Goal: Task Accomplishment & Management: Manage account settings

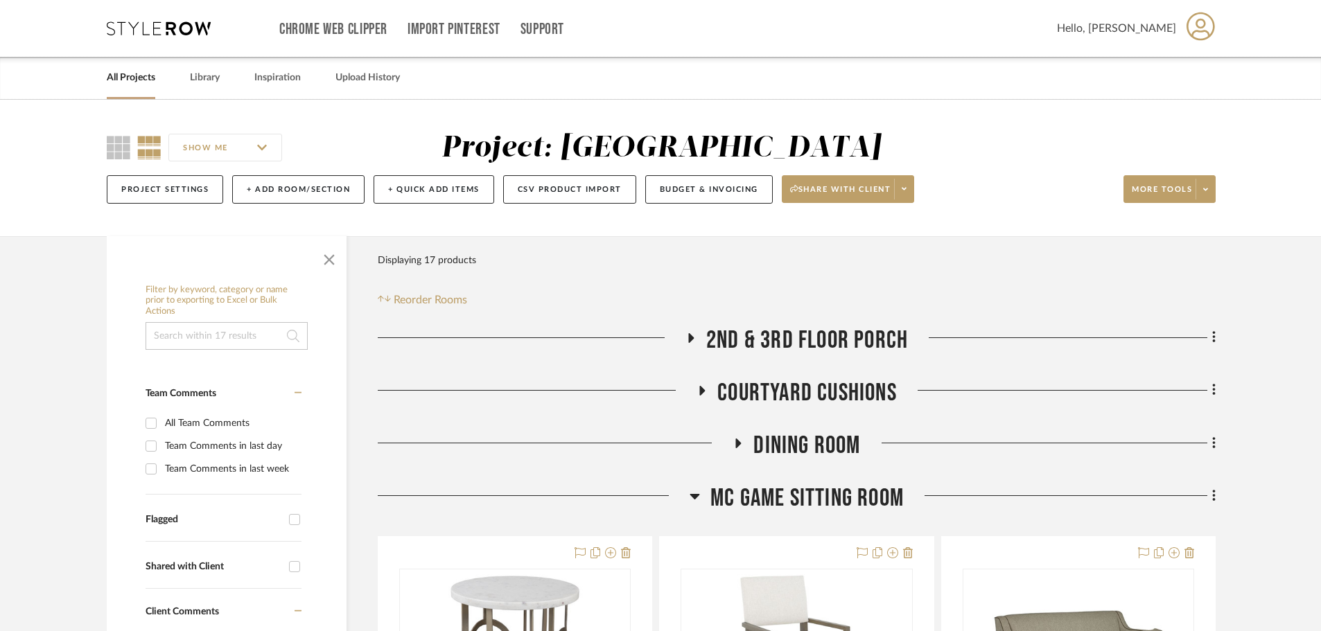
click at [139, 15] on div "Chrome Web Clipper Import Pinterest Support All Projects Library Inspiration Up…" at bounding box center [661, 28] width 1109 height 57
click at [155, 37] on div "Chrome Web Clipper Import Pinterest Support All Projects Library Inspiration Up…" at bounding box center [661, 28] width 1109 height 57
click at [159, 29] on icon at bounding box center [159, 28] width 104 height 14
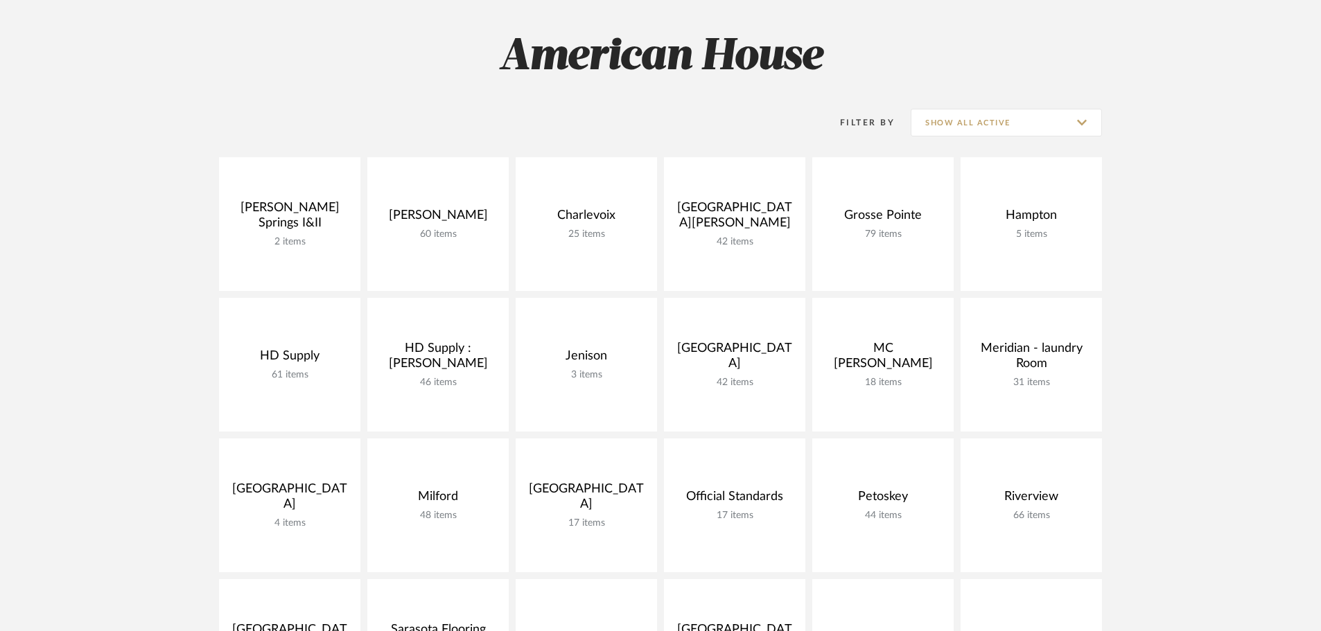
scroll to position [208, 0]
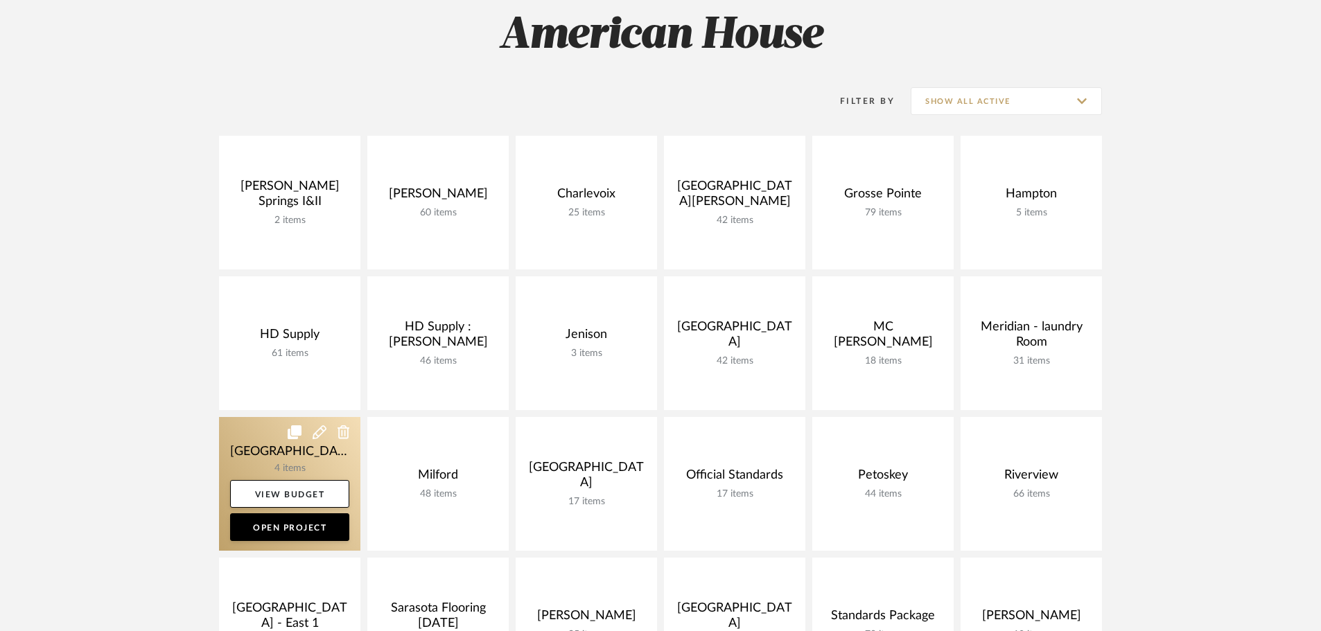
click at [288, 449] on link at bounding box center [289, 484] width 141 height 134
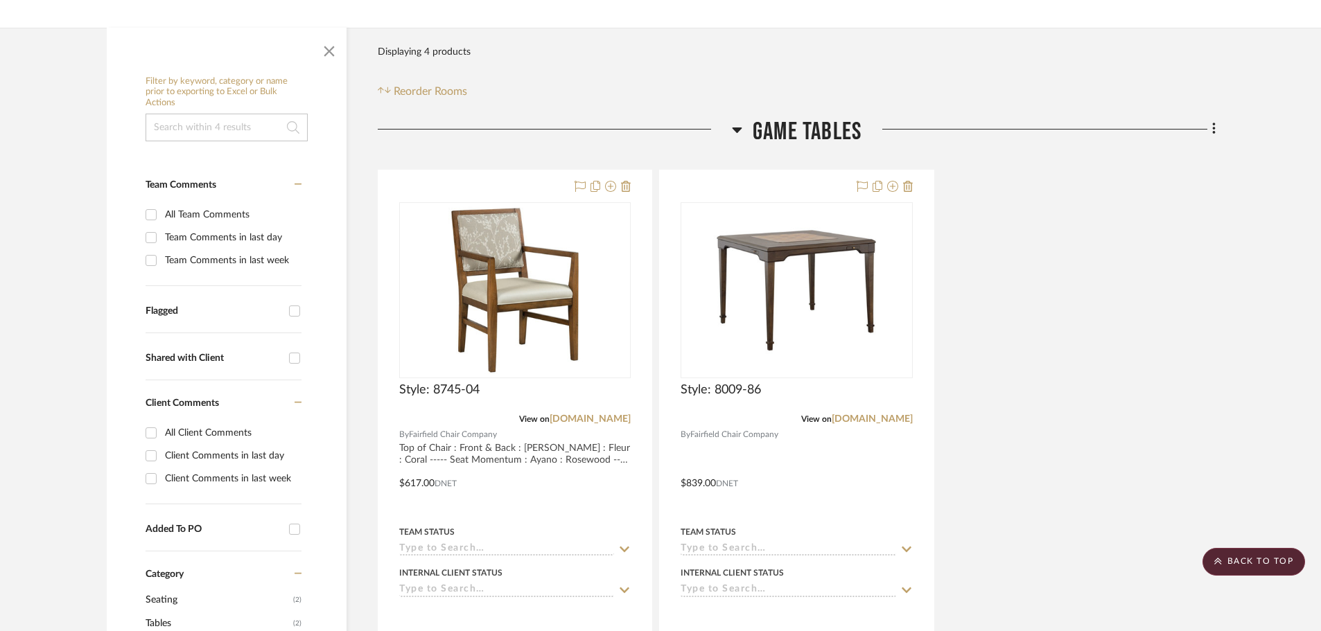
scroll to position [208, 0]
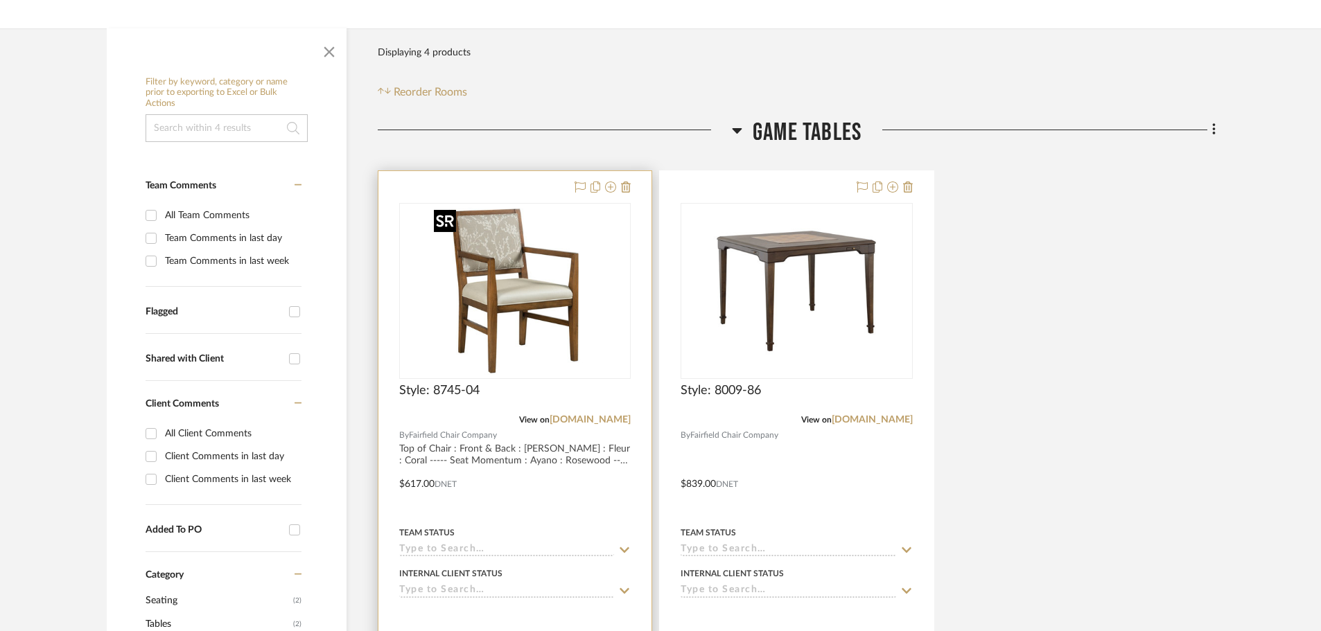
click at [510, 306] on img "0" at bounding box center [514, 290] width 173 height 173
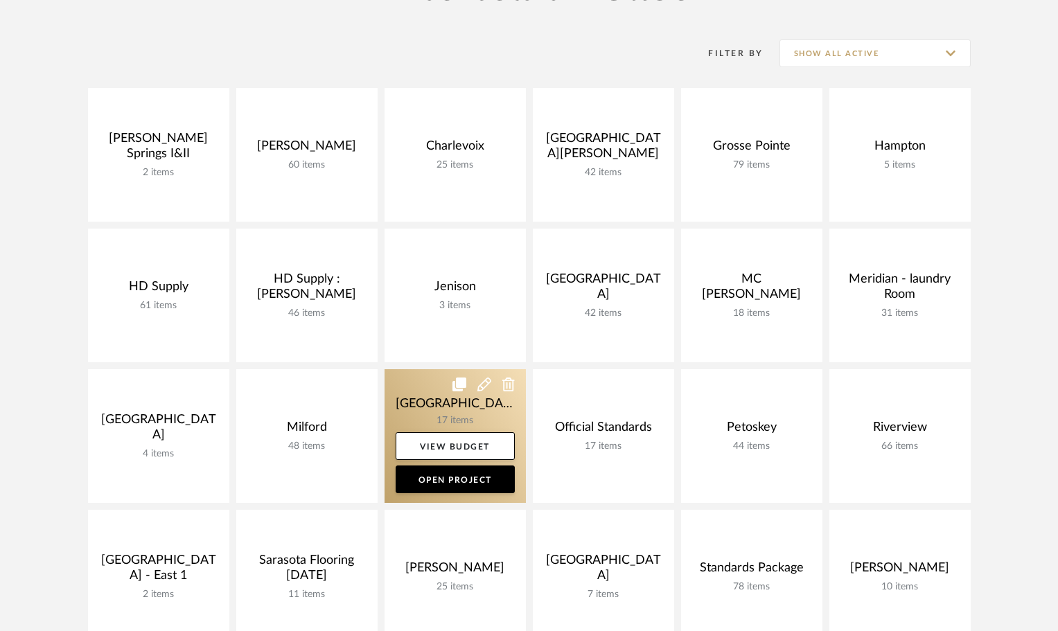
scroll to position [416, 0]
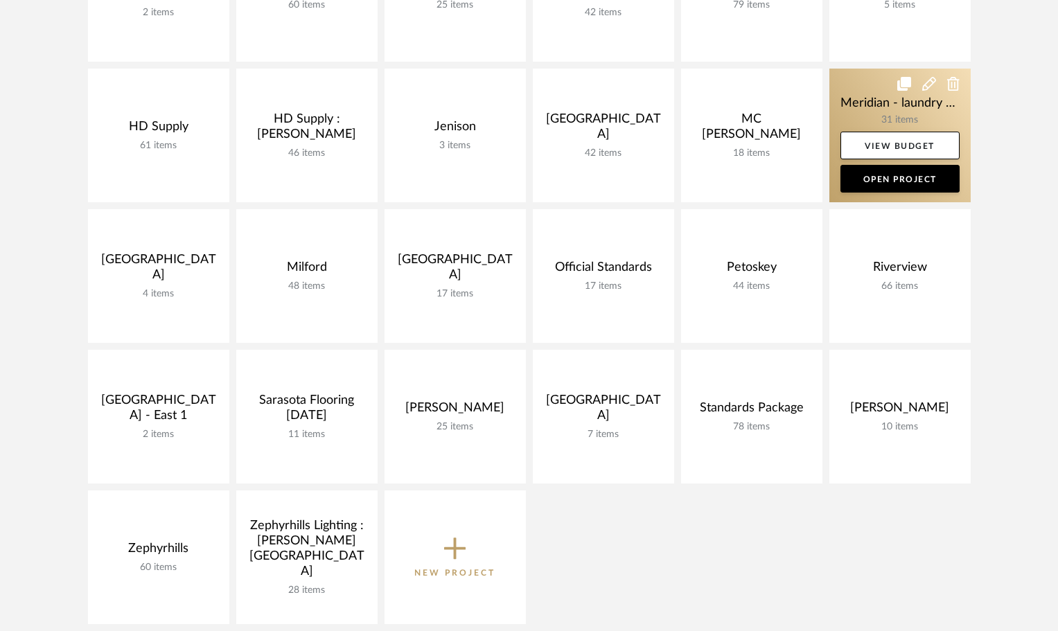
click at [849, 88] on link at bounding box center [900, 136] width 141 height 134
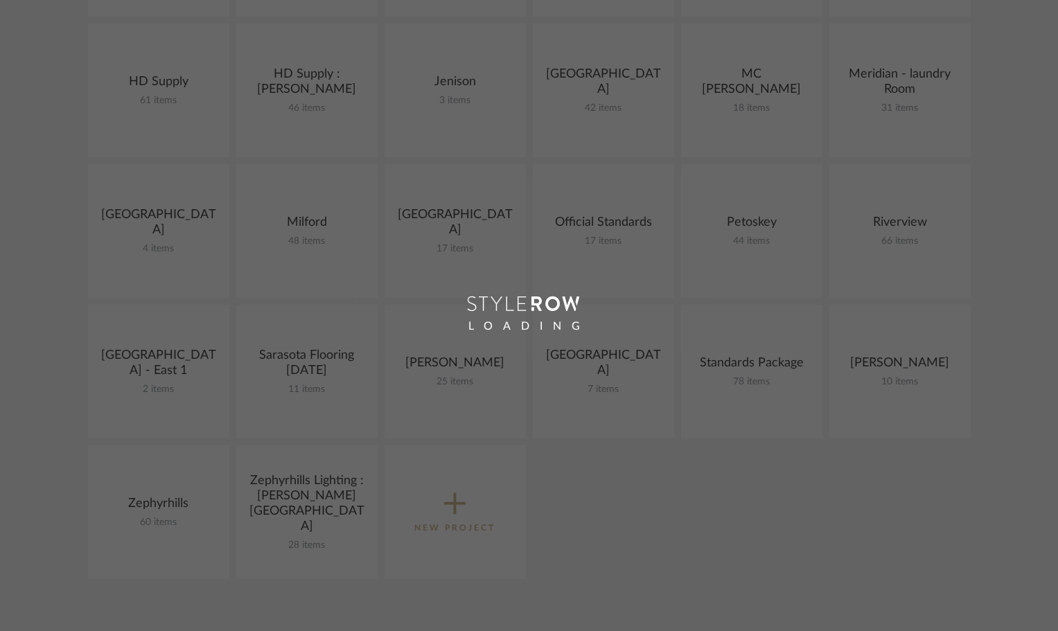
scroll to position [499, 0]
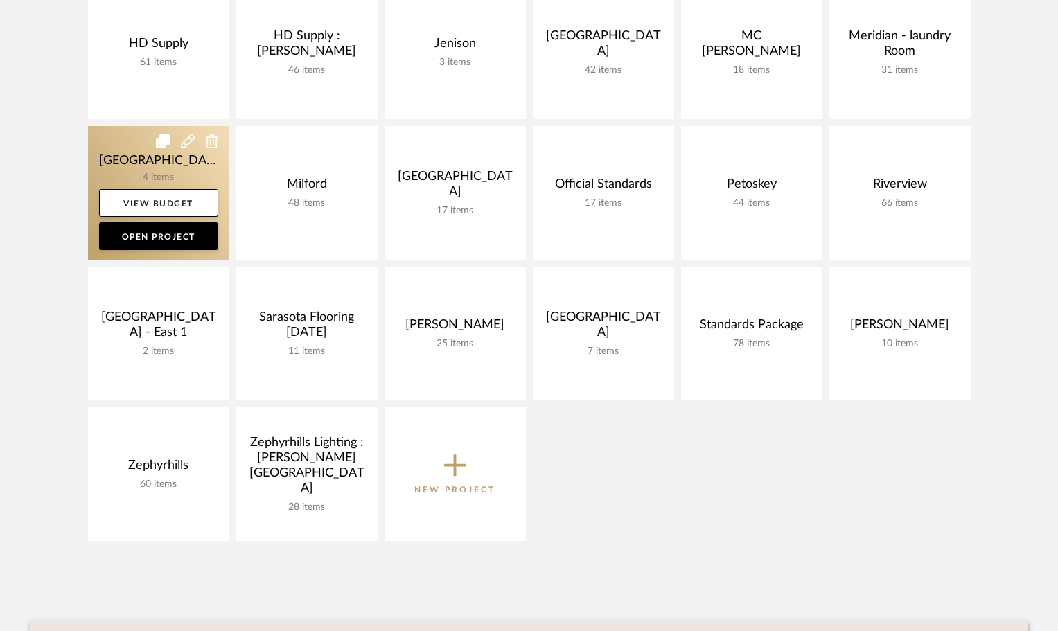
click at [141, 157] on link at bounding box center [158, 193] width 141 height 134
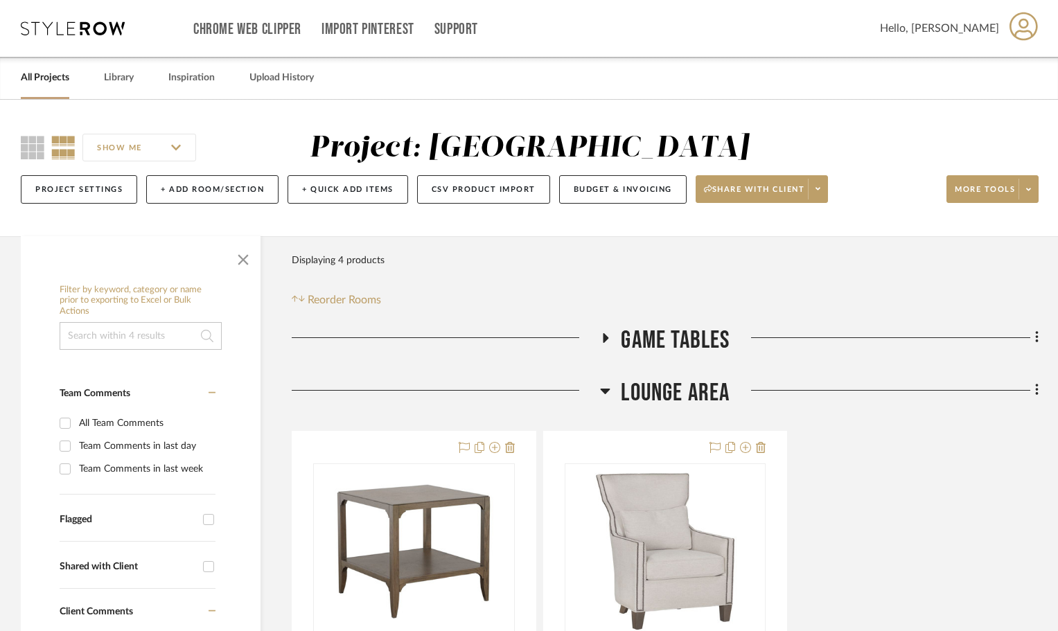
click at [600, 338] on icon at bounding box center [605, 338] width 17 height 10
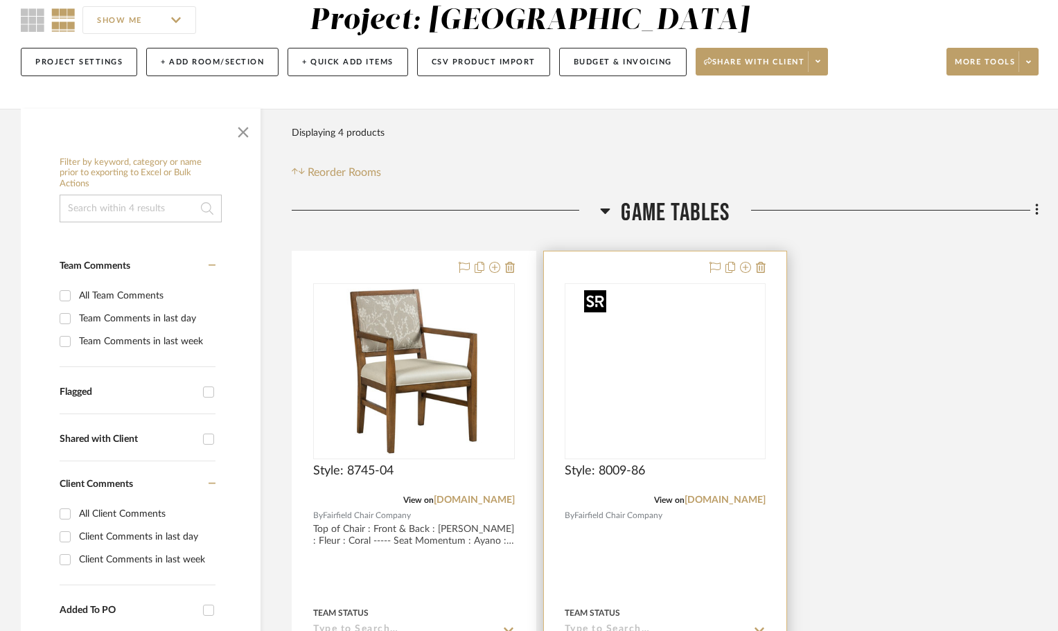
scroll to position [139, 0]
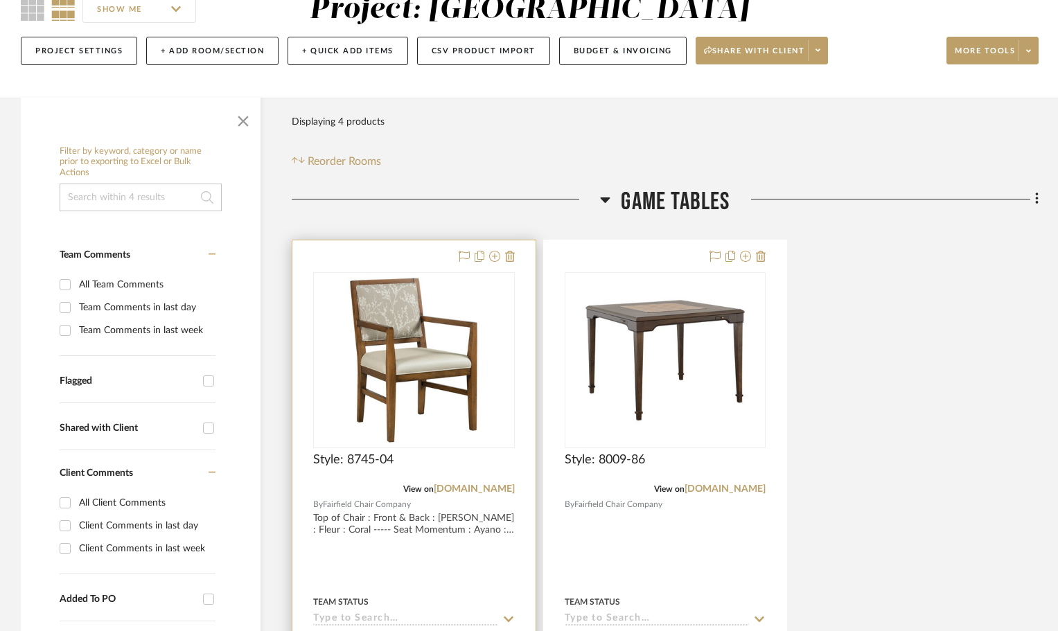
click at [381, 256] on div at bounding box center [413, 543] width 243 height 606
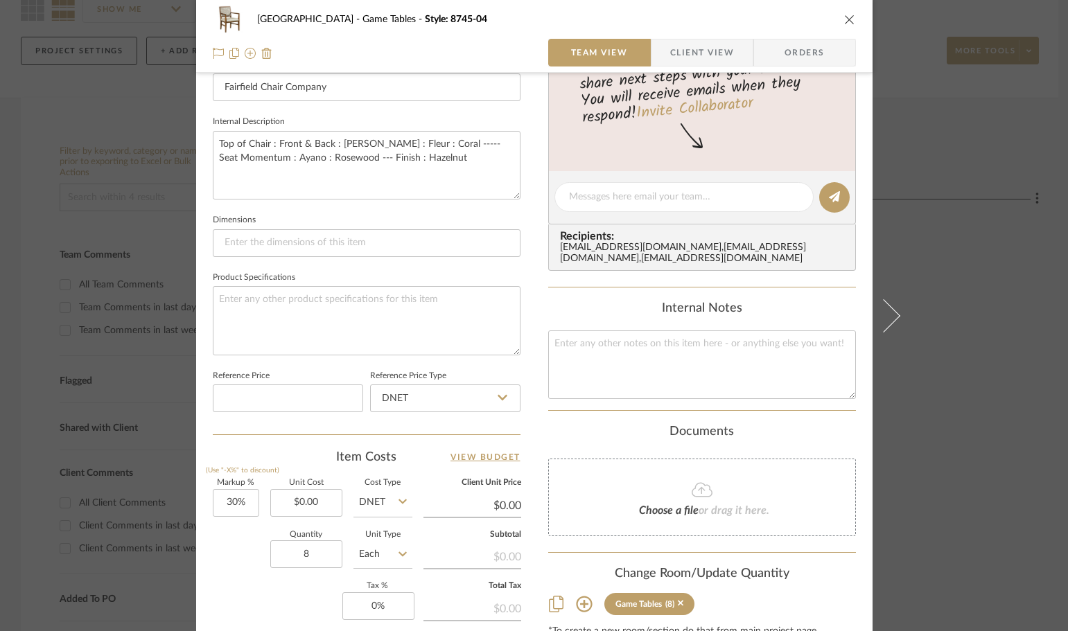
scroll to position [485, 0]
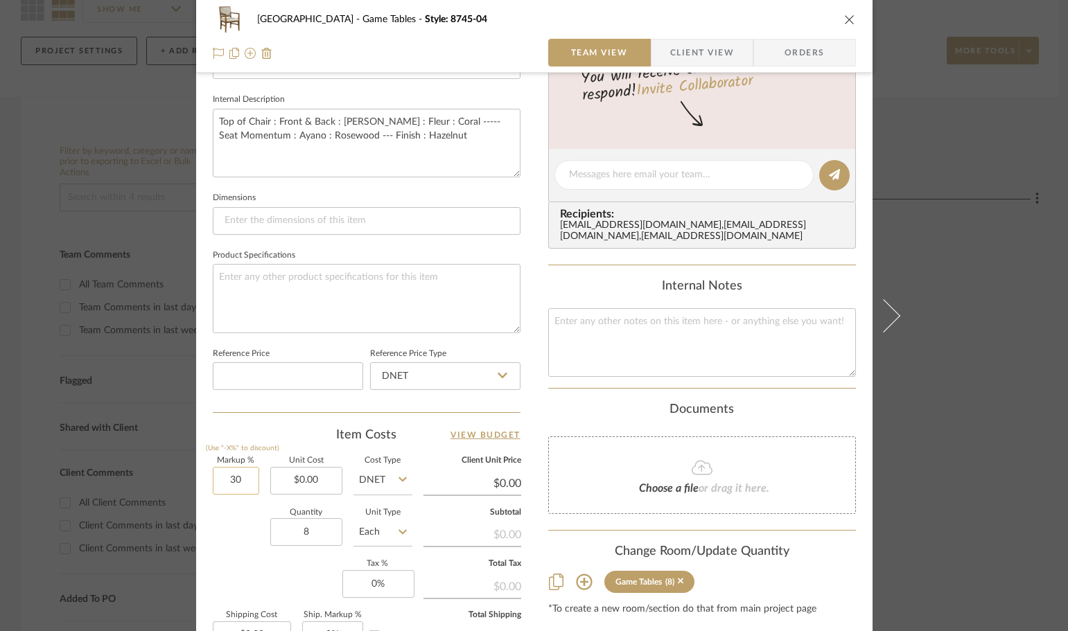
click at [222, 480] on input "30" at bounding box center [236, 481] width 46 height 28
type input "0%"
type input "0.00"
type input "$617.00"
click at [256, 559] on div "Markup % (Use "-X%" to discount) 0% Unit Cost $617.00 Cost Type DNET Client Uni…" at bounding box center [367, 558] width 308 height 202
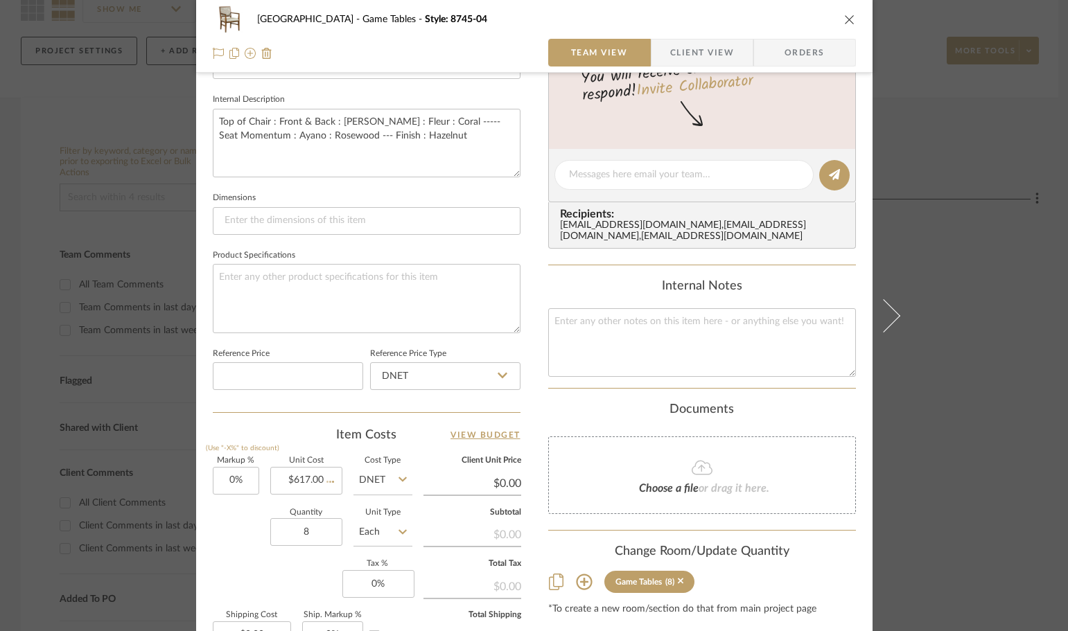
type input "$617.00"
click at [844, 23] on icon "close" at bounding box center [849, 19] width 11 height 11
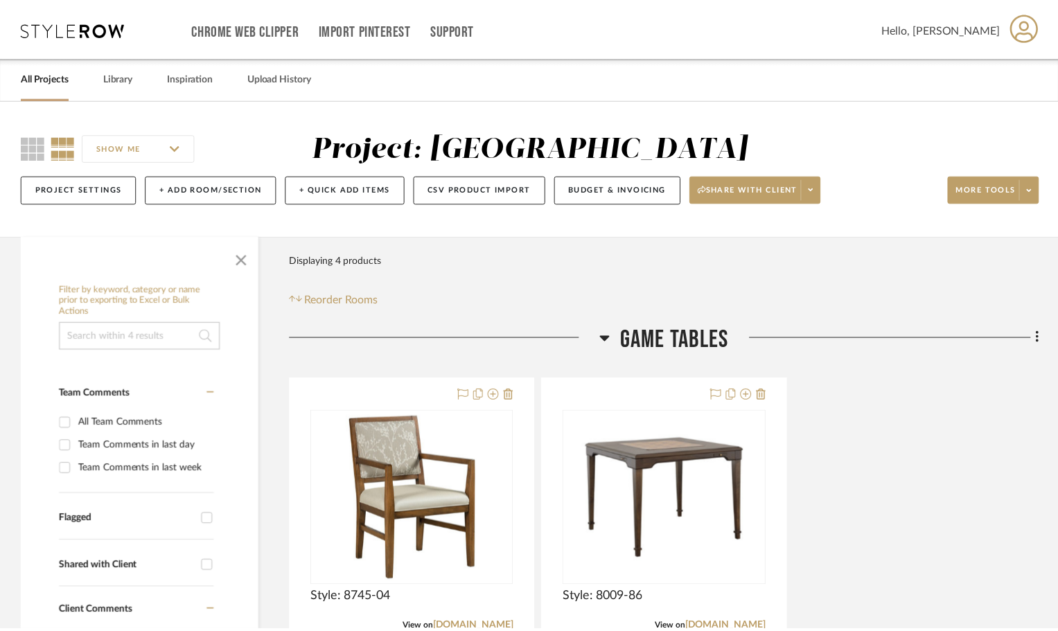
scroll to position [139, 0]
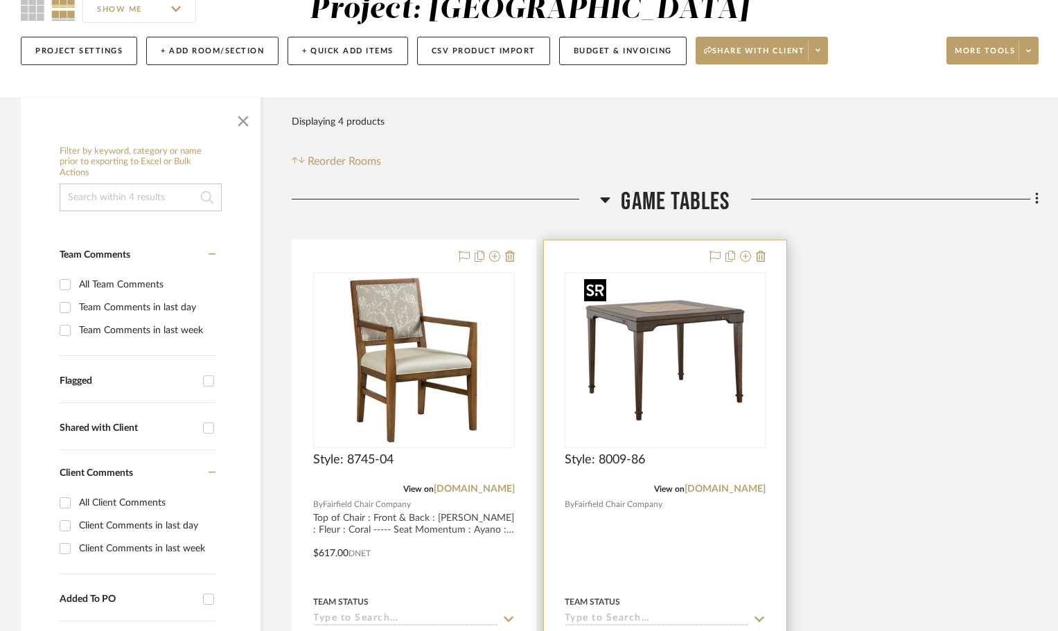
click at [636, 308] on img "0" at bounding box center [665, 360] width 173 height 173
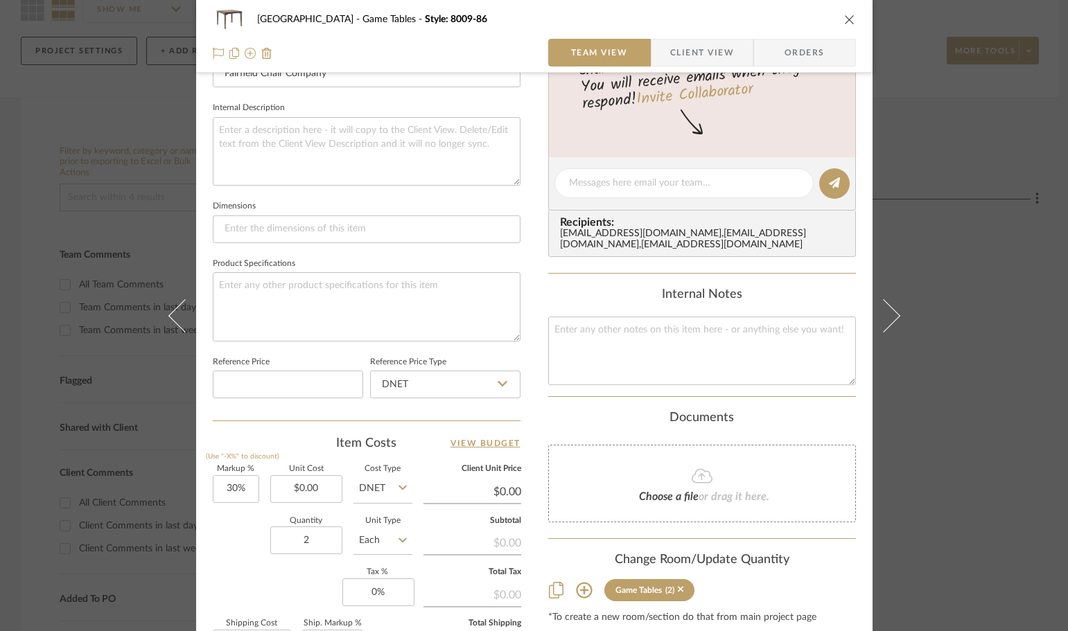
scroll to position [485, 0]
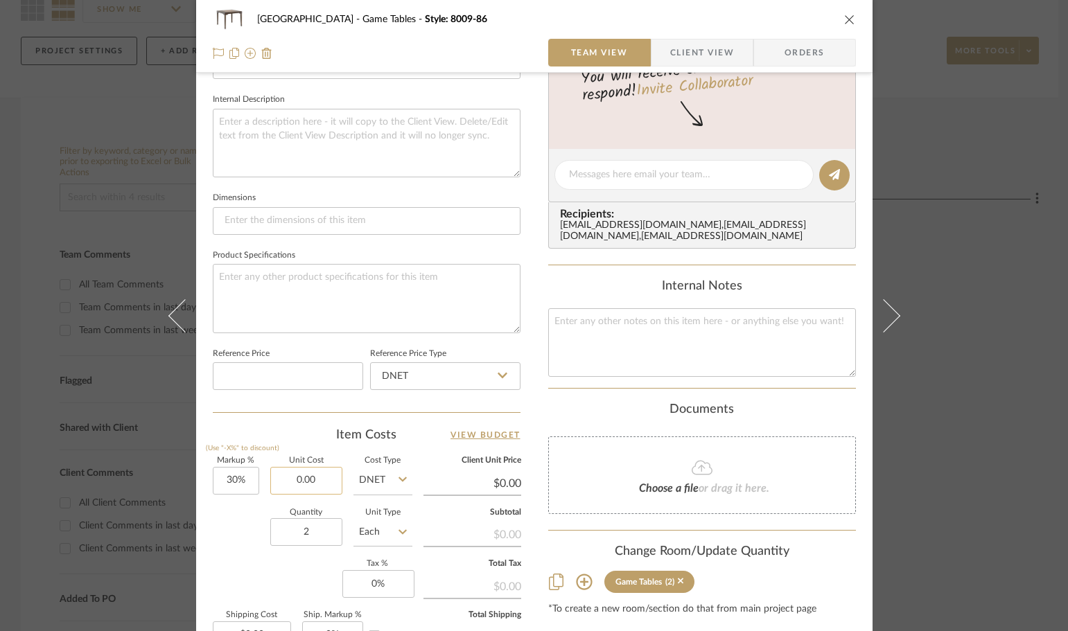
click at [321, 482] on input "0.00" at bounding box center [306, 481] width 72 height 28
type input "$1,678.00"
click at [244, 574] on div "Markup % (Use "-X%" to discount) 30% Unit Cost $1,678.00 Cost Type DNET Client …" at bounding box center [367, 558] width 308 height 202
type input "$2,181.40"
click at [844, 19] on icon "close" at bounding box center [849, 19] width 11 height 11
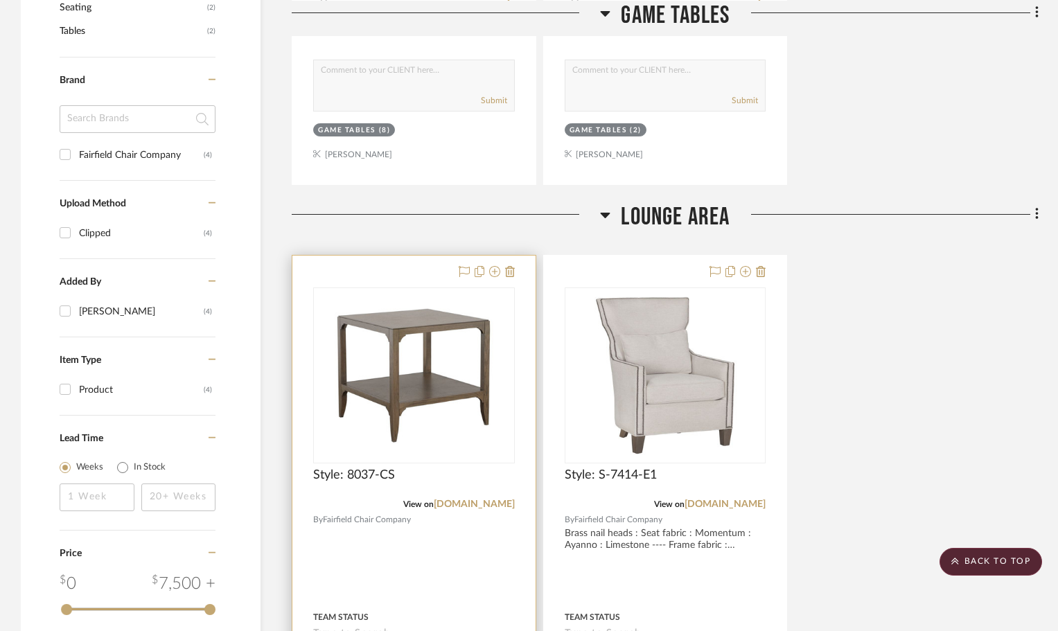
scroll to position [832, 0]
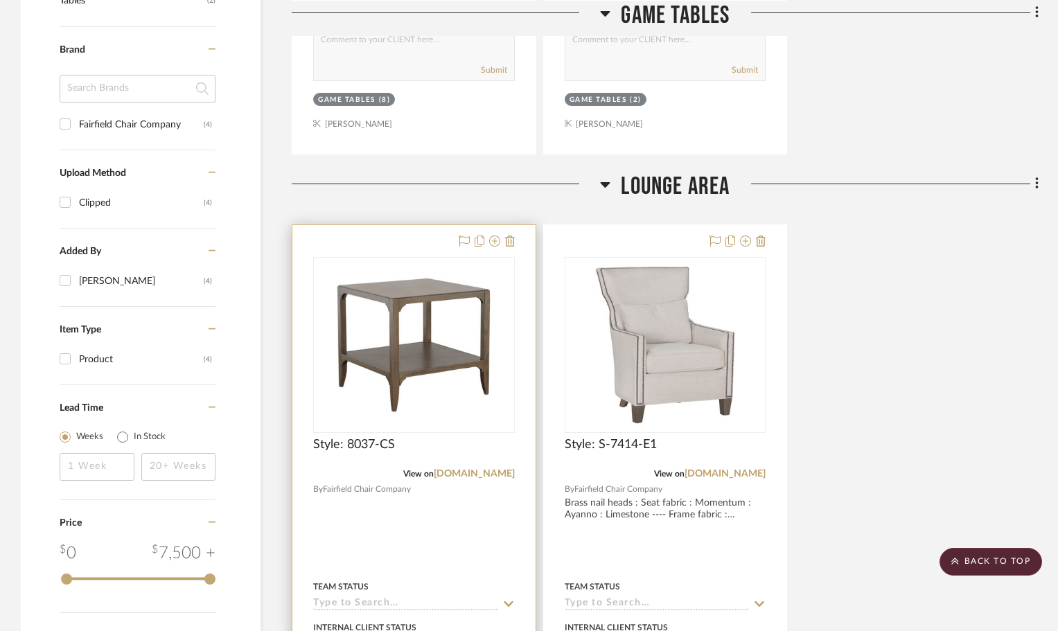
click at [419, 243] on div at bounding box center [413, 528] width 243 height 606
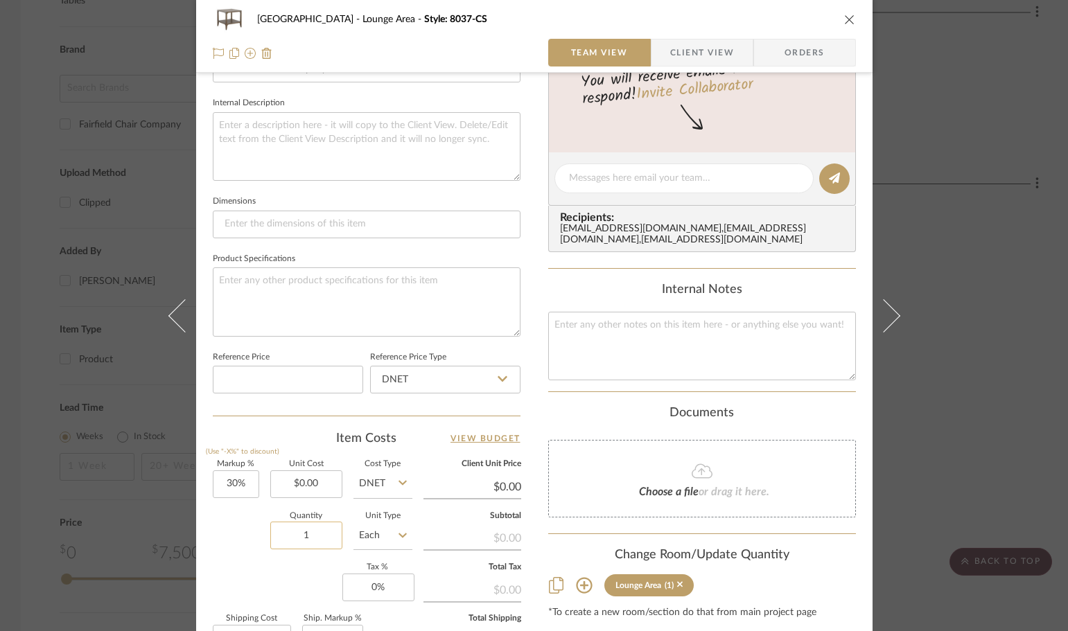
scroll to position [485, 0]
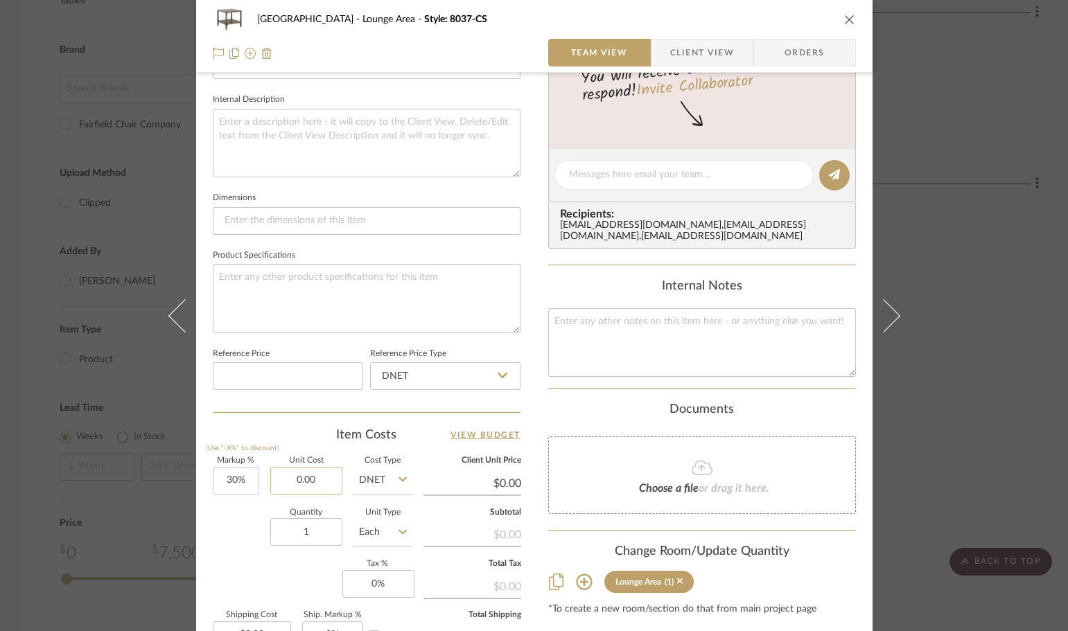
click at [308, 485] on input "0.00" at bounding box center [306, 481] width 72 height 28
type input "$286.00"
click at [217, 549] on div "Quantity 1 Unit Type Each" at bounding box center [313, 533] width 200 height 49
type input "$371.80"
click at [849, 20] on icon "close" at bounding box center [849, 19] width 11 height 11
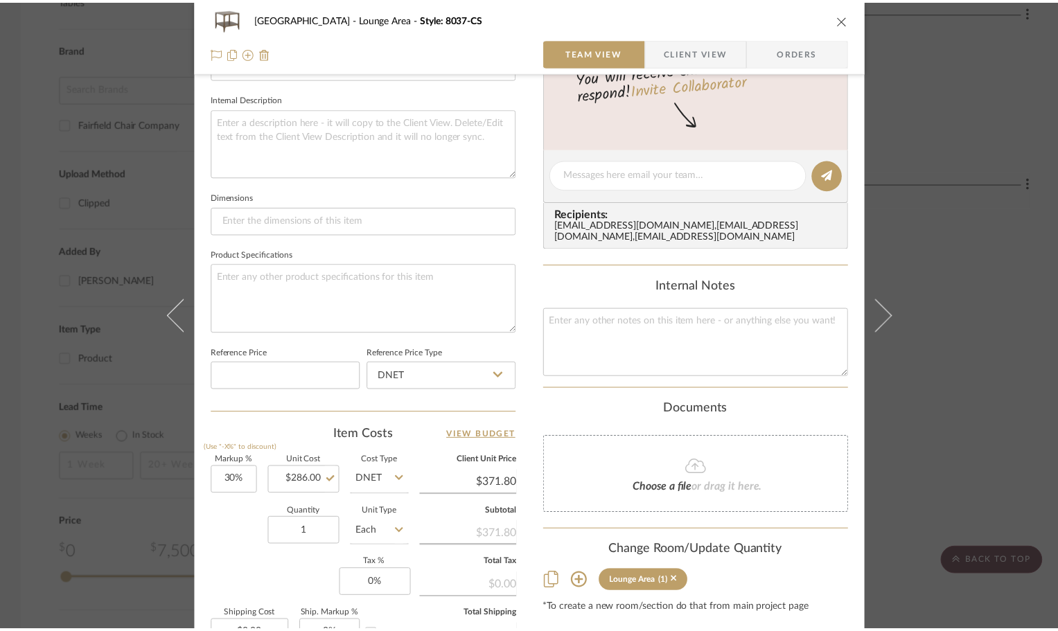
scroll to position [832, 0]
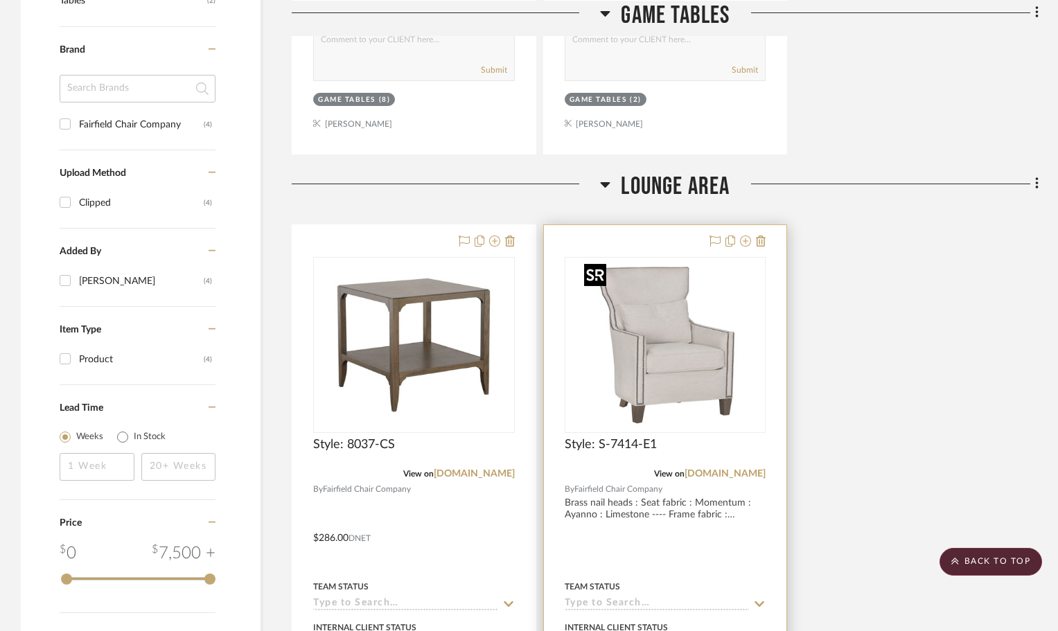
click at [0, 0] on img at bounding box center [0, 0] width 0 height 0
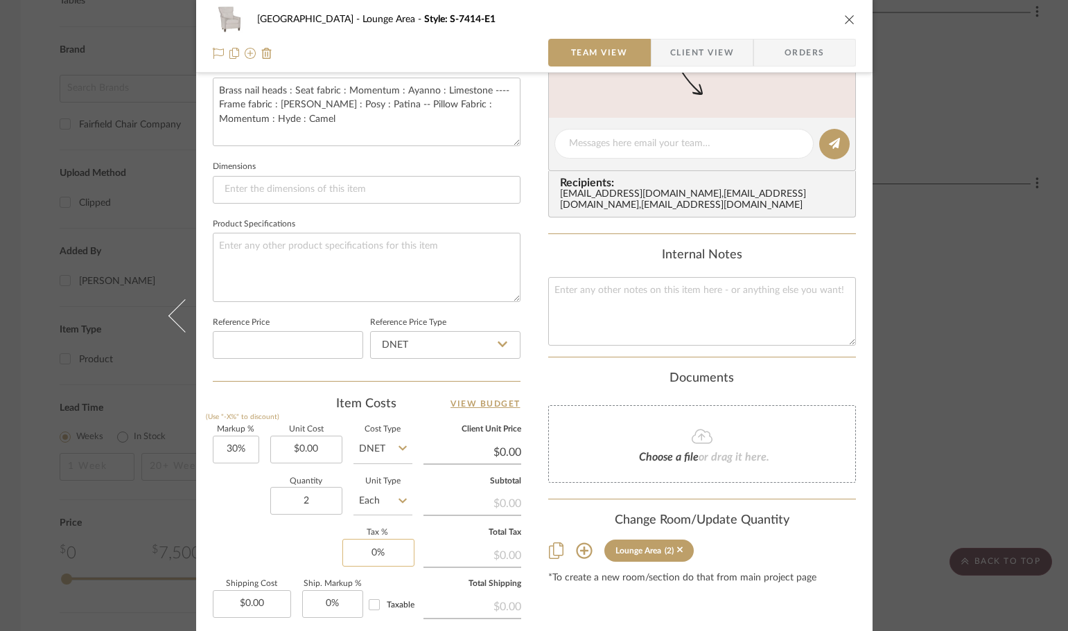
scroll to position [554, 0]
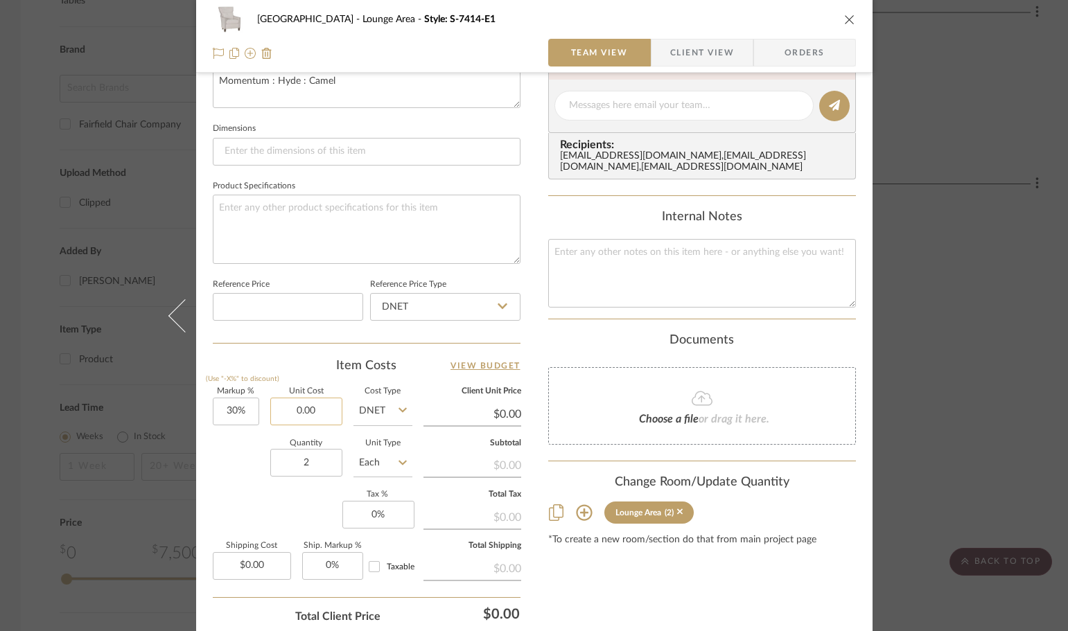
click at [322, 417] on input "0.00" at bounding box center [306, 412] width 72 height 28
type input "$1,524.00"
click at [283, 506] on div "Markup % (Use "-X%" to discount) 30% Unit Cost $1,524.00 Cost Type DNET Client …" at bounding box center [367, 489] width 308 height 202
type input "$1,981.20"
click at [845, 18] on icon "close" at bounding box center [849, 19] width 11 height 11
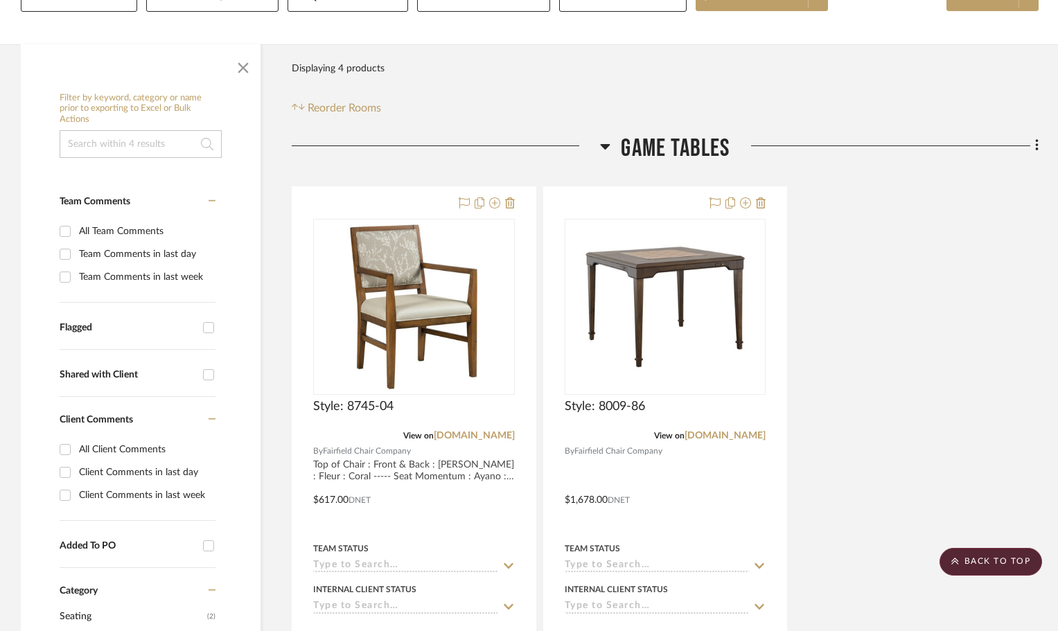
scroll to position [0, 0]
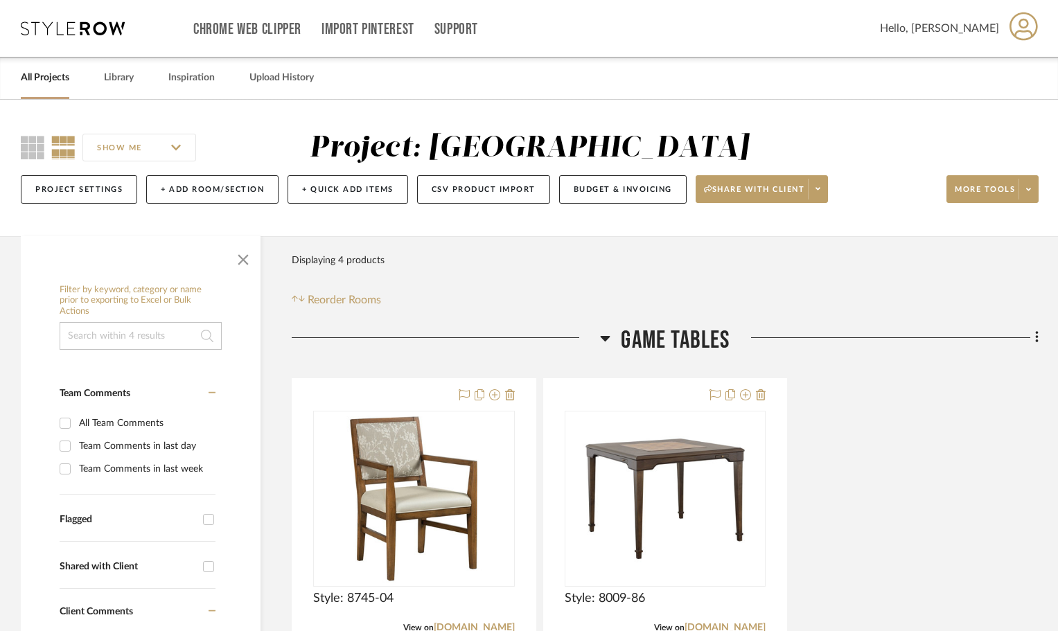
click at [601, 338] on icon at bounding box center [605, 338] width 10 height 17
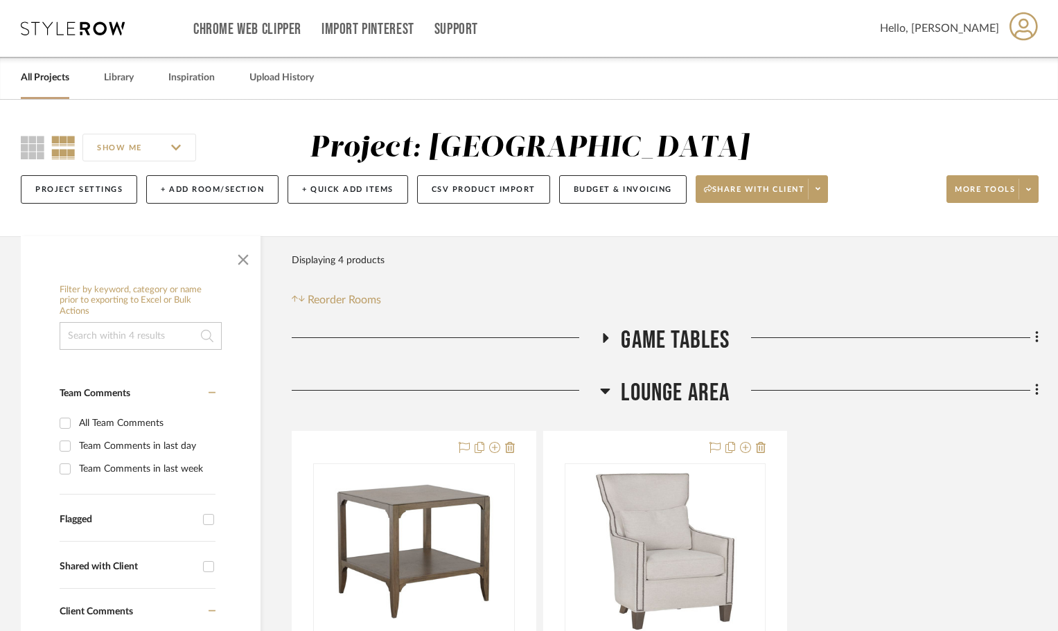
click at [606, 396] on icon at bounding box center [605, 391] width 10 height 17
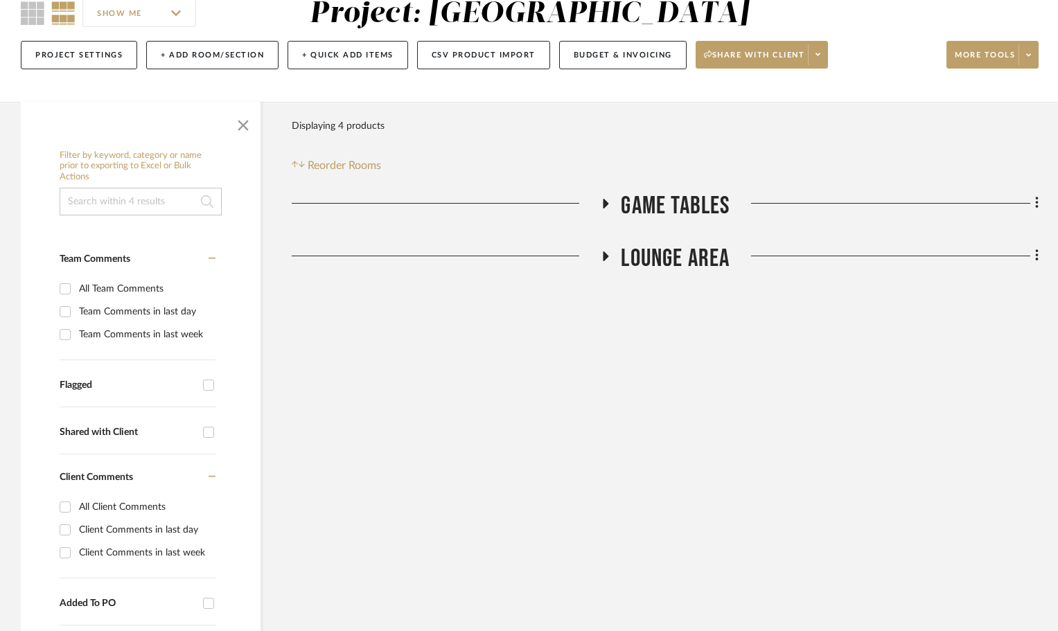
scroll to position [139, 0]
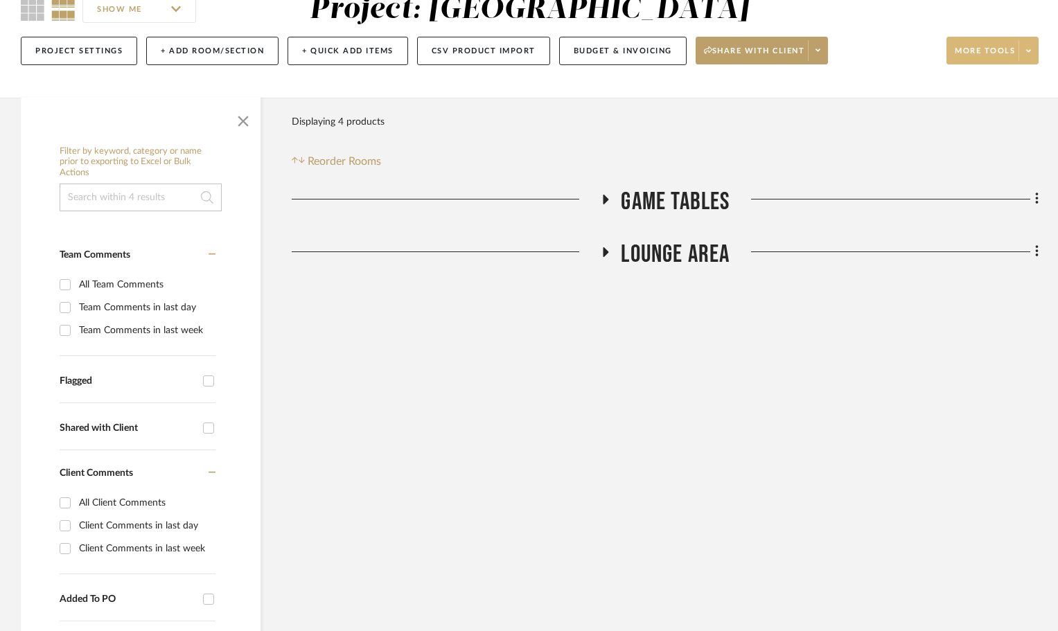
click at [1030, 46] on span at bounding box center [1028, 50] width 19 height 21
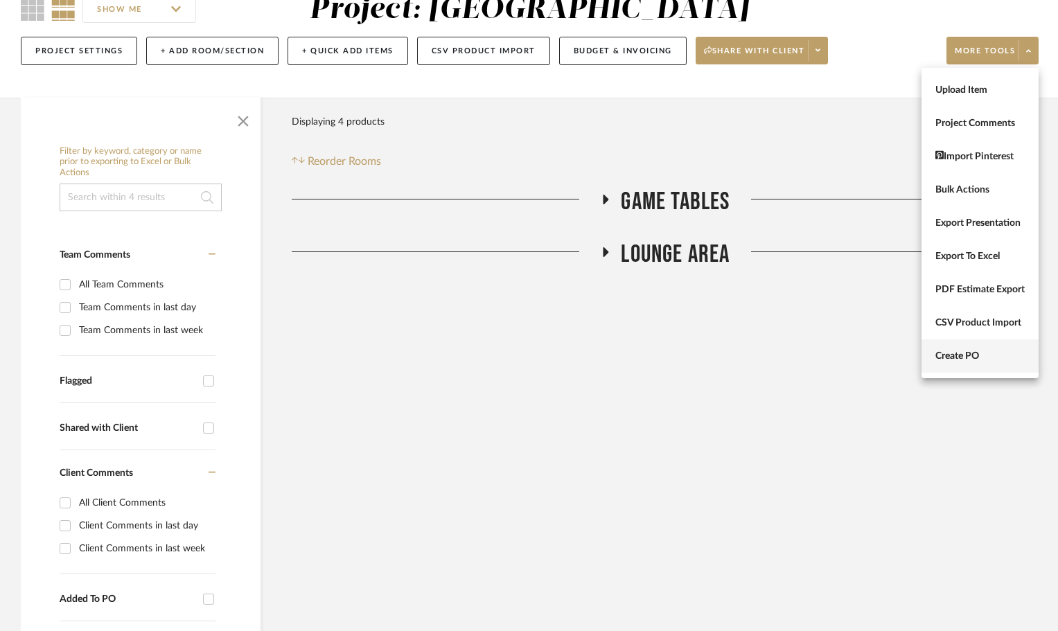
click at [978, 347] on button "Create PO" at bounding box center [980, 356] width 117 height 33
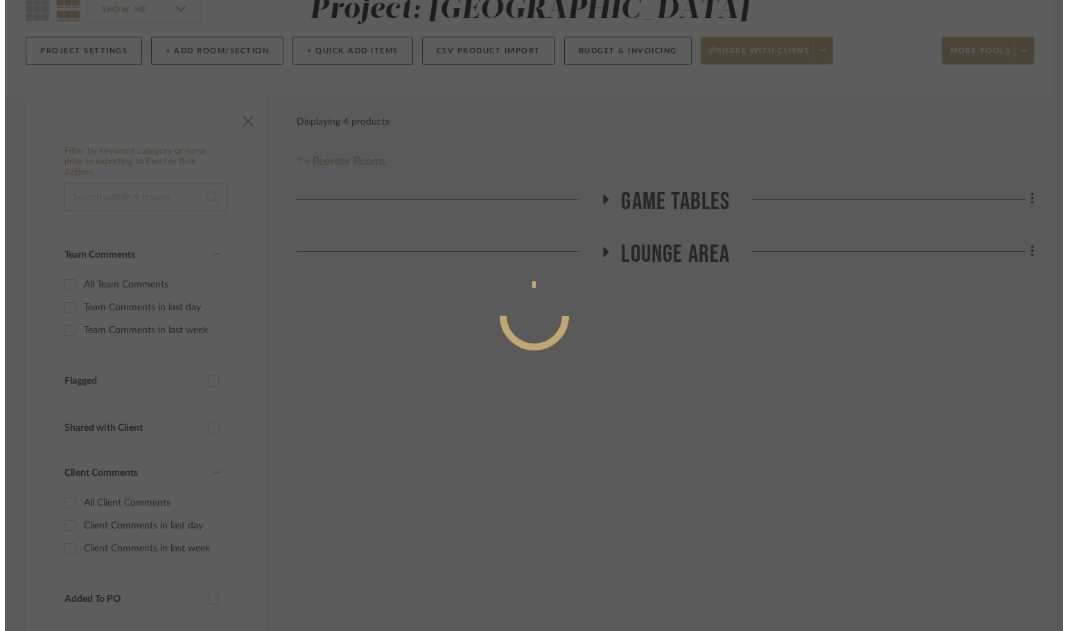
scroll to position [0, 0]
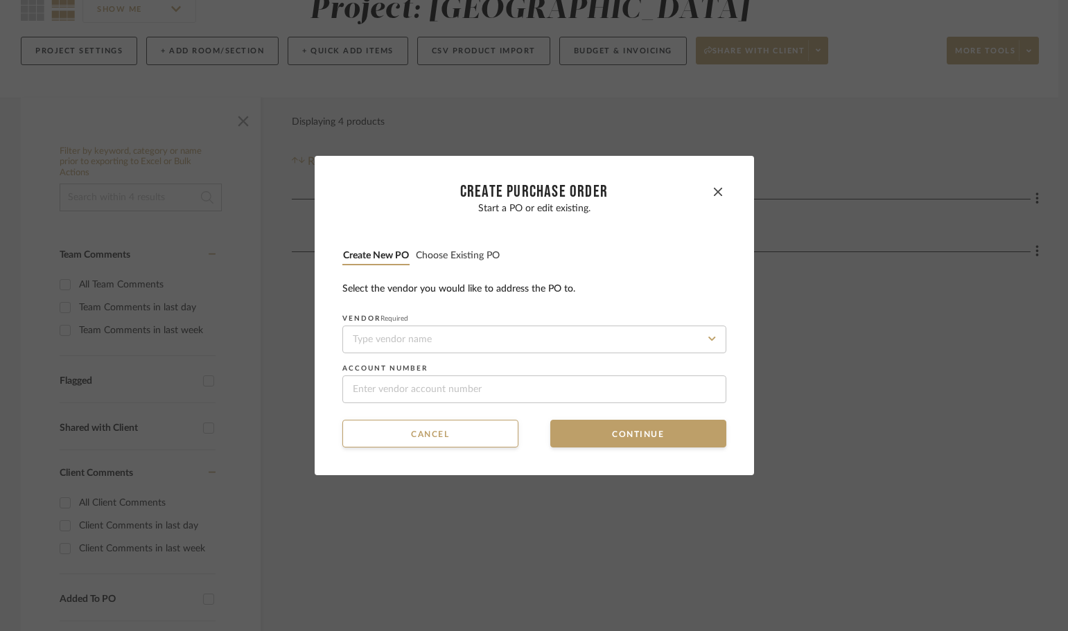
click at [476, 261] on button "Choose existing PO" at bounding box center [457, 255] width 85 height 13
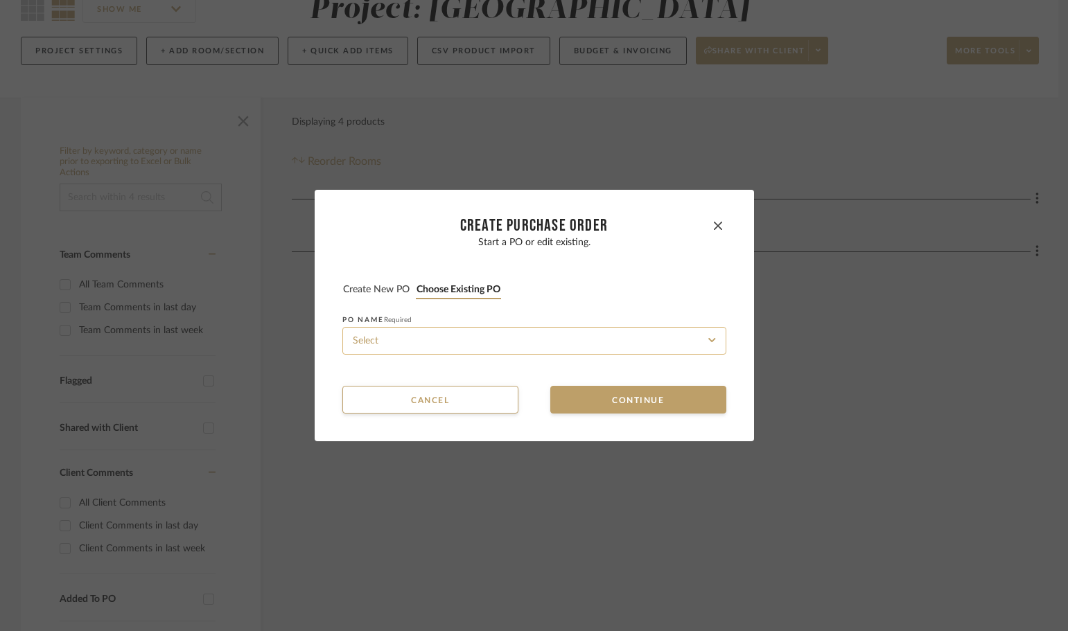
click at [494, 332] on input at bounding box center [534, 341] width 384 height 28
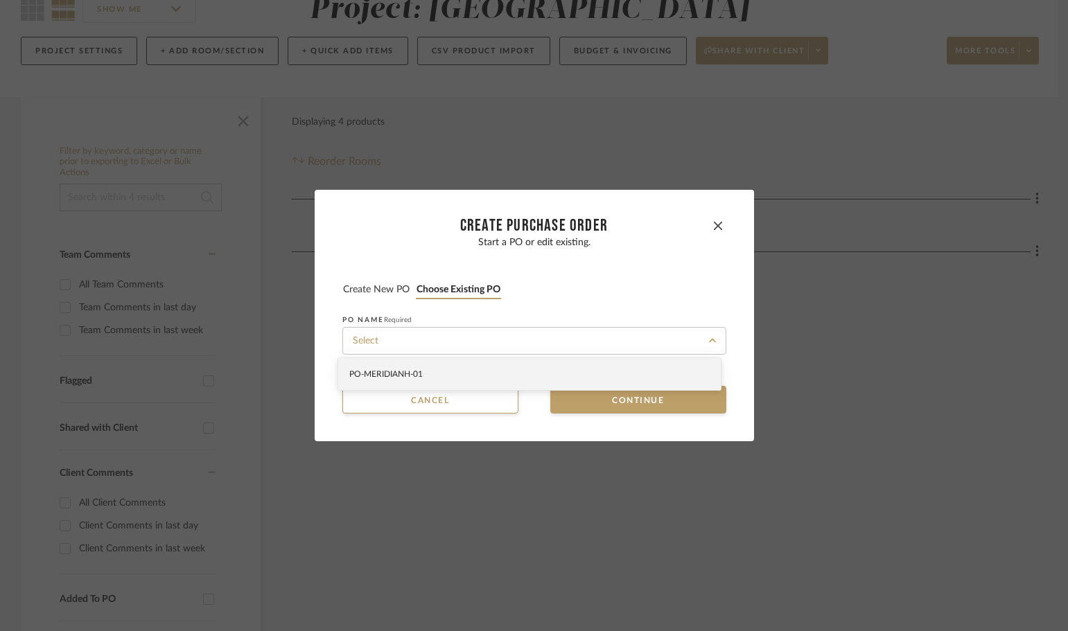
drag, startPoint x: 450, startPoint y: 380, endPoint x: 459, endPoint y: 378, distance: 9.2
click at [452, 380] on div "PO-MERIDIANH-01" at bounding box center [529, 374] width 383 height 32
type input "PO-MERIDIANH-01"
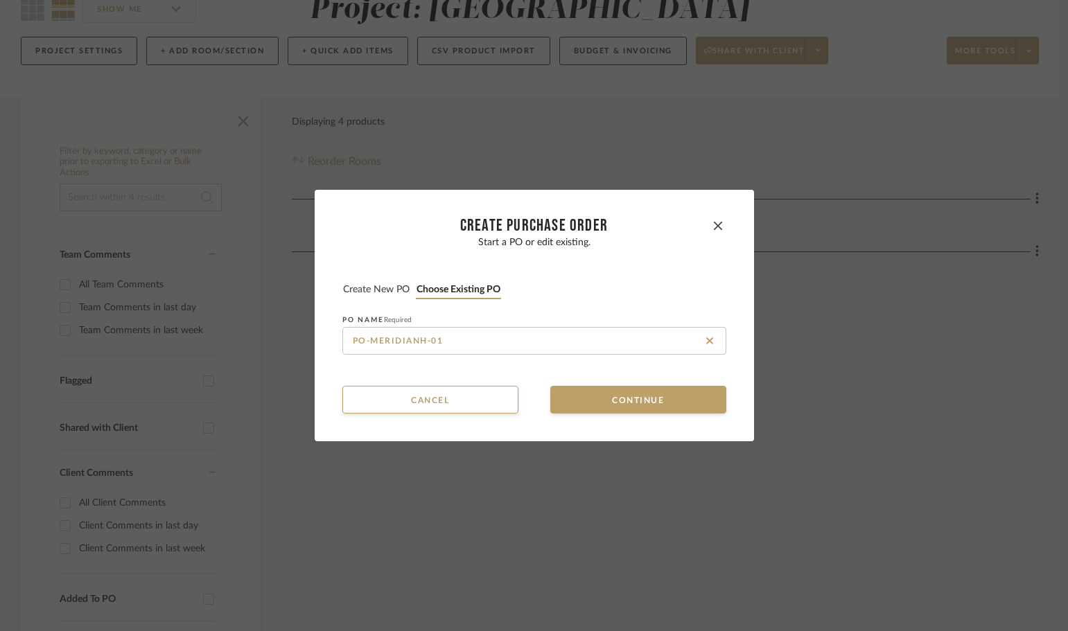
click at [611, 395] on button "Continue" at bounding box center [638, 400] width 176 height 28
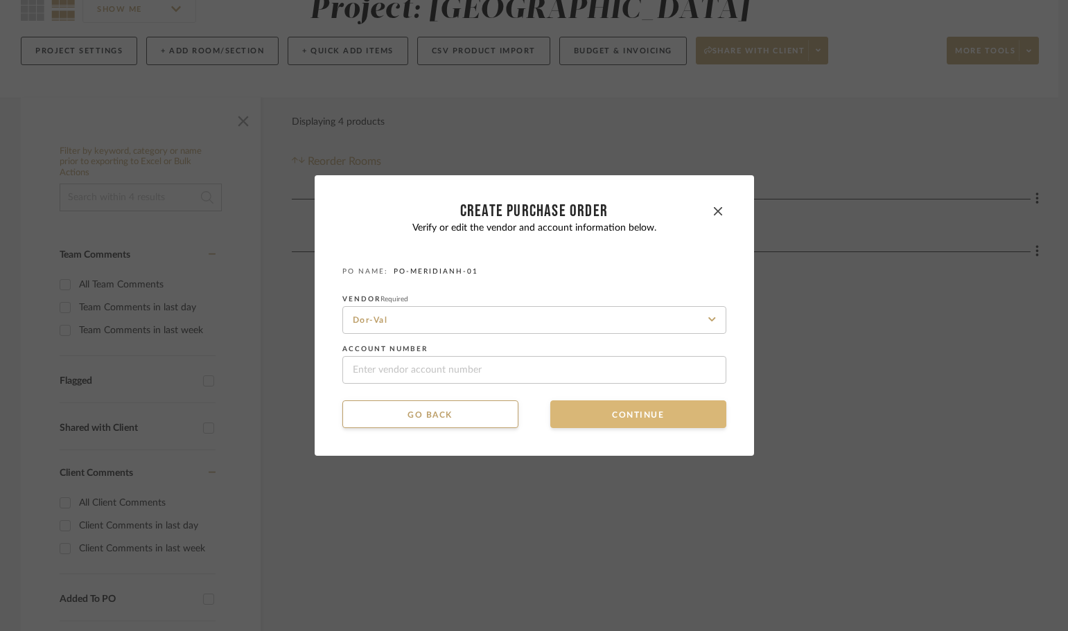
click at [604, 407] on button "Continue" at bounding box center [638, 415] width 176 height 28
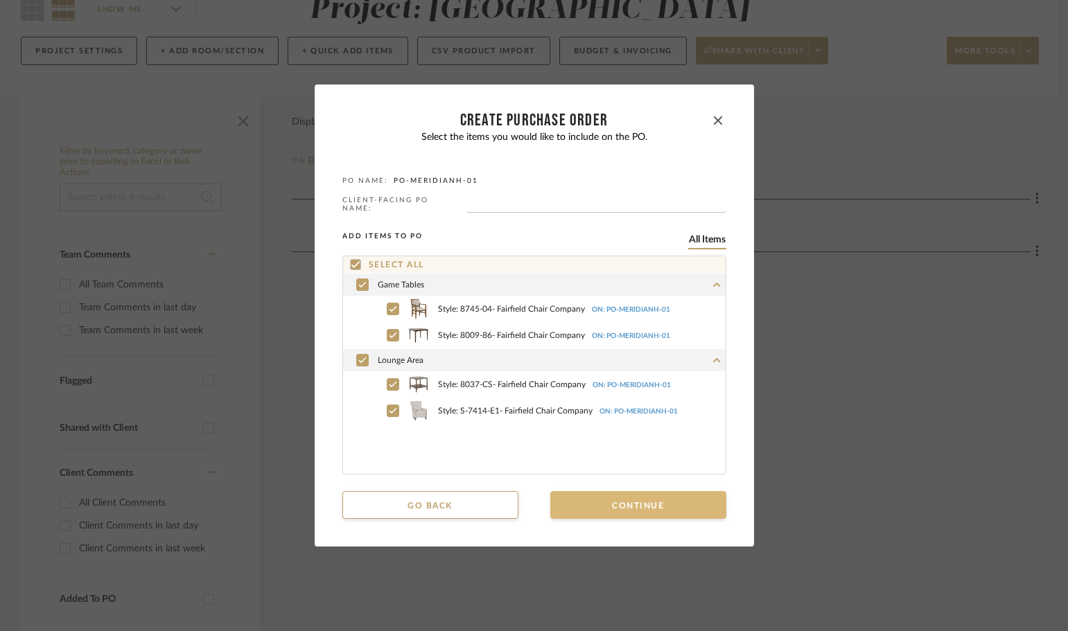
click at [617, 507] on button "Continue" at bounding box center [638, 505] width 176 height 28
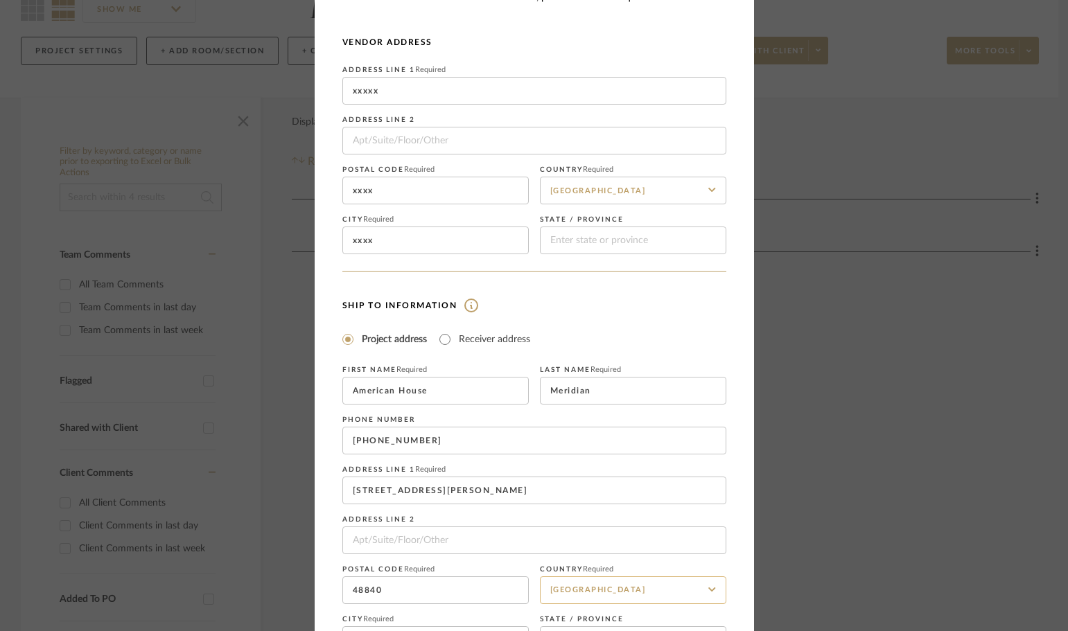
scroll to position [162, 0]
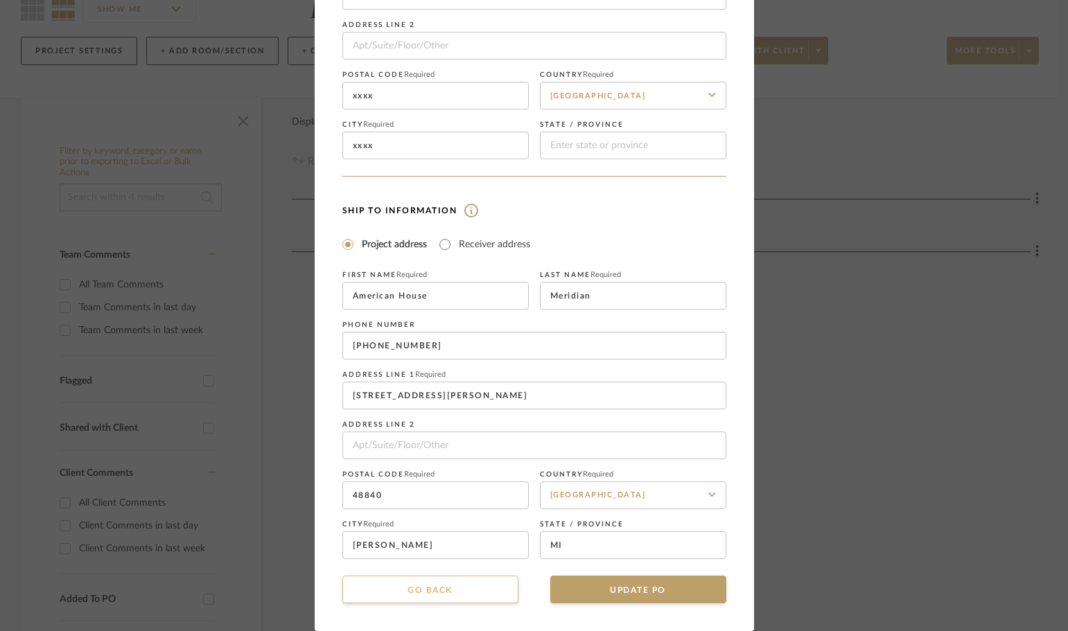
click at [468, 586] on button "Go back" at bounding box center [430, 590] width 176 height 28
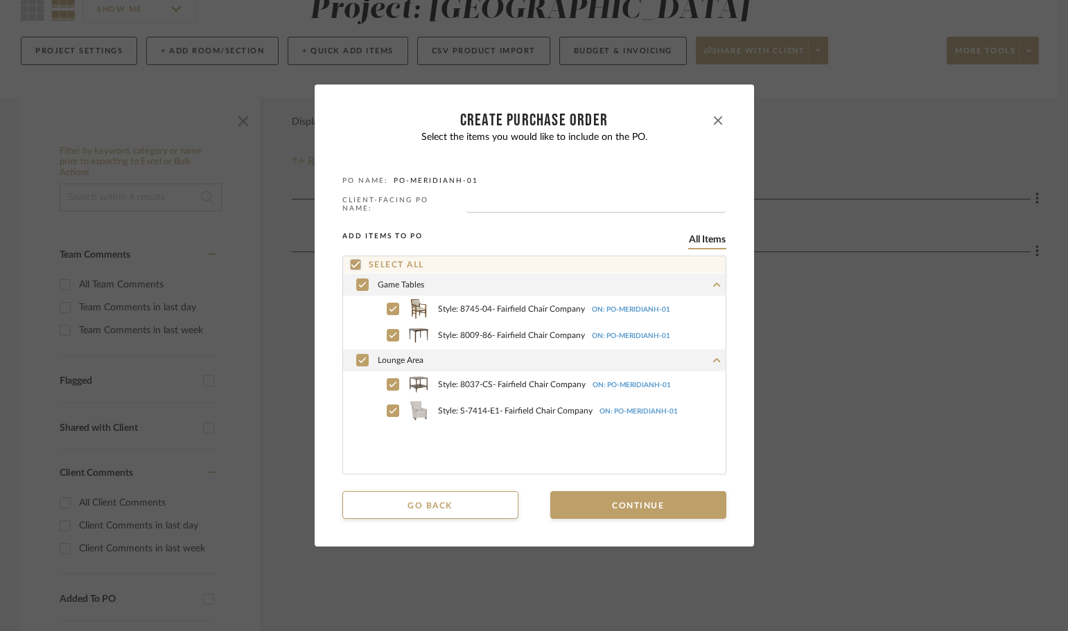
click at [717, 121] on icon "button" at bounding box center [718, 120] width 8 height 8
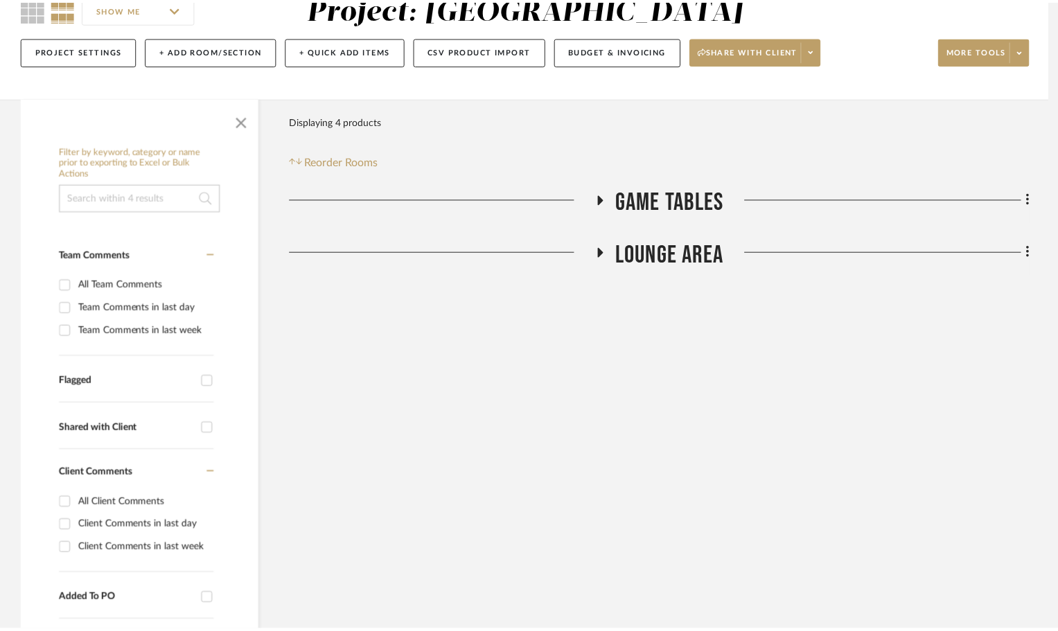
scroll to position [139, 0]
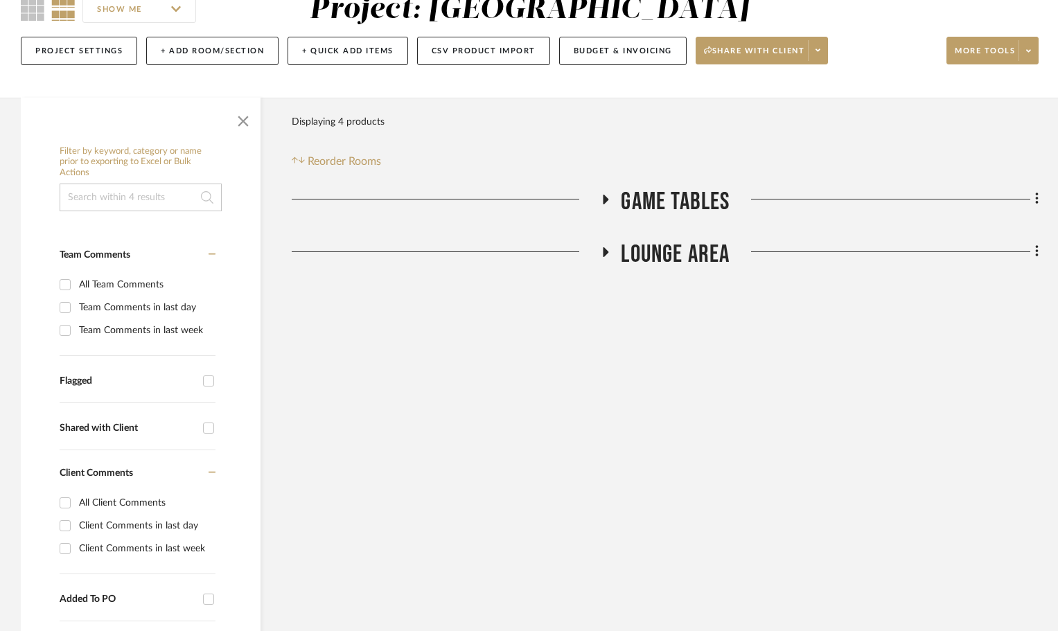
click at [610, 191] on h3 "Game Tables" at bounding box center [665, 202] width 130 height 30
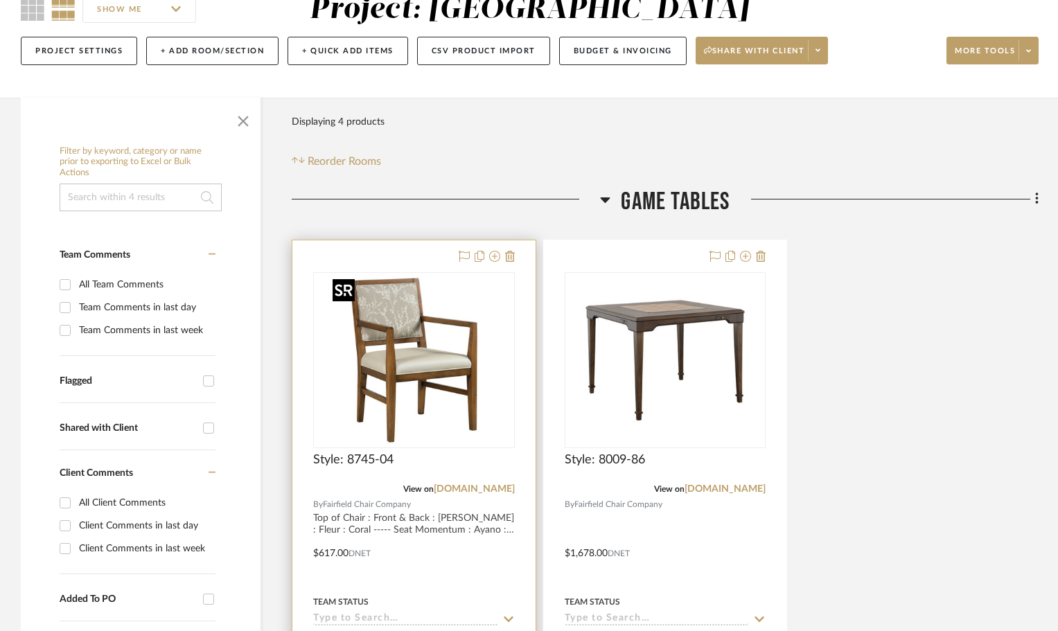
click at [0, 0] on img at bounding box center [0, 0] width 0 height 0
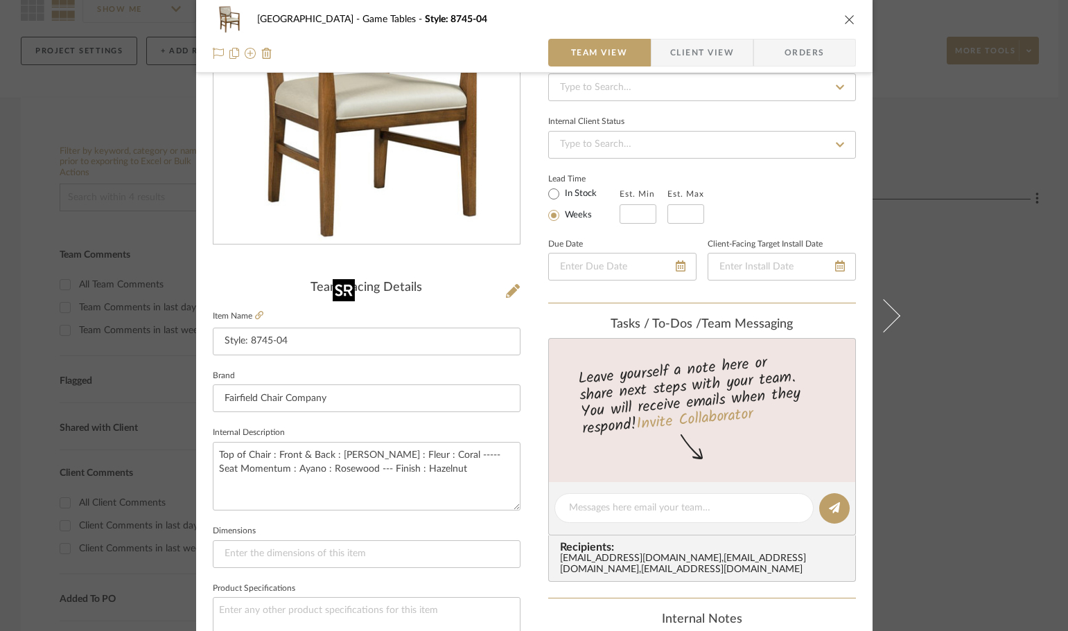
scroll to position [208, 0]
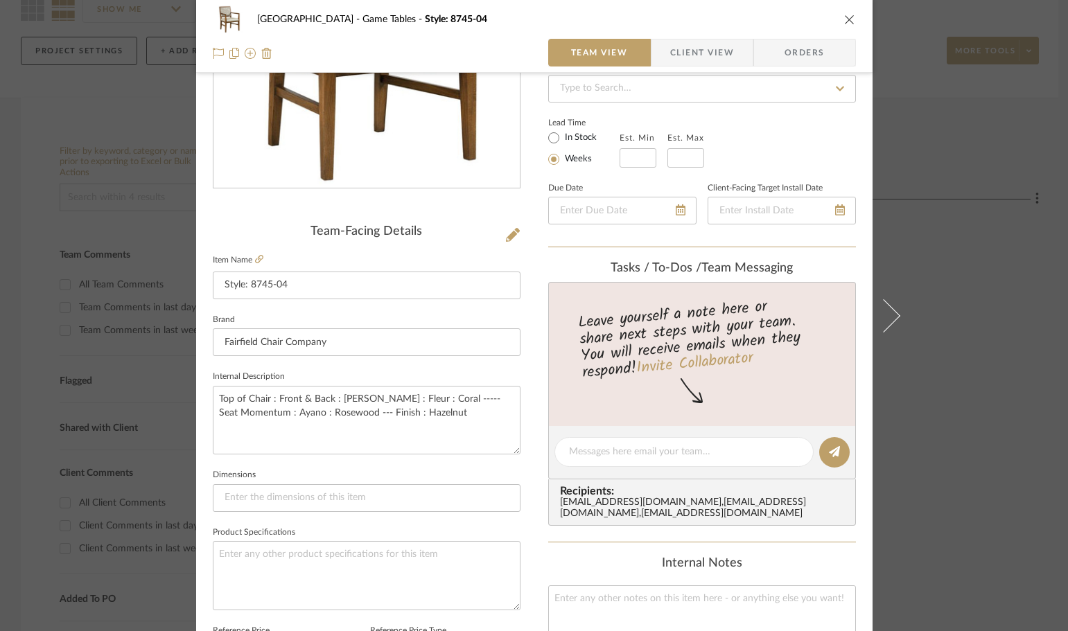
click at [842, 11] on div "Meridian Hallway Game Tables Style: 8745-04" at bounding box center [534, 20] width 643 height 28
click at [845, 21] on icon "close" at bounding box center [849, 19] width 11 height 11
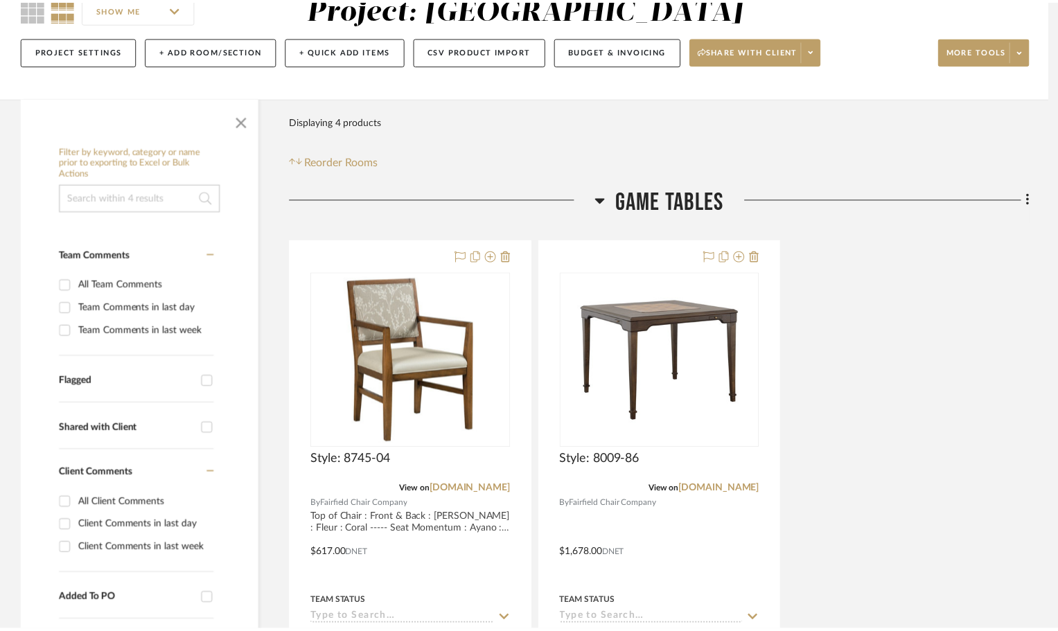
scroll to position [139, 0]
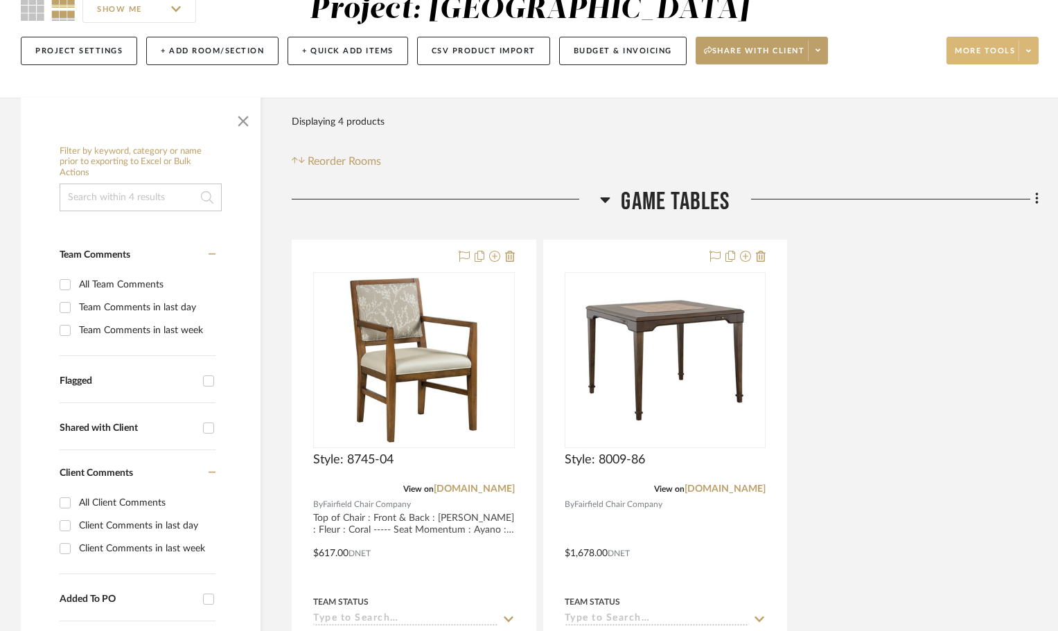
click at [1026, 50] on span at bounding box center [1028, 50] width 19 height 21
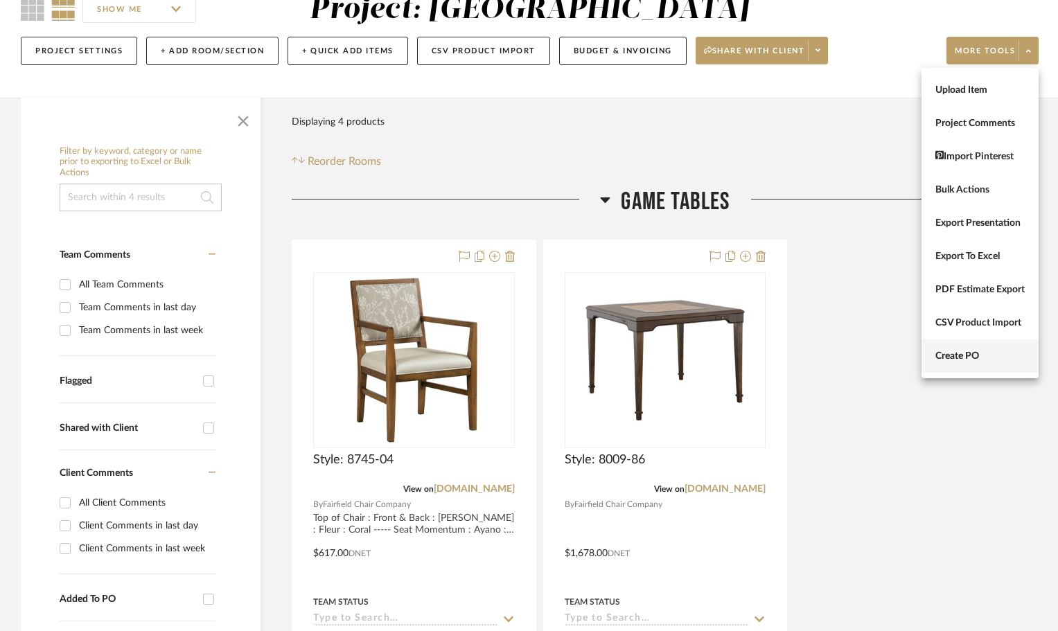
click at [958, 365] on button "Create PO" at bounding box center [980, 356] width 117 height 33
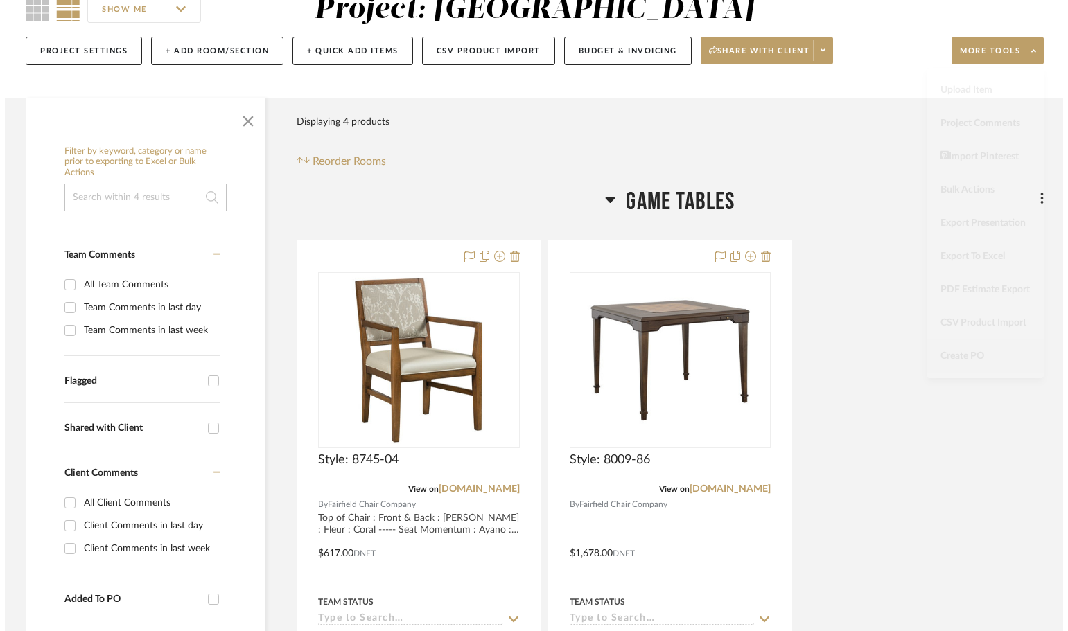
scroll to position [0, 0]
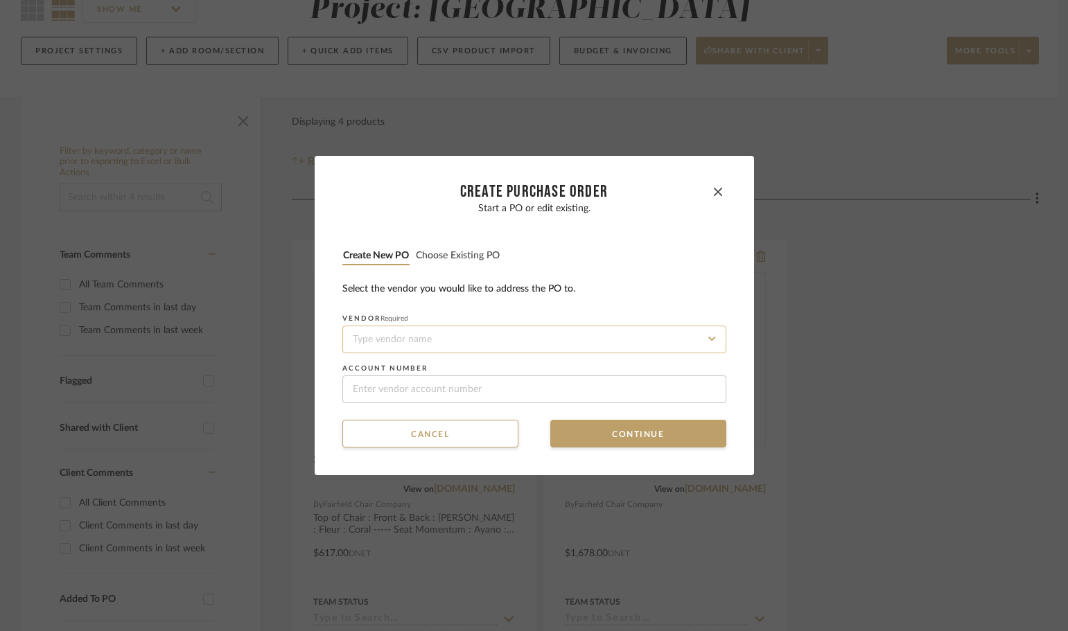
click at [482, 343] on input at bounding box center [534, 340] width 384 height 28
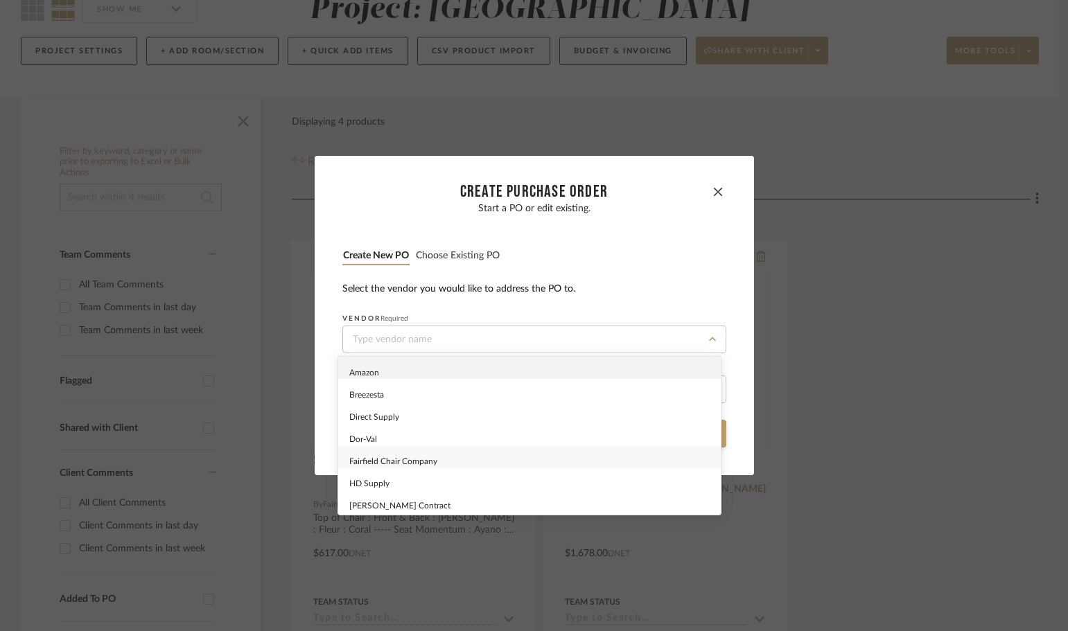
click at [492, 457] on div "Fairfield Chair Company" at bounding box center [529, 457] width 383 height 22
type input "Fairfield Chair Company"
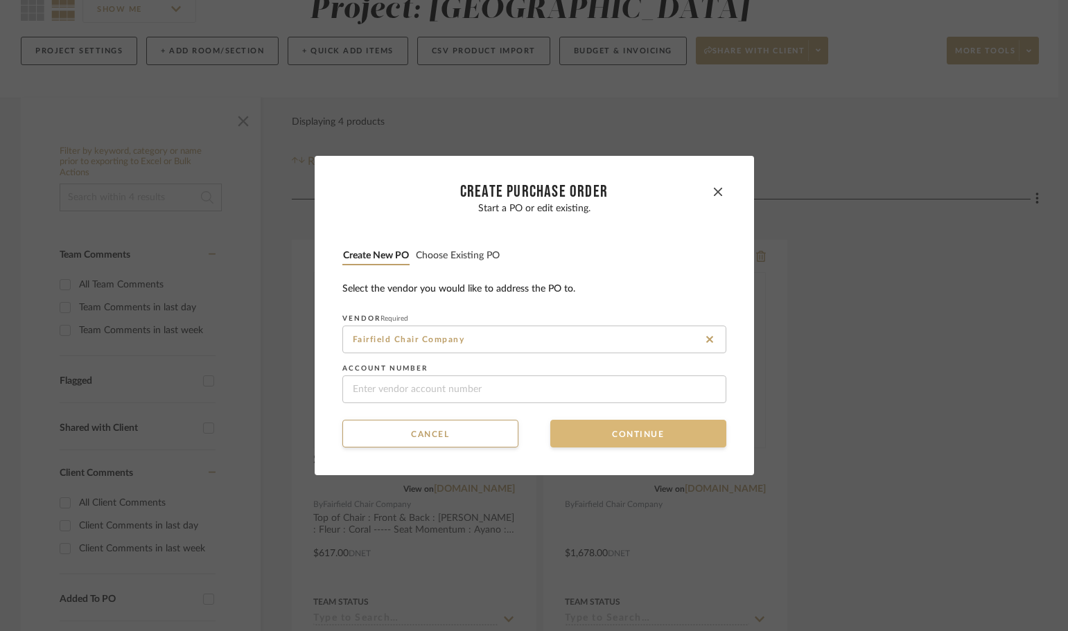
click at [596, 424] on button "Continue" at bounding box center [638, 434] width 176 height 28
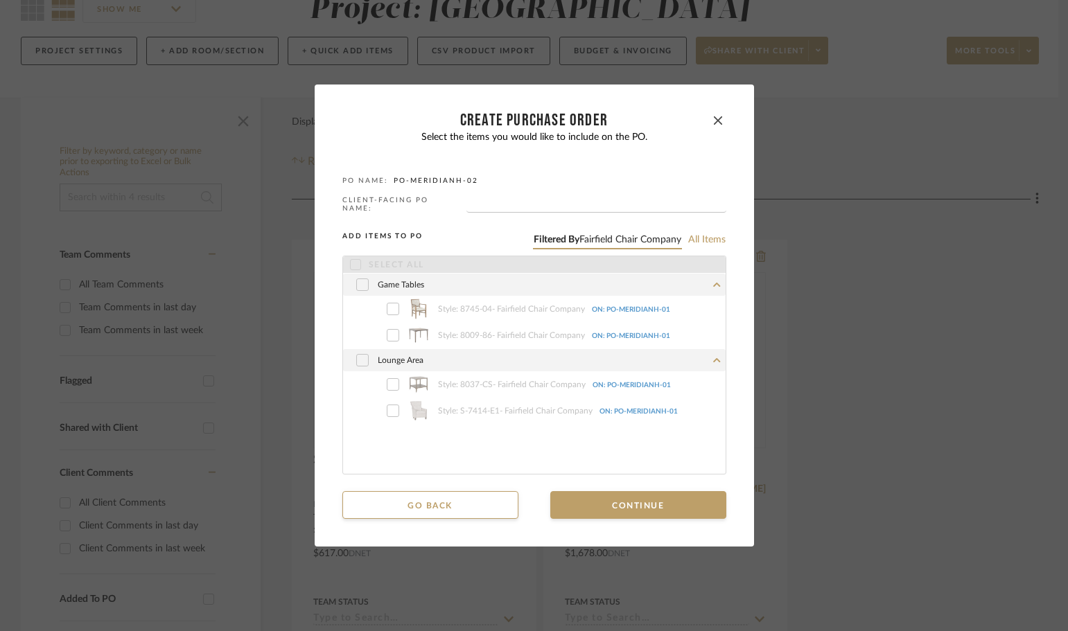
click at [363, 291] on div "Game Tables" at bounding box center [534, 285] width 383 height 22
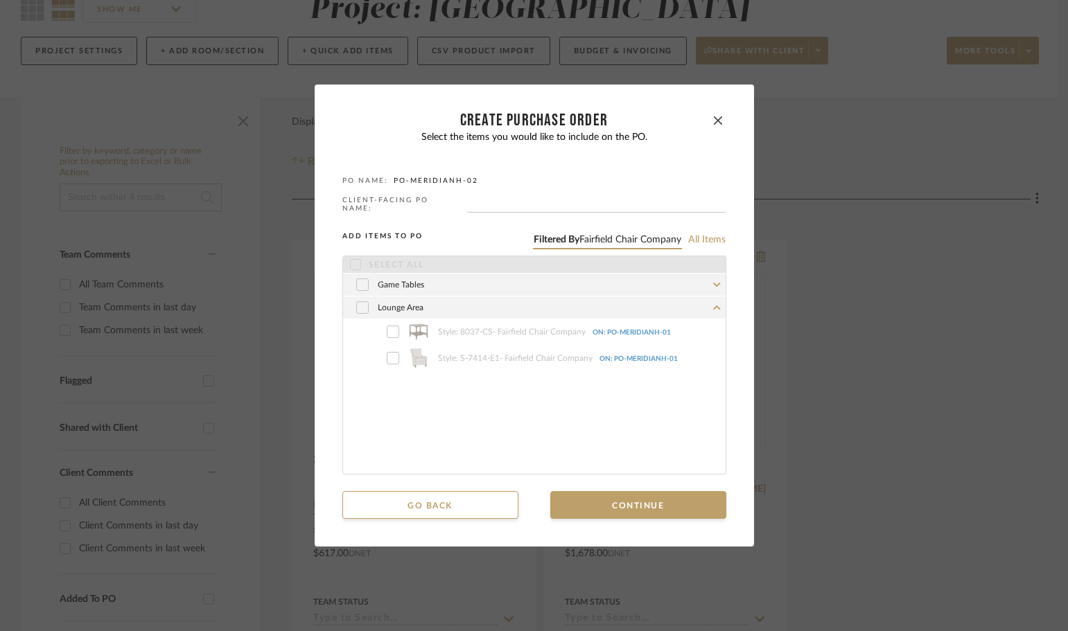
click at [358, 280] on icon at bounding box center [362, 285] width 8 height 10
click at [716, 125] on icon "button" at bounding box center [718, 120] width 8 height 8
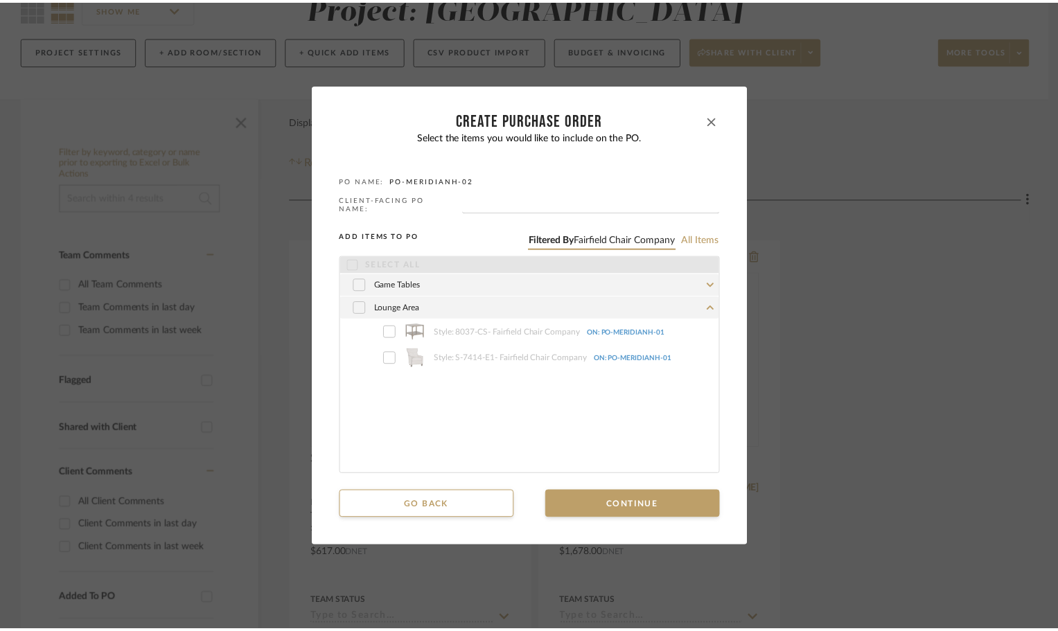
scroll to position [139, 0]
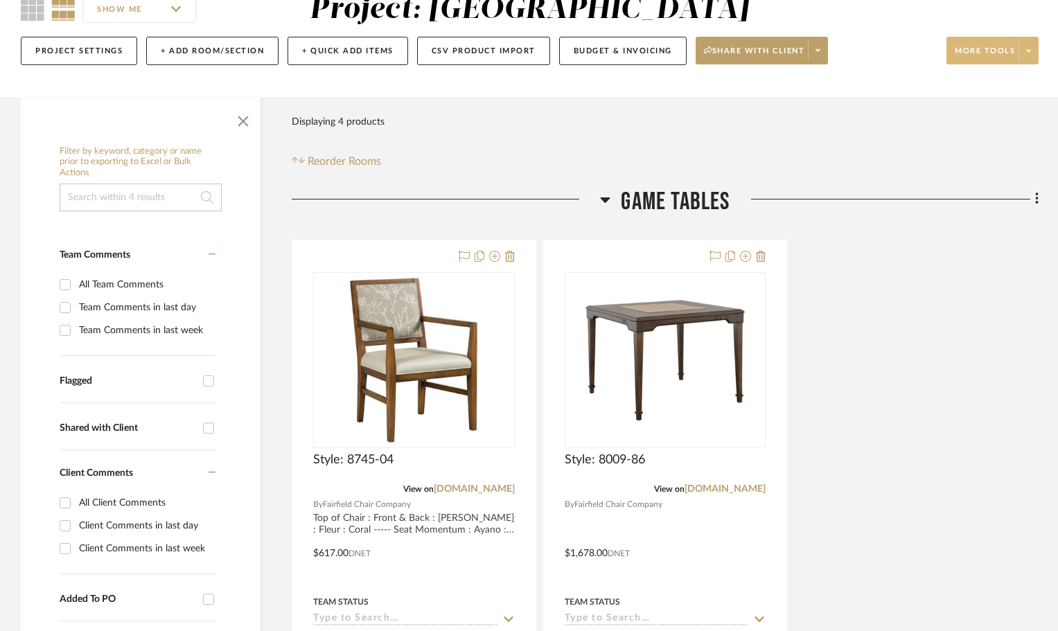
click at [1028, 56] on span at bounding box center [1028, 50] width 19 height 21
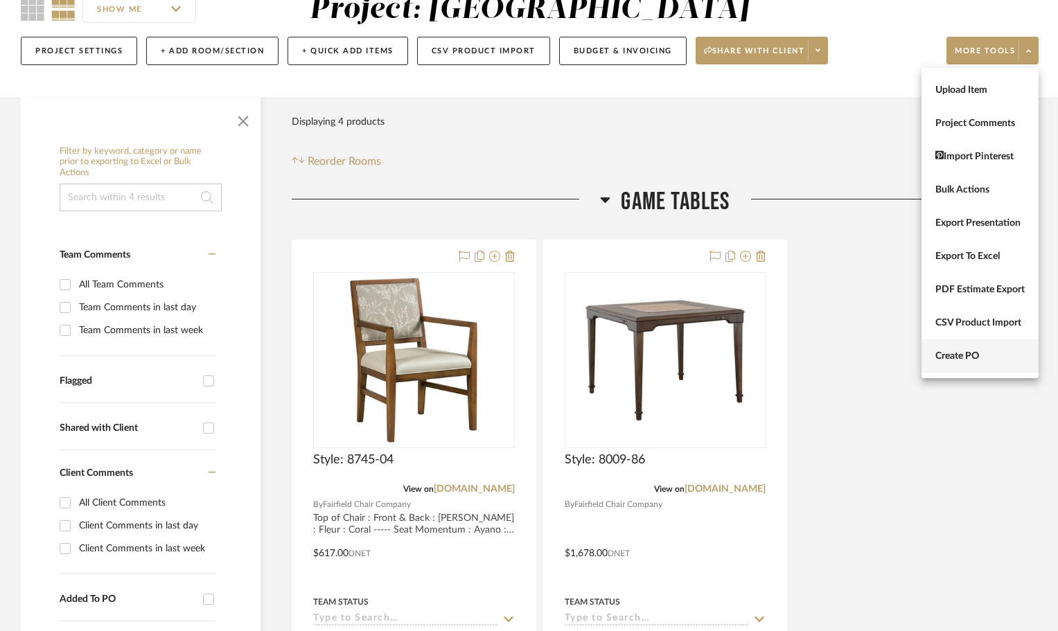
click at [970, 353] on span "Create PO" at bounding box center [980, 357] width 89 height 12
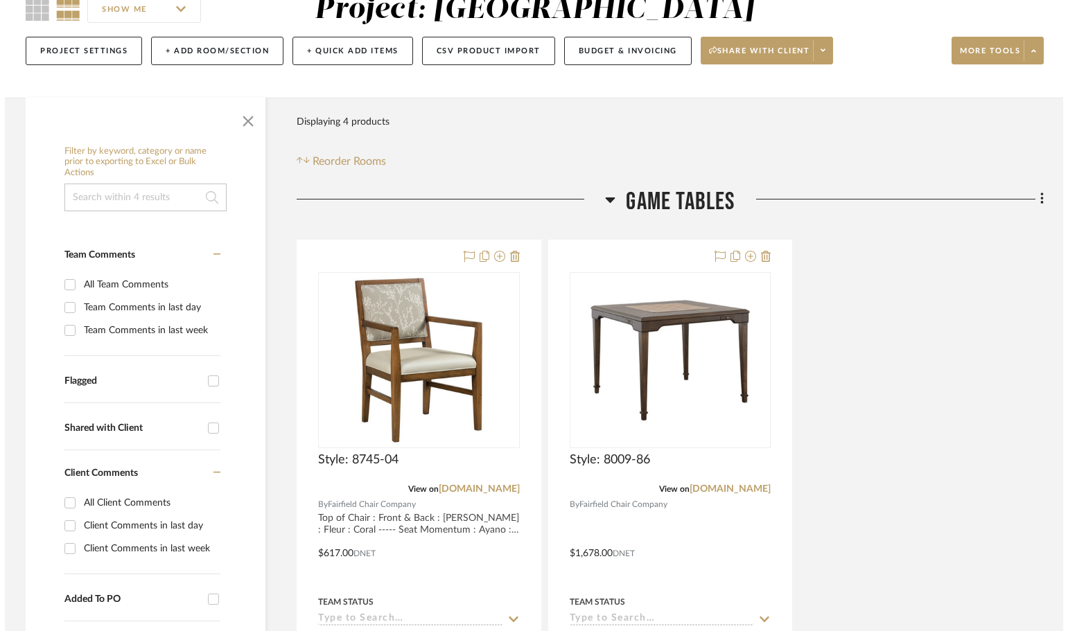
scroll to position [0, 0]
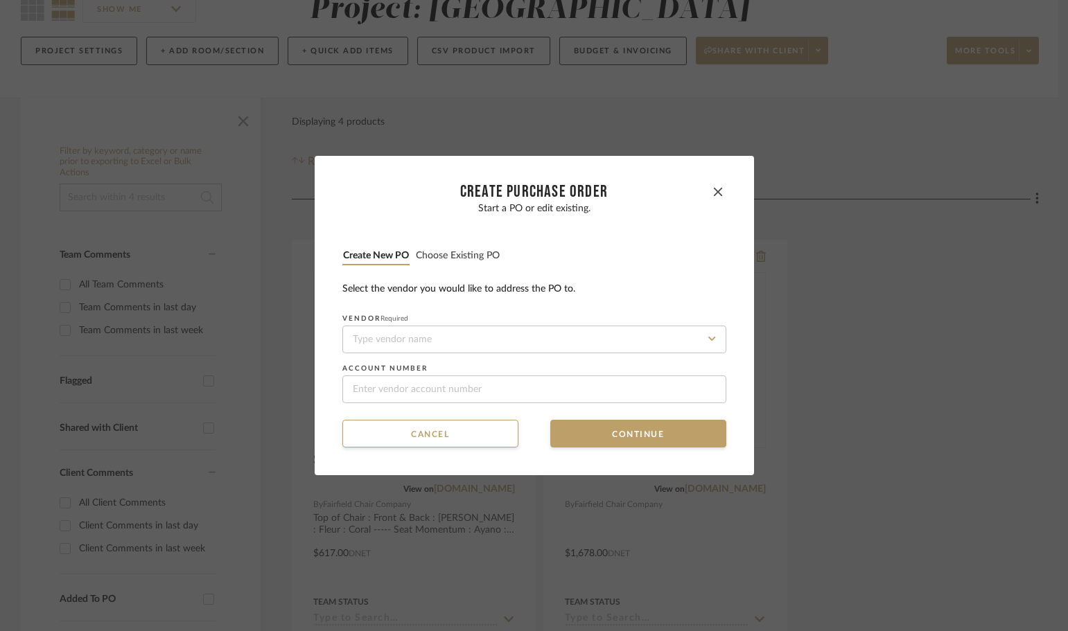
click at [471, 249] on li "Choose existing PO" at bounding box center [457, 256] width 85 height 17
click at [480, 253] on button "Choose existing PO" at bounding box center [457, 255] width 85 height 13
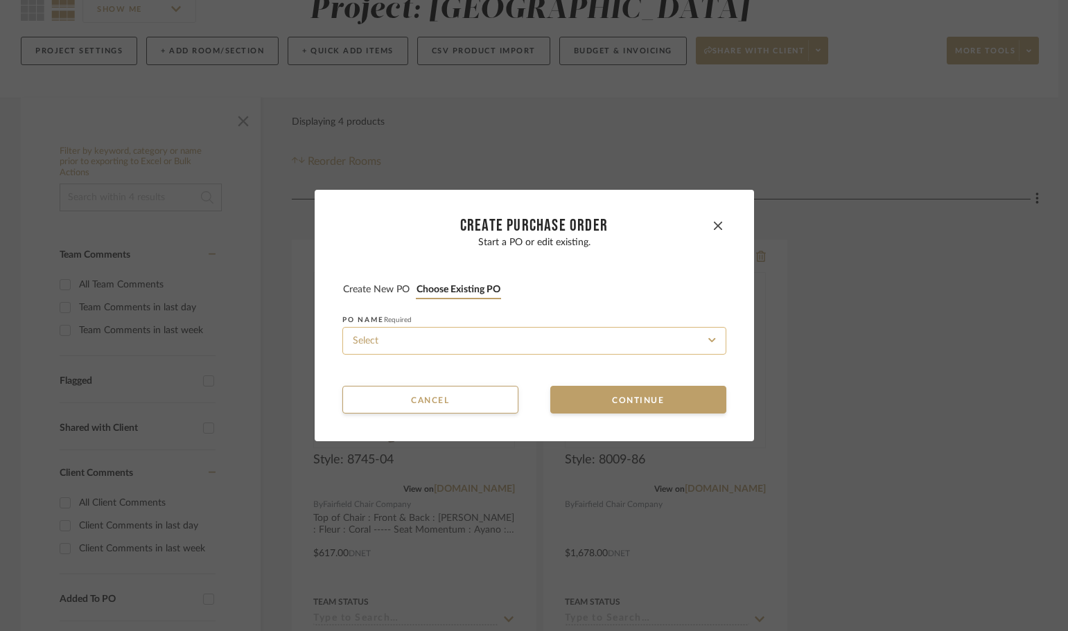
click at [539, 340] on input at bounding box center [534, 341] width 384 height 28
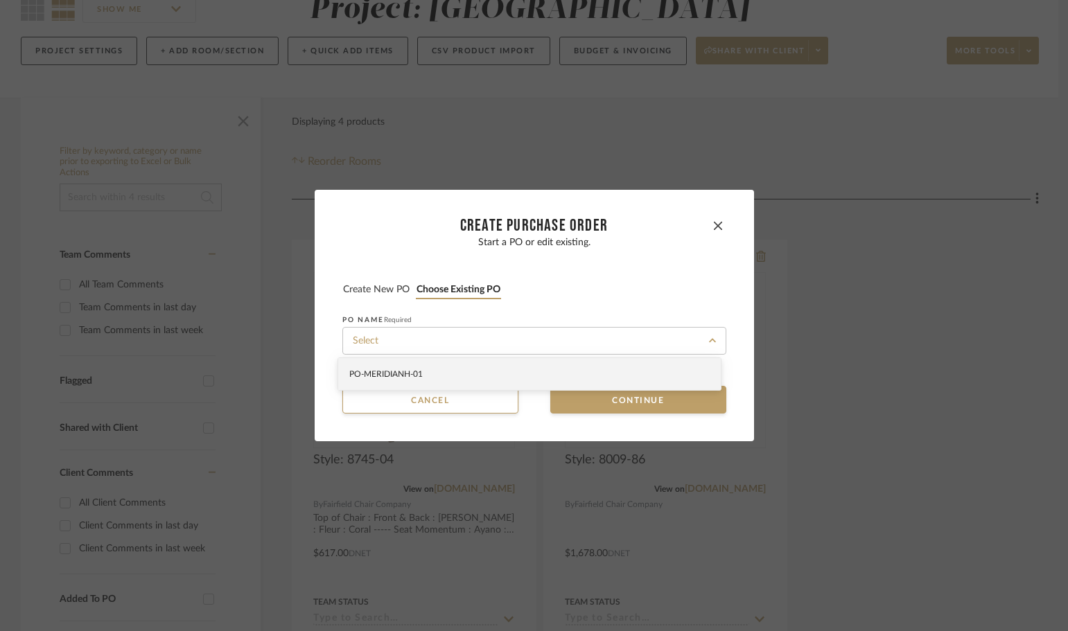
click at [531, 374] on div "PO-MERIDIANH-01" at bounding box center [529, 374] width 383 height 32
type input "PO-MERIDIANH-01"
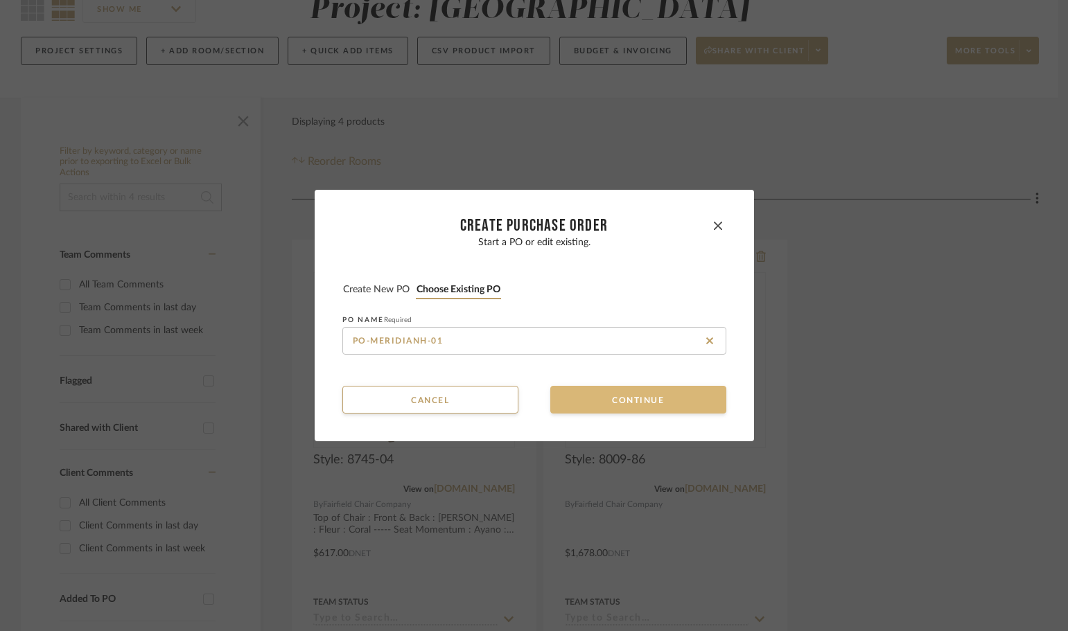
click at [574, 389] on button "Continue" at bounding box center [638, 400] width 176 height 28
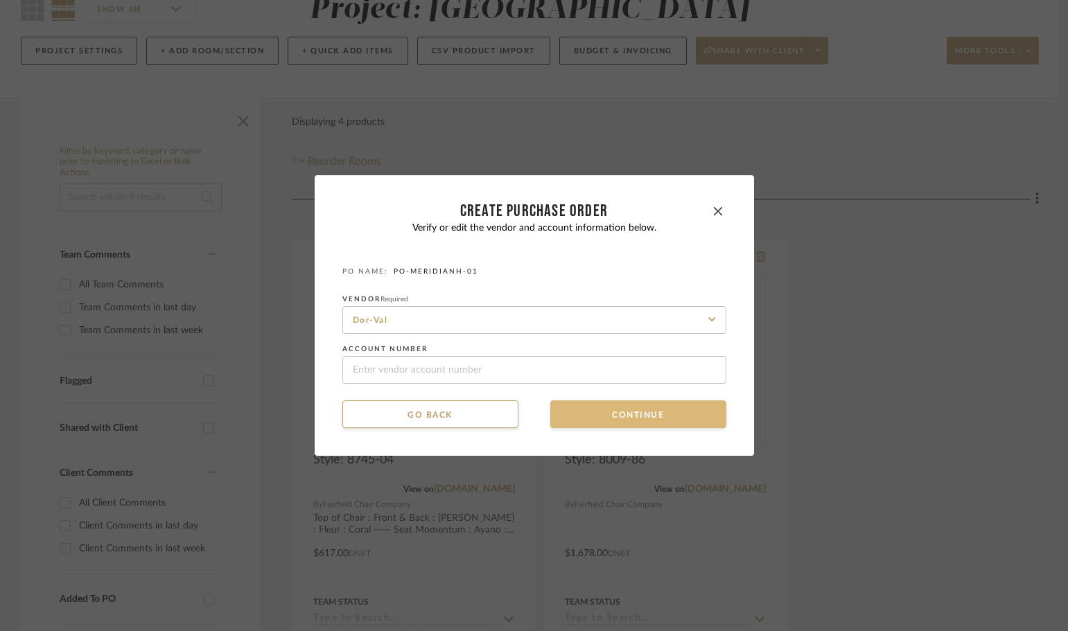
click at [572, 405] on button "Continue" at bounding box center [638, 415] width 176 height 28
click at [575, 411] on button "Continue" at bounding box center [638, 415] width 176 height 28
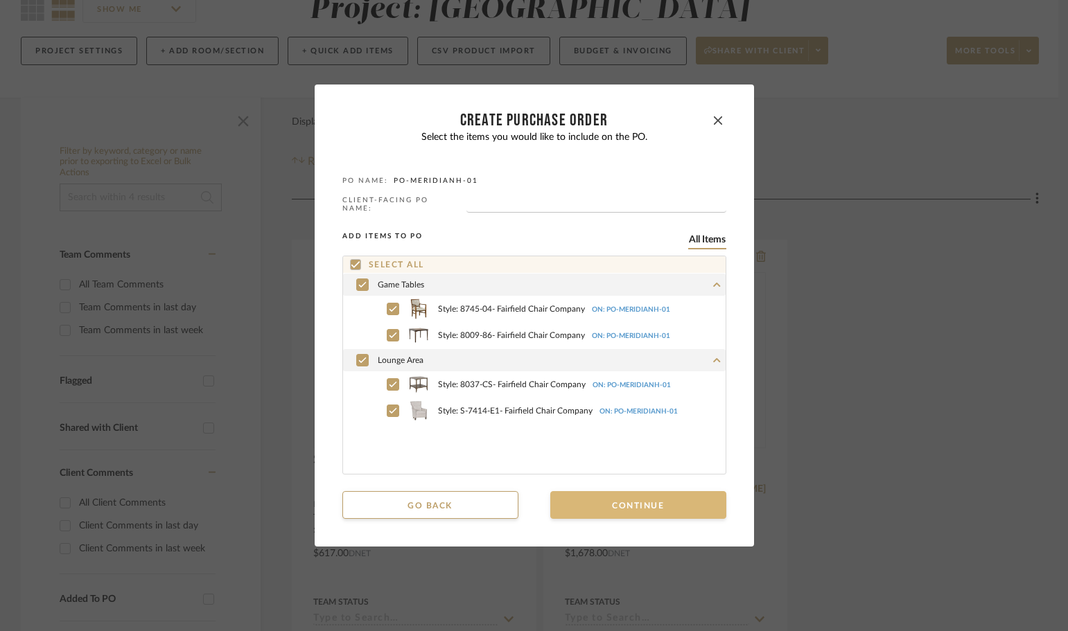
click at [620, 492] on button "Continue" at bounding box center [638, 505] width 176 height 28
click at [625, 497] on button "Continue" at bounding box center [638, 505] width 176 height 28
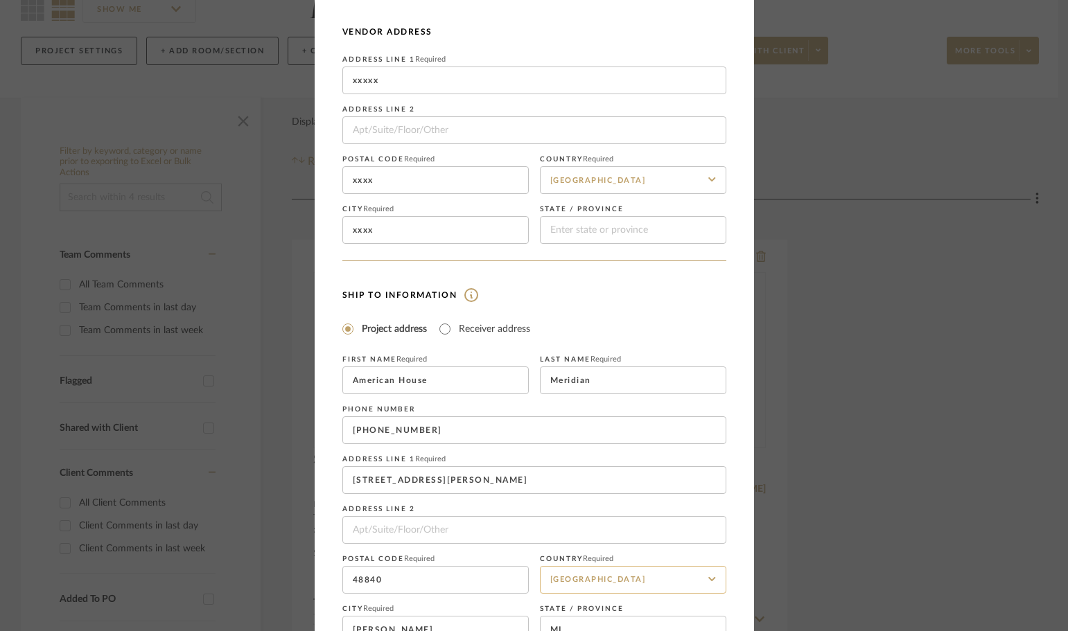
scroll to position [162, 0]
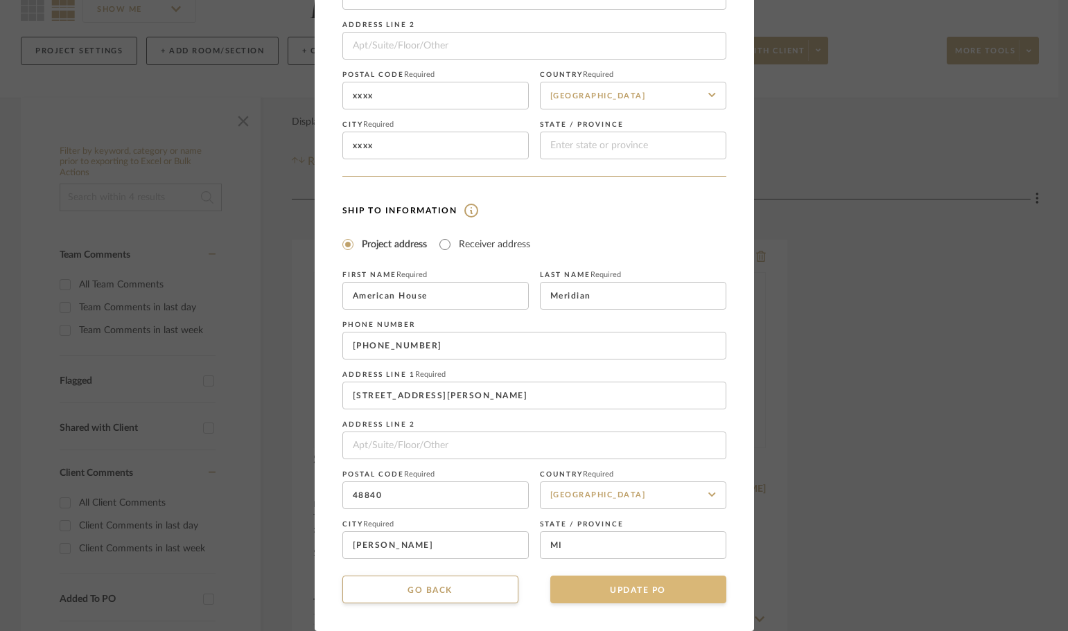
click at [618, 594] on button "UPDATE PO" at bounding box center [638, 590] width 176 height 28
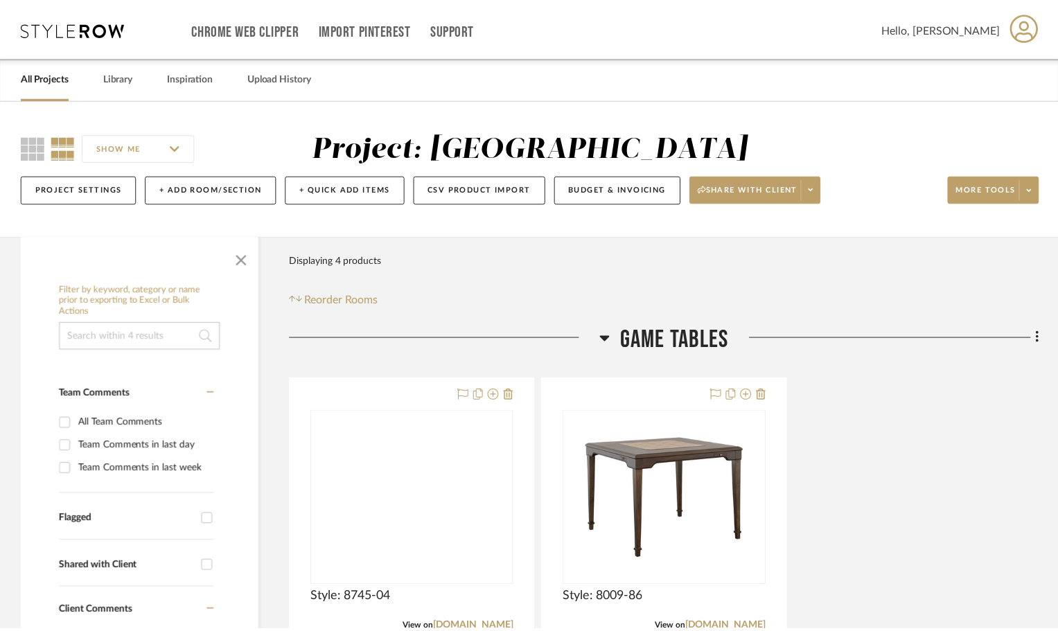
scroll to position [139, 0]
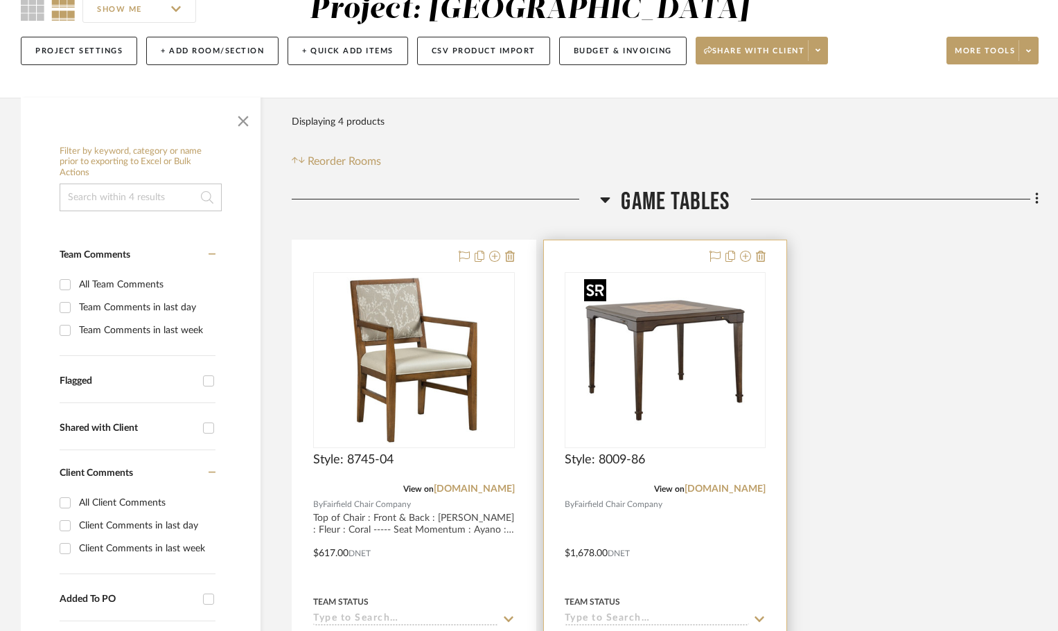
click at [0, 0] on img at bounding box center [0, 0] width 0 height 0
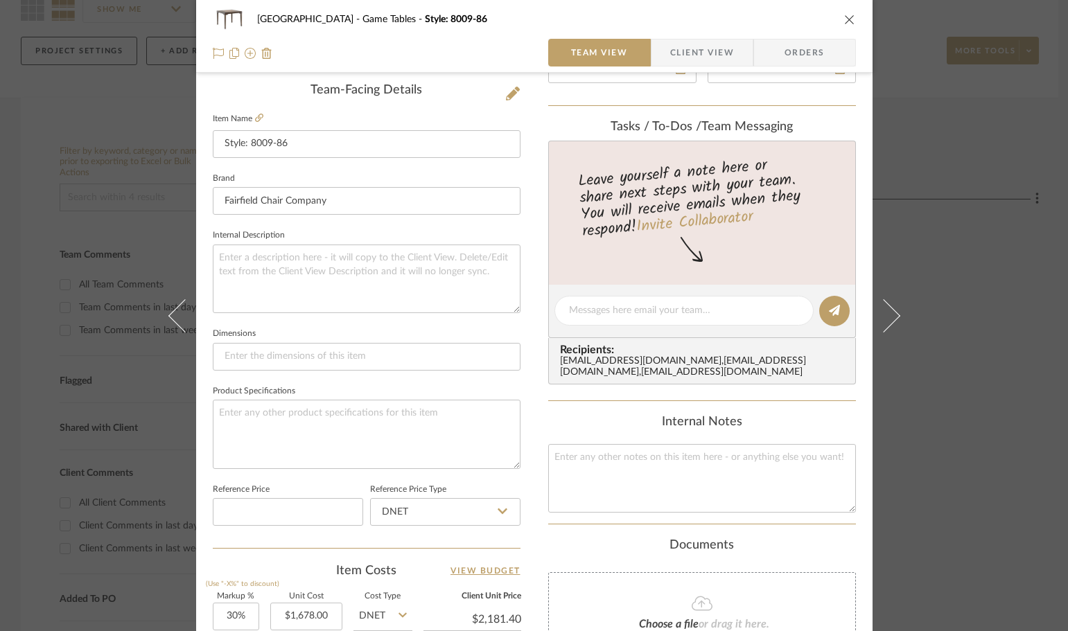
scroll to position [485, 0]
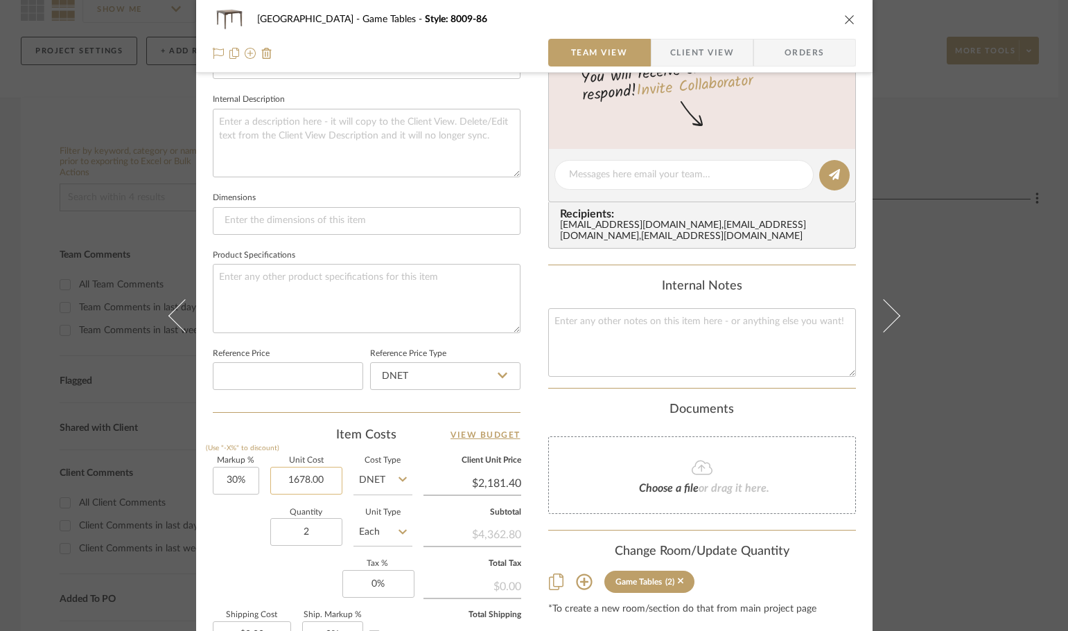
click at [308, 469] on input "1678.00" at bounding box center [306, 481] width 72 height 28
type input "$839.00"
click at [213, 559] on div "Markup % (Use "-X%" to discount) 30% Unit Cost $839.00 Cost Type DNET Client Un…" at bounding box center [367, 558] width 308 height 202
type input "$1,090.70"
click at [843, 16] on button "close" at bounding box center [849, 19] width 12 height 12
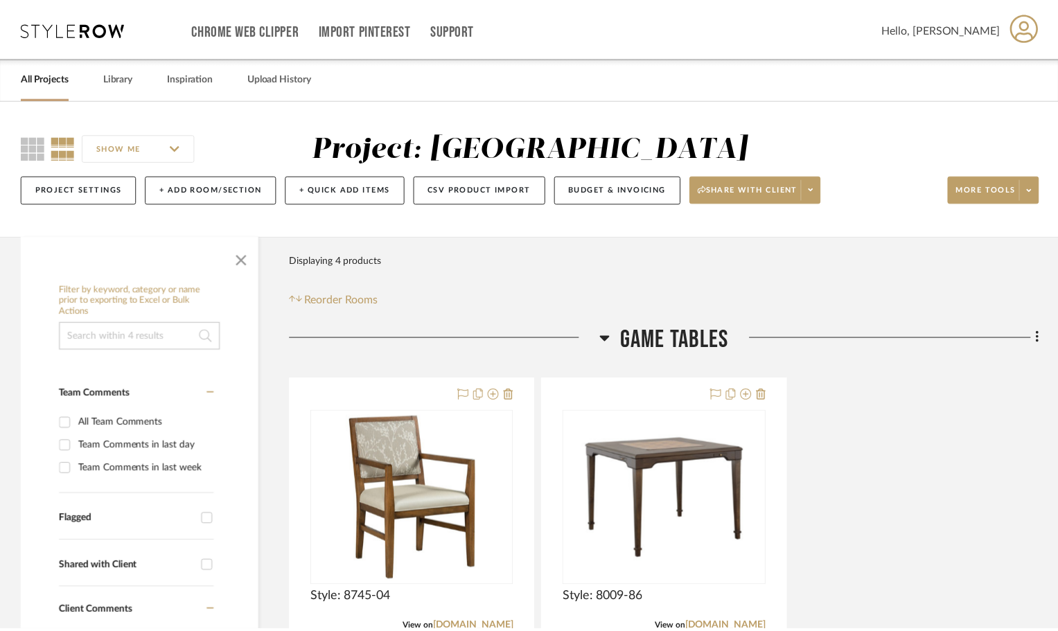
scroll to position [139, 0]
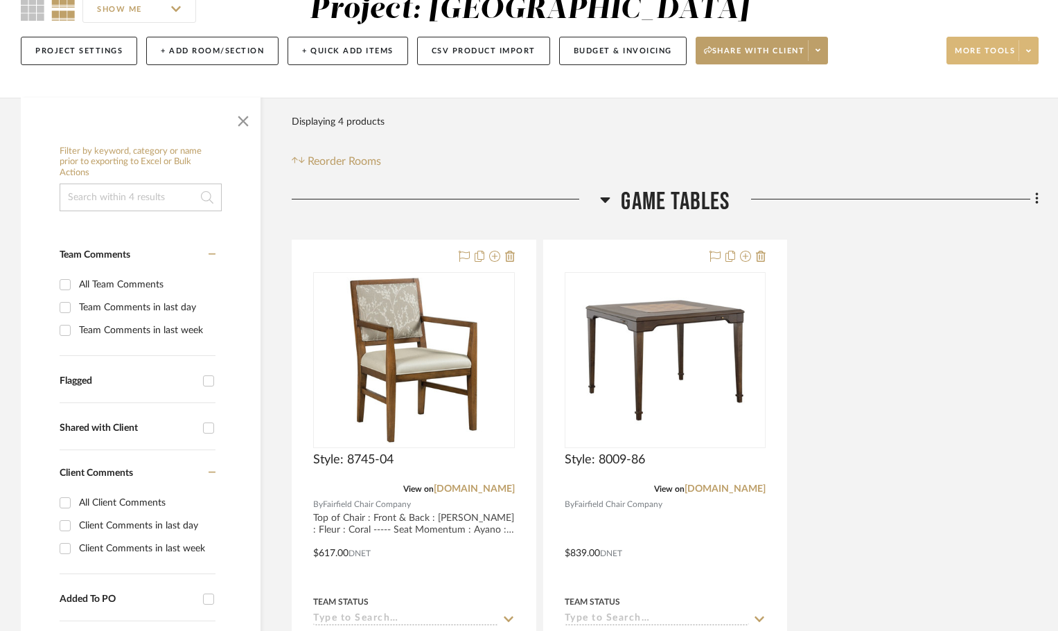
click at [1027, 64] on button "More tools" at bounding box center [993, 51] width 92 height 28
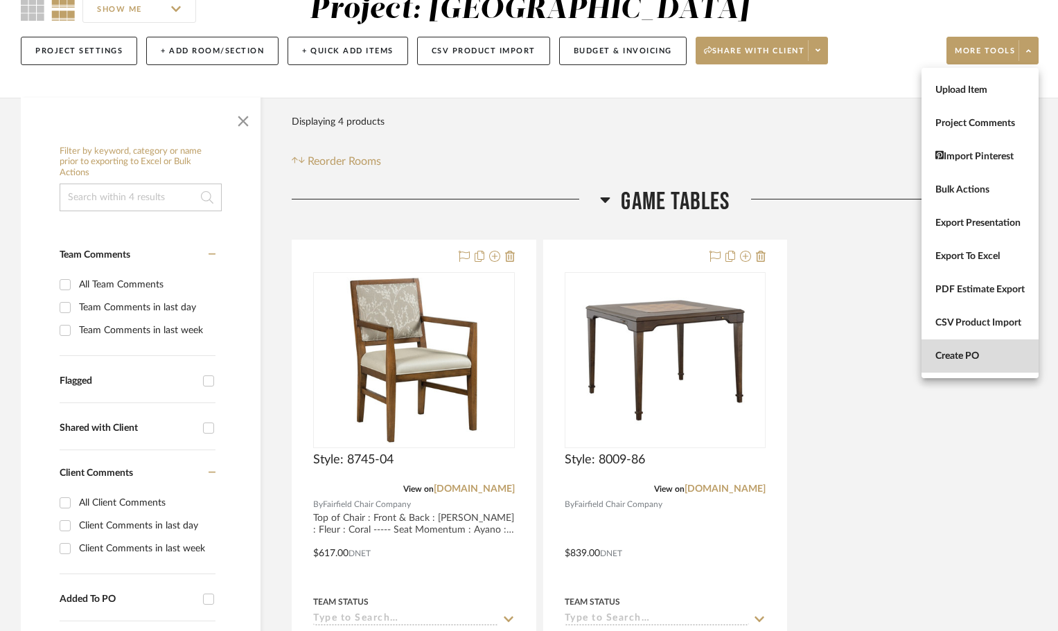
click at [983, 343] on button "Create PO" at bounding box center [980, 356] width 117 height 33
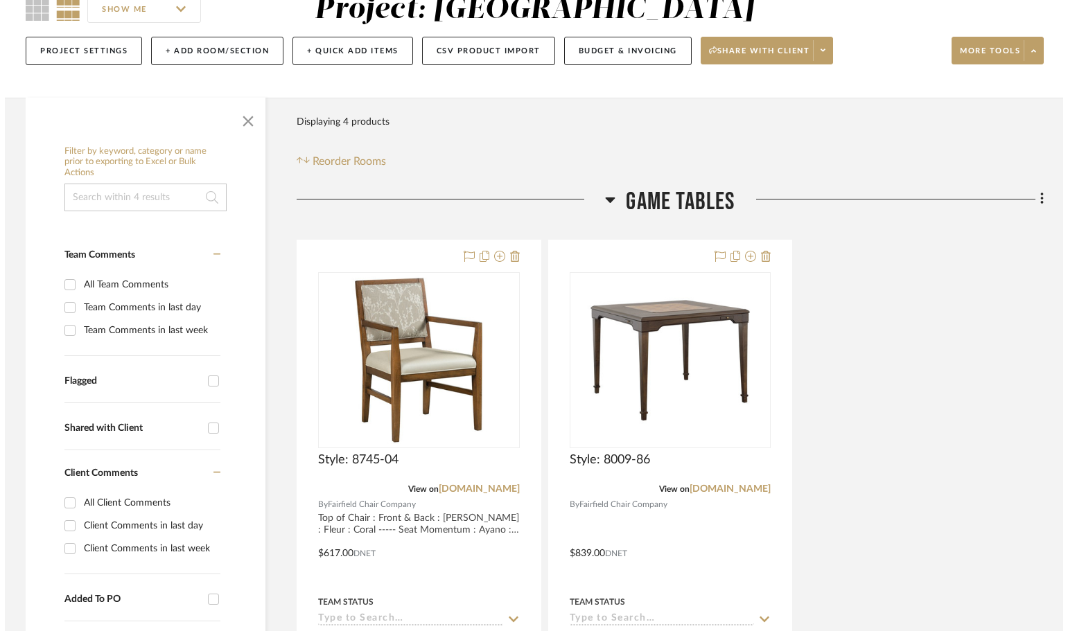
scroll to position [0, 0]
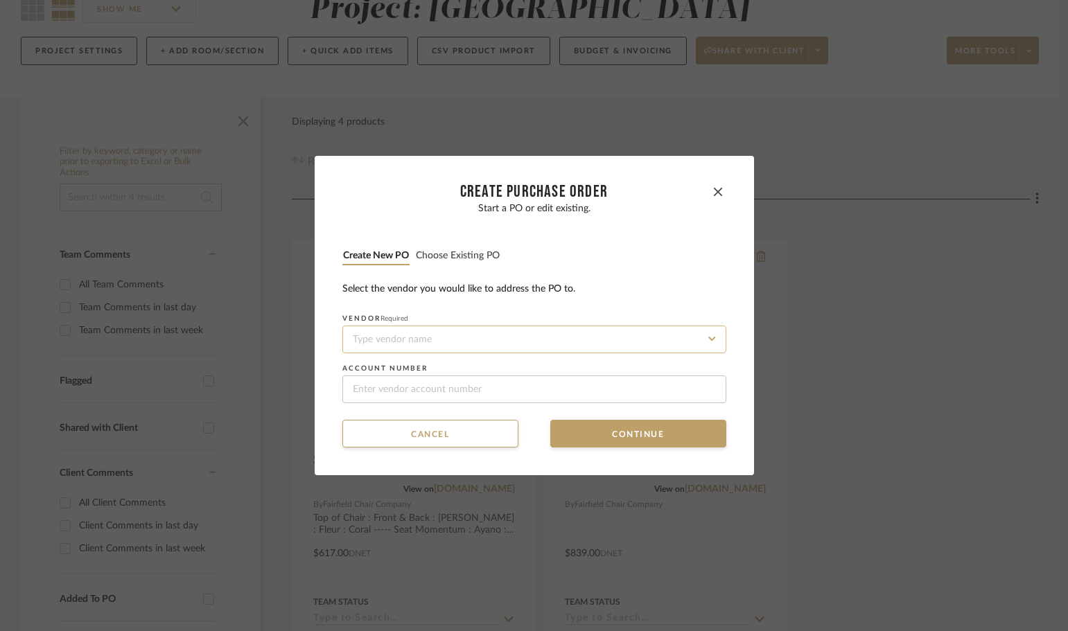
click at [445, 349] on input at bounding box center [534, 340] width 384 height 28
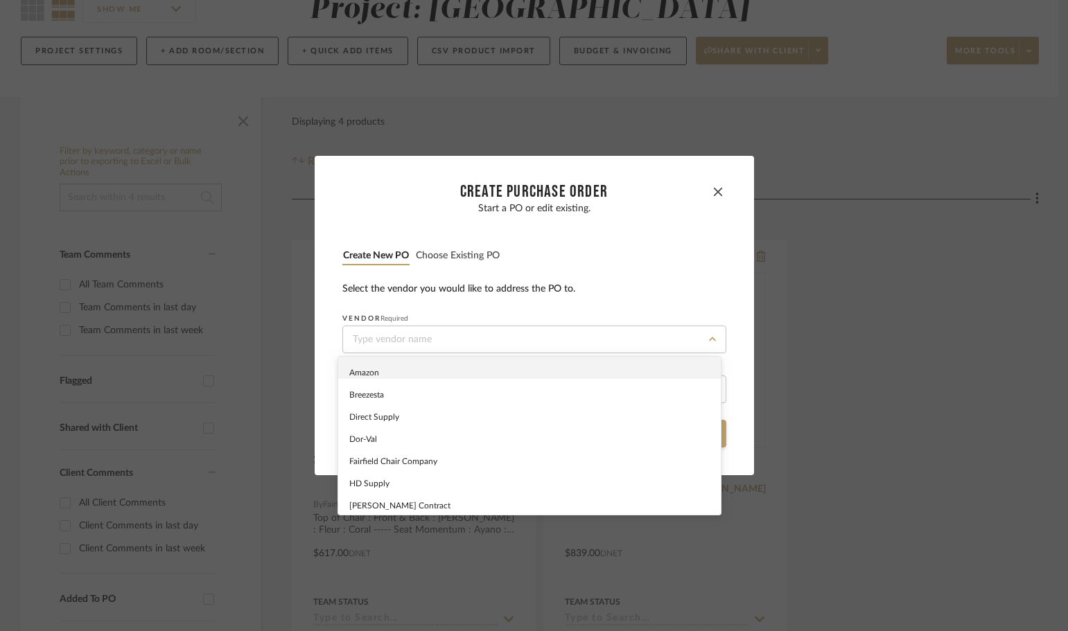
click at [453, 249] on button "Choose existing PO" at bounding box center [457, 255] width 85 height 13
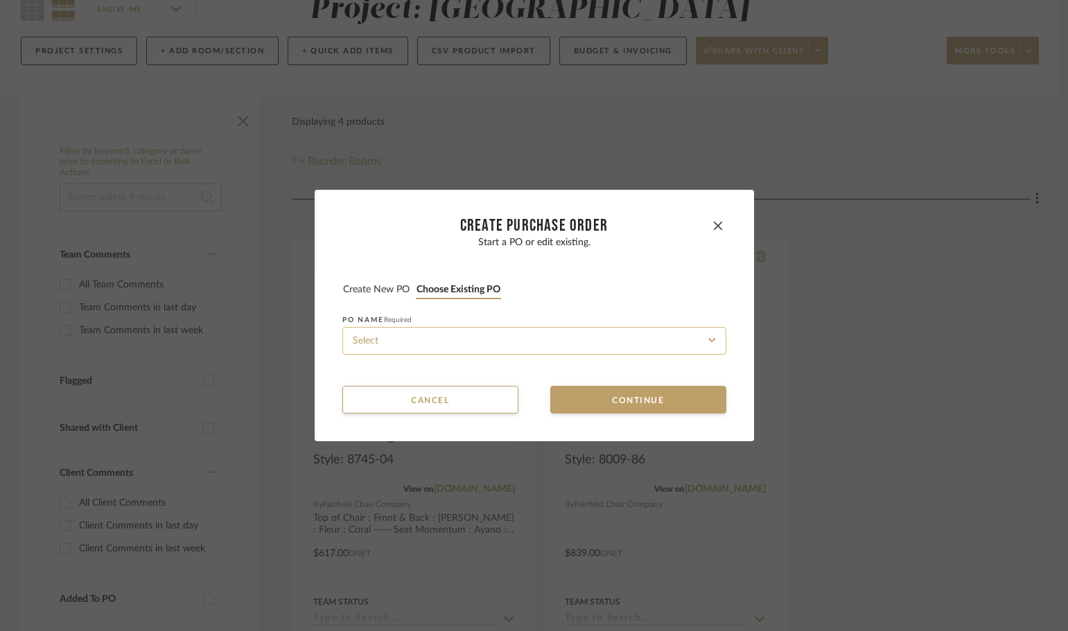
click at [467, 337] on input at bounding box center [534, 341] width 384 height 28
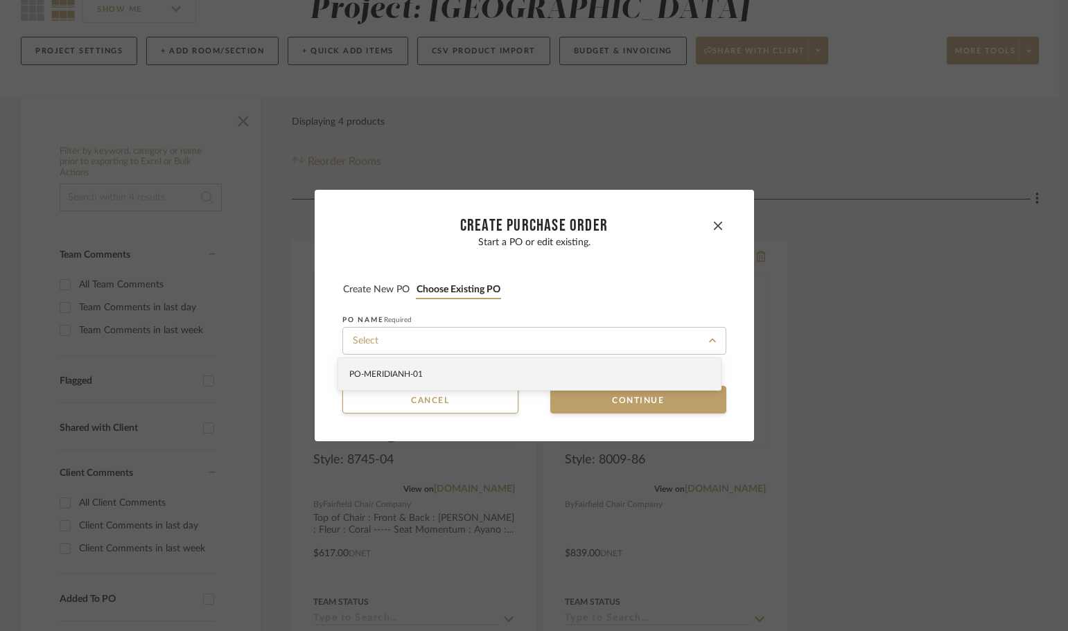
click at [469, 368] on div "PO-MERIDIANH-01" at bounding box center [529, 374] width 383 height 32
type input "PO-MERIDIANH-01"
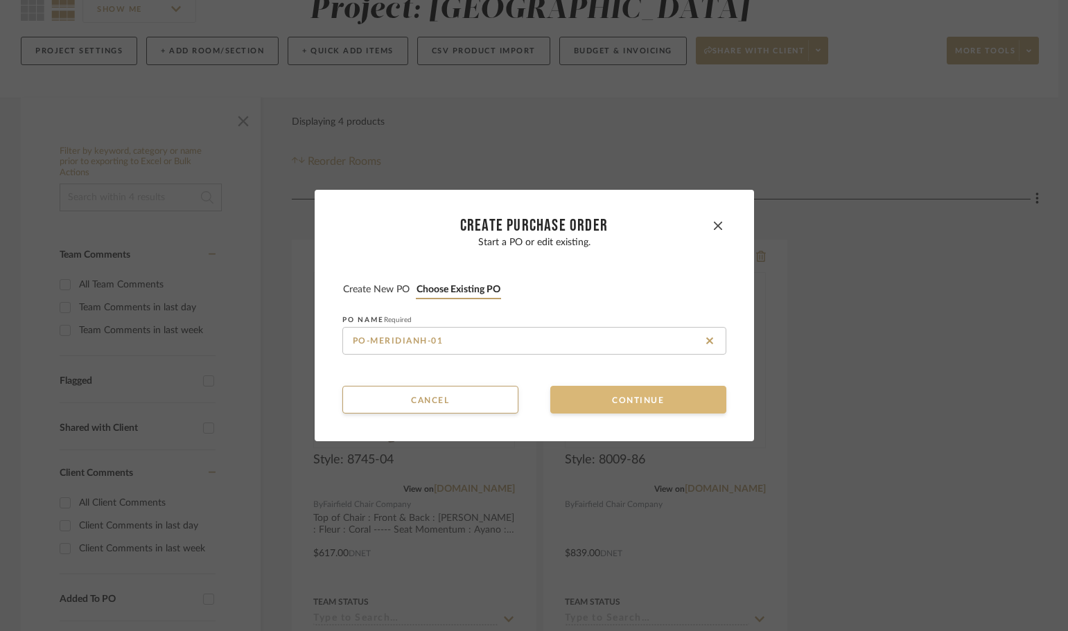
click at [581, 392] on button "Continue" at bounding box center [638, 400] width 176 height 28
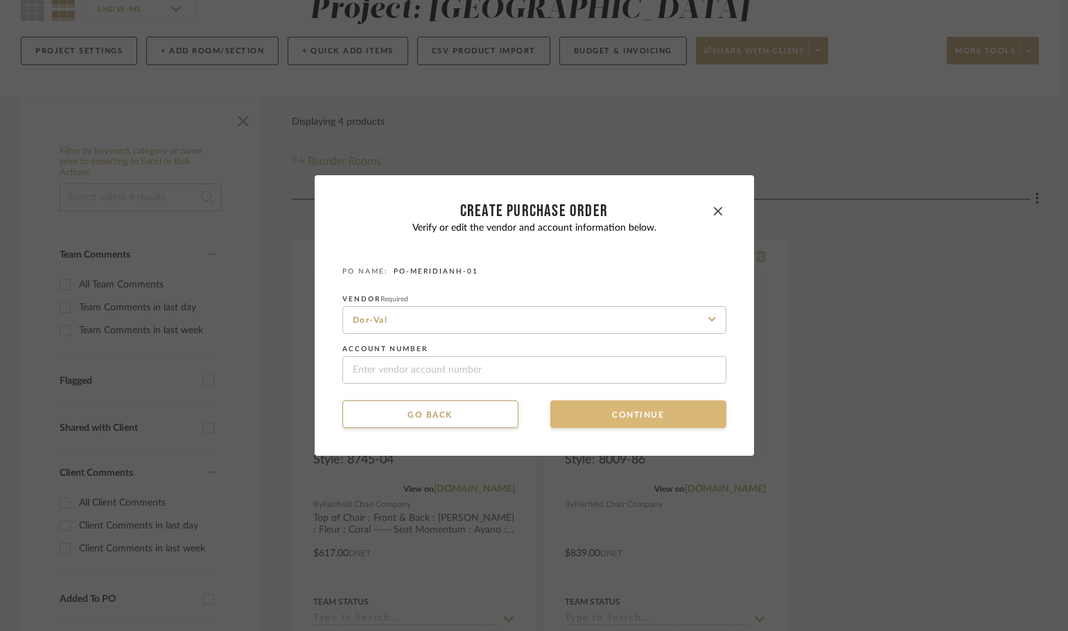
click at [577, 417] on button "Continue" at bounding box center [638, 415] width 176 height 28
click at [618, 412] on button "Continue" at bounding box center [638, 415] width 176 height 28
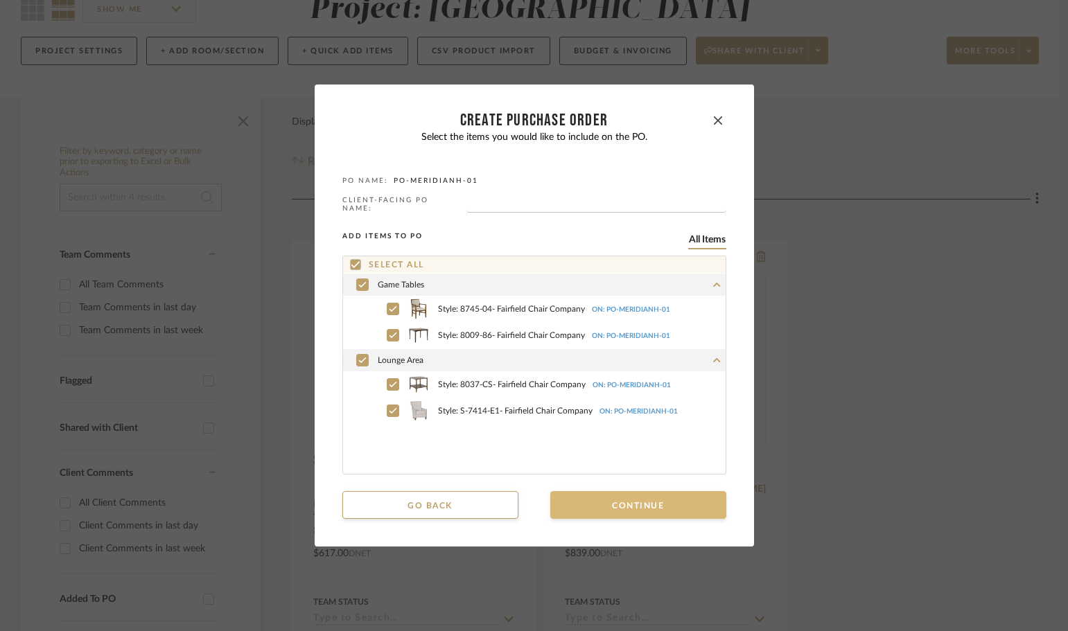
click at [638, 500] on button "Continue" at bounding box center [638, 505] width 176 height 28
click at [643, 500] on button "Continue" at bounding box center [638, 505] width 176 height 28
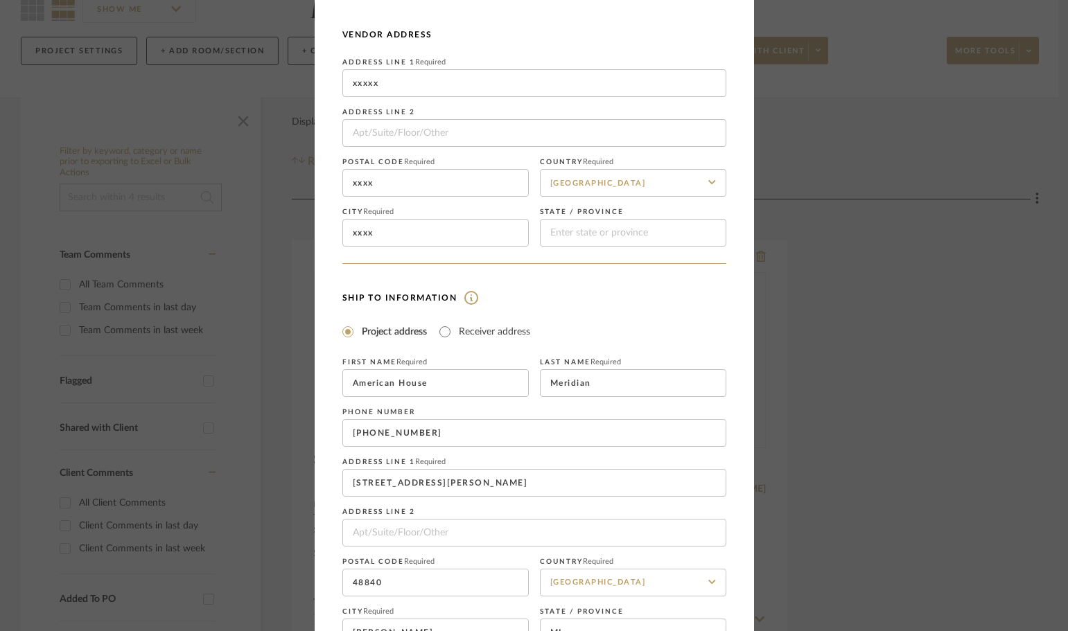
scroll to position [162, 0]
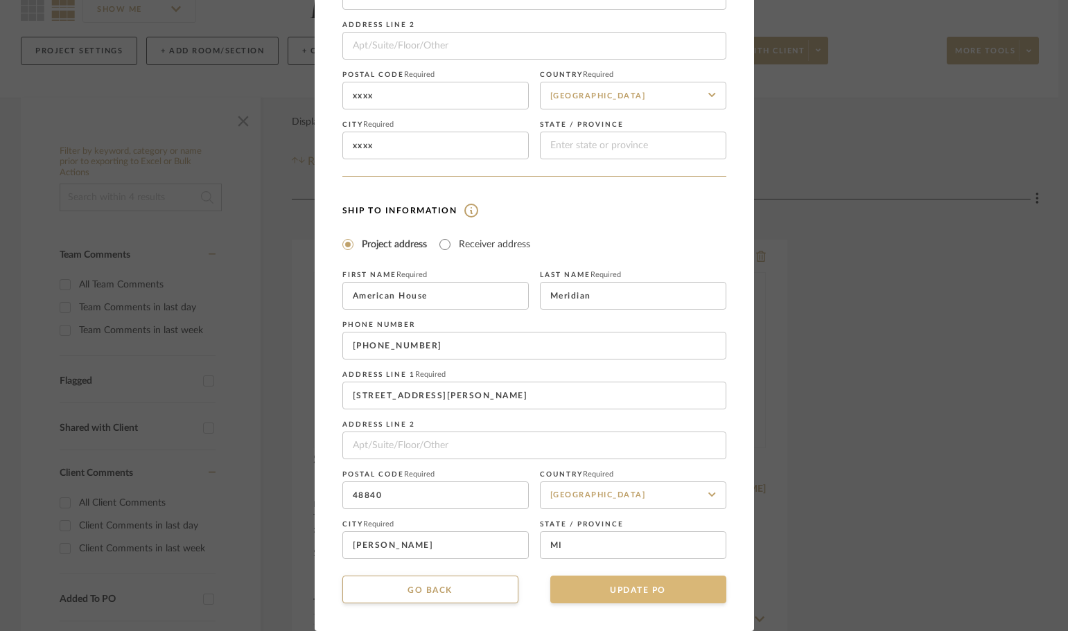
click at [666, 598] on button "UPDATE PO" at bounding box center [638, 590] width 176 height 28
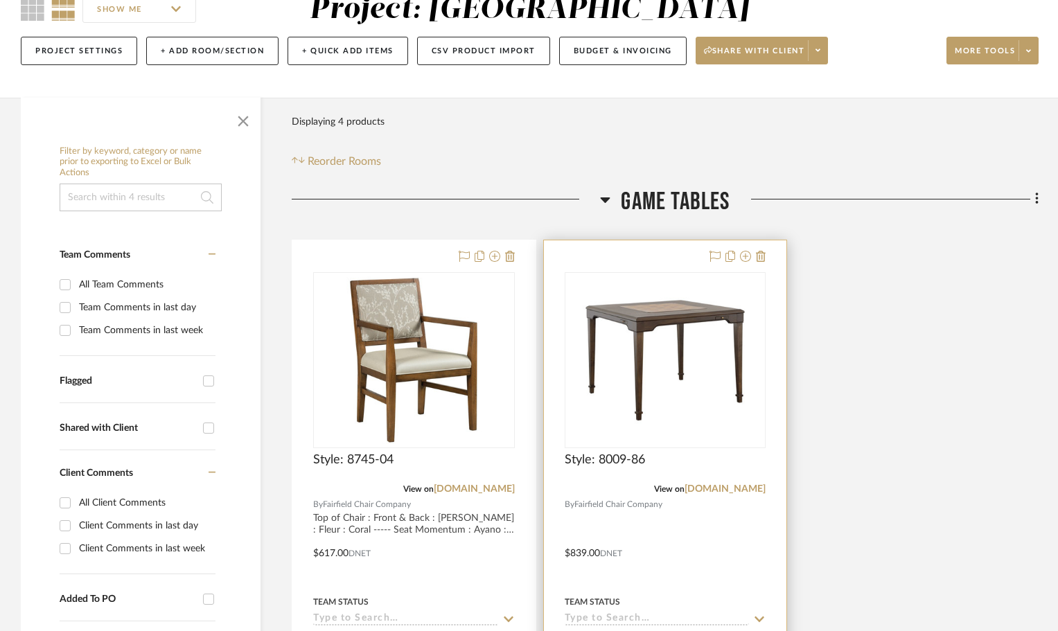
scroll to position [0, 0]
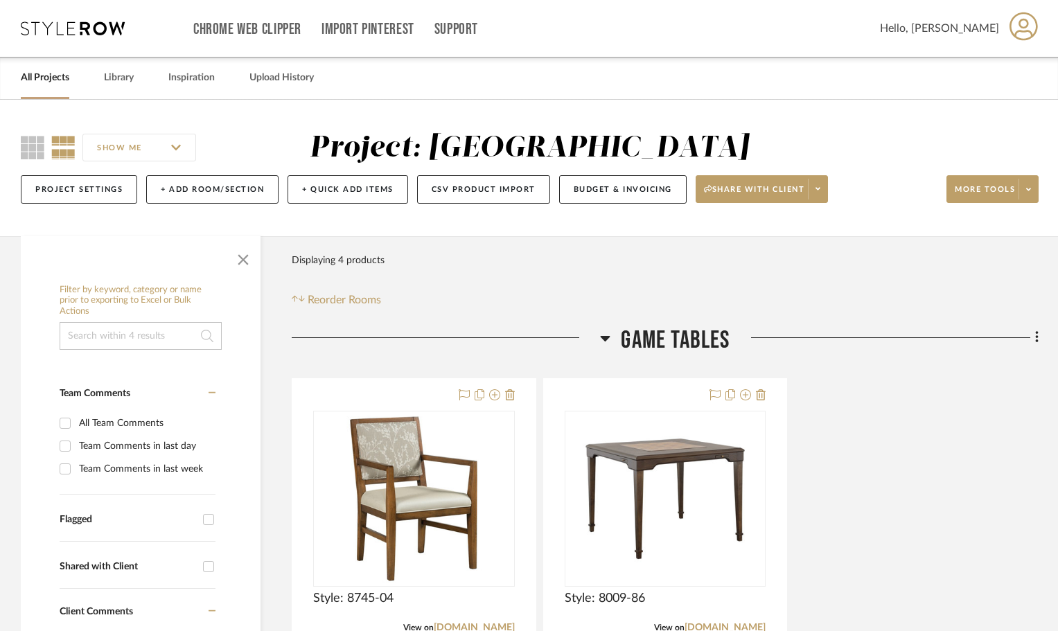
drag, startPoint x: 671, startPoint y: 566, endPoint x: 79, endPoint y: 26, distance: 801.1
click at [79, 26] on icon at bounding box center [73, 28] width 104 height 14
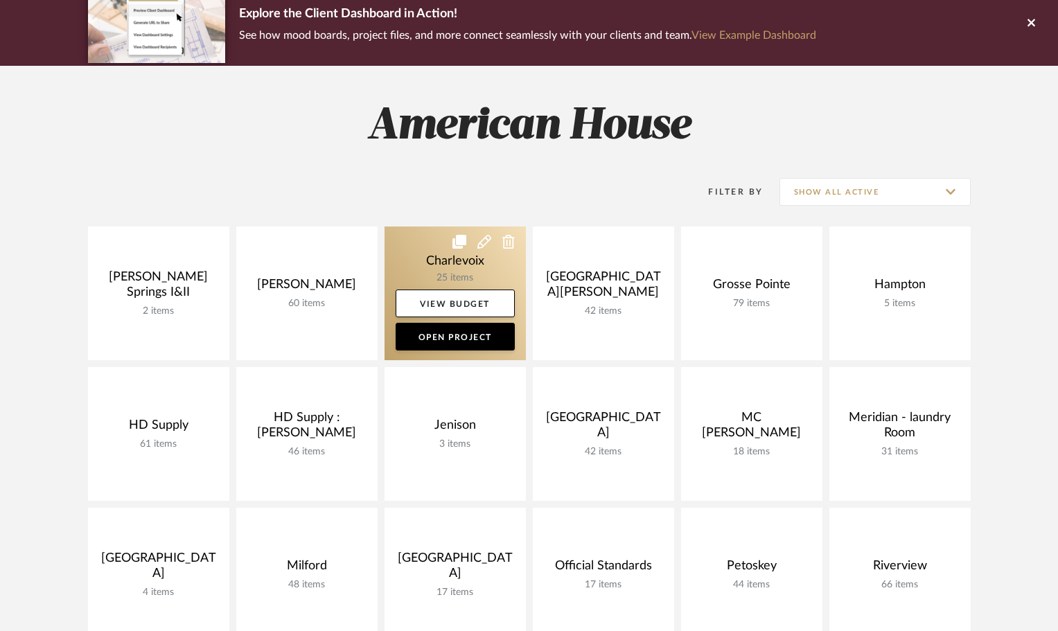
scroll to position [139, 0]
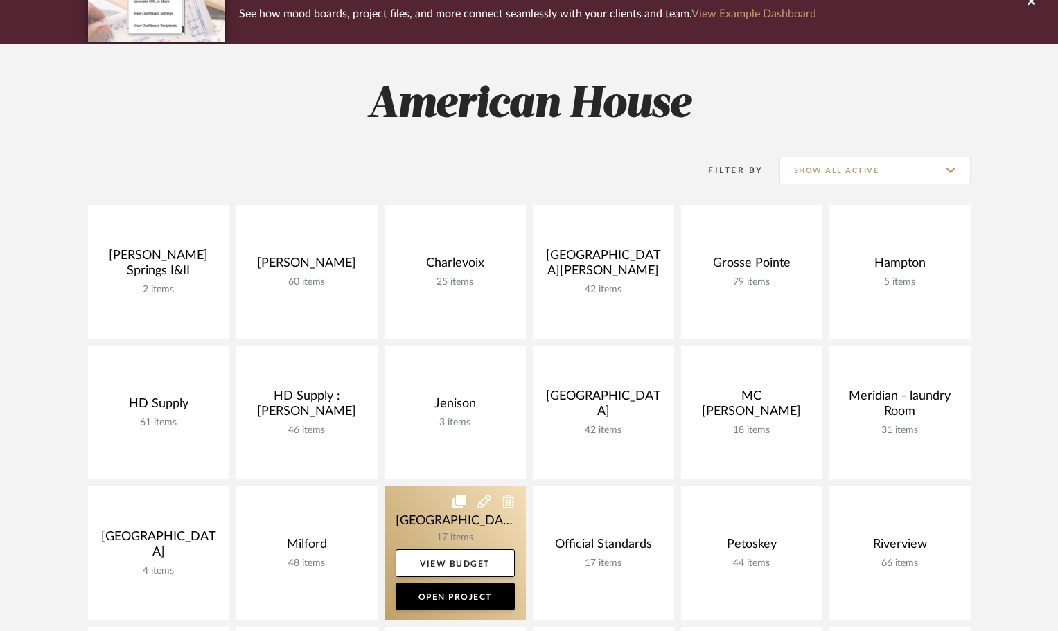
click at [410, 487] on link at bounding box center [455, 554] width 141 height 134
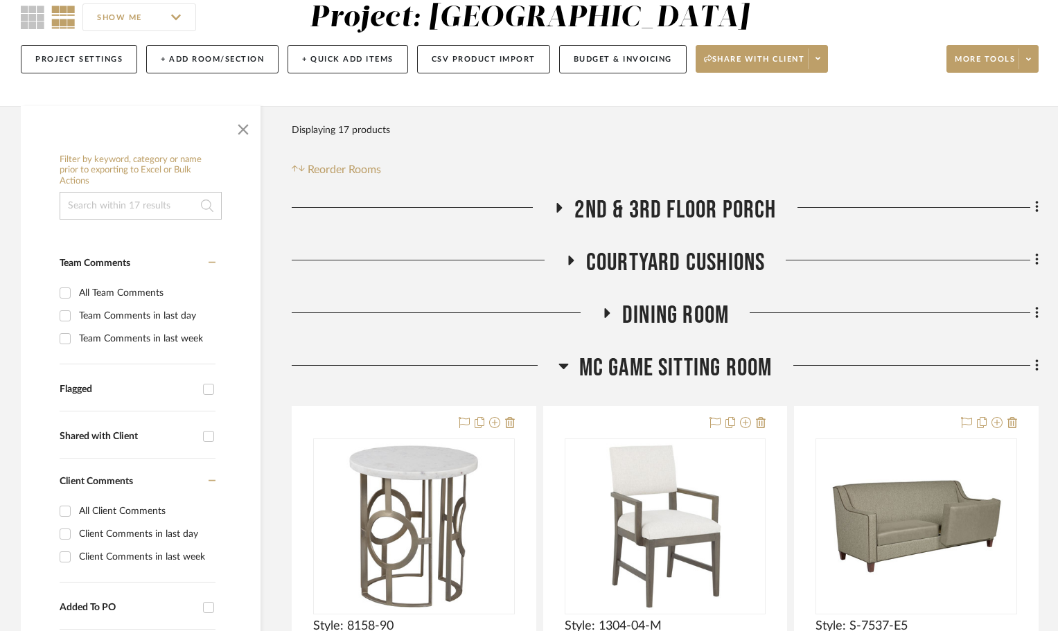
scroll to position [139, 0]
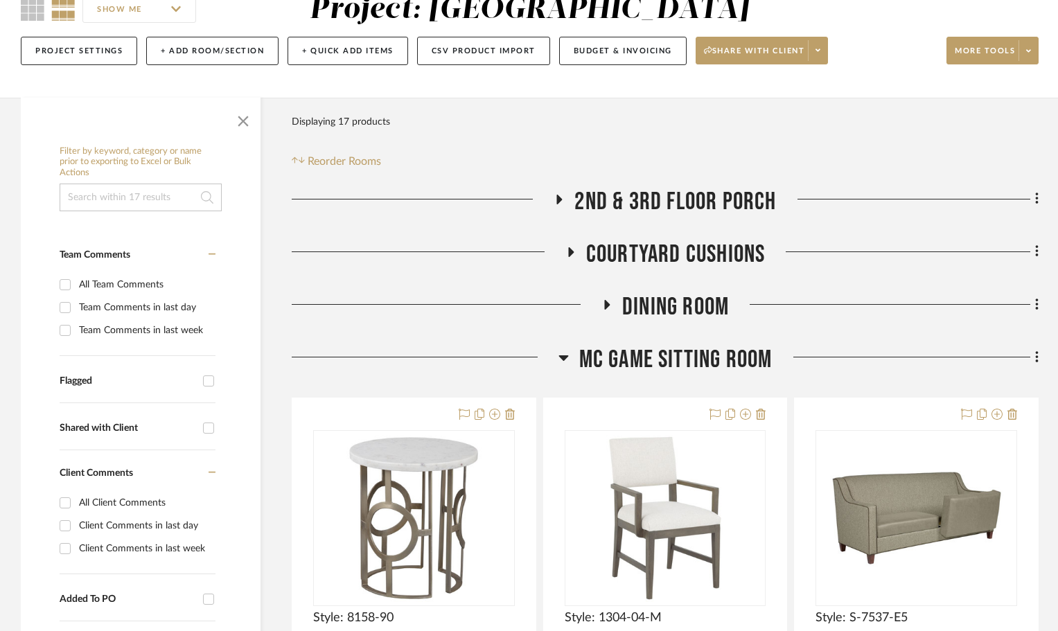
click at [575, 255] on icon at bounding box center [570, 252] width 17 height 10
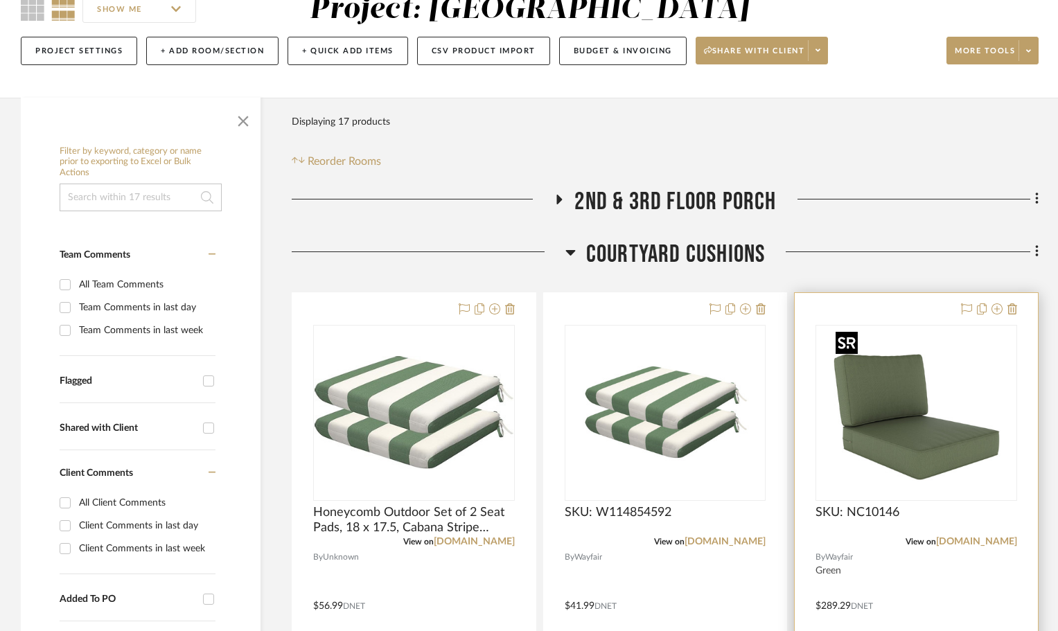
click at [915, 464] on img "0" at bounding box center [916, 412] width 173 height 173
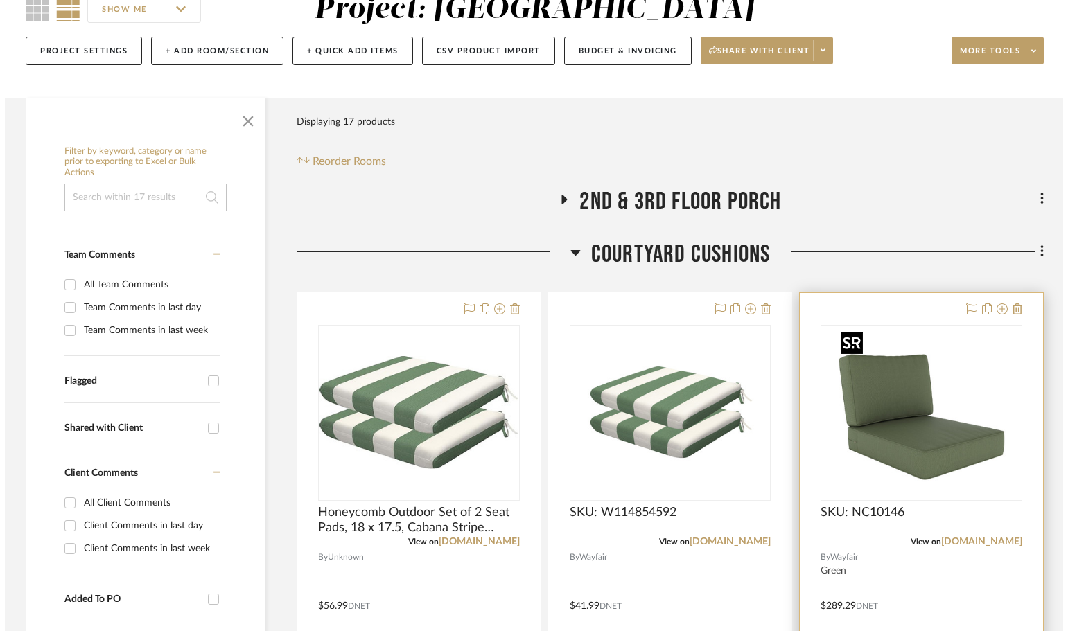
scroll to position [0, 0]
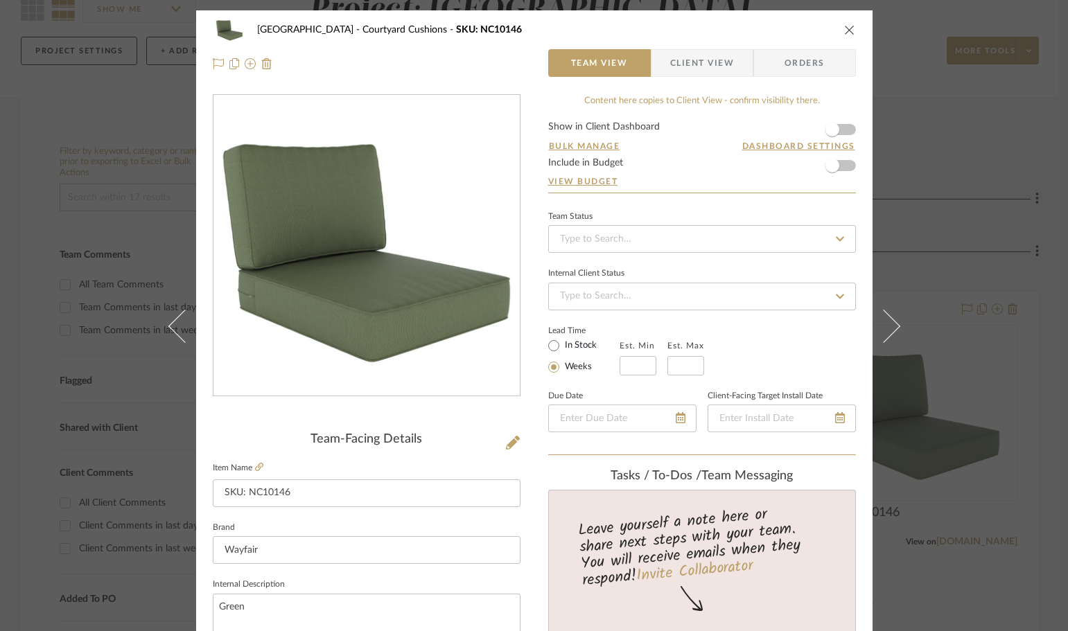
click at [263, 466] on fieldset "Item Name SKU: NC10146" at bounding box center [367, 483] width 308 height 49
click at [256, 466] on icon at bounding box center [259, 467] width 8 height 8
click at [846, 28] on icon "close" at bounding box center [849, 29] width 11 height 11
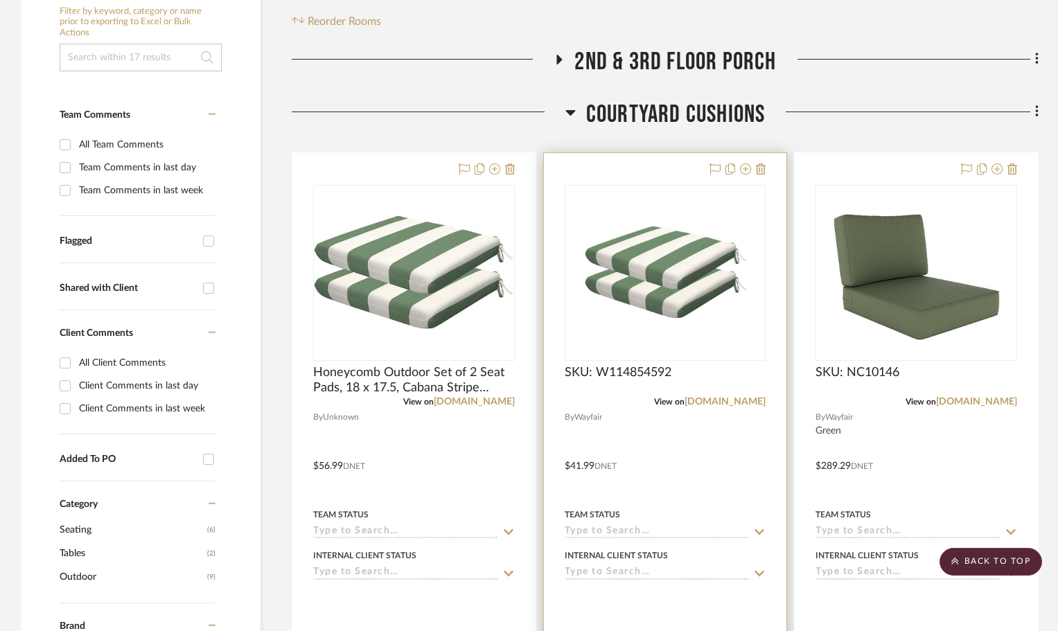
scroll to position [277, 0]
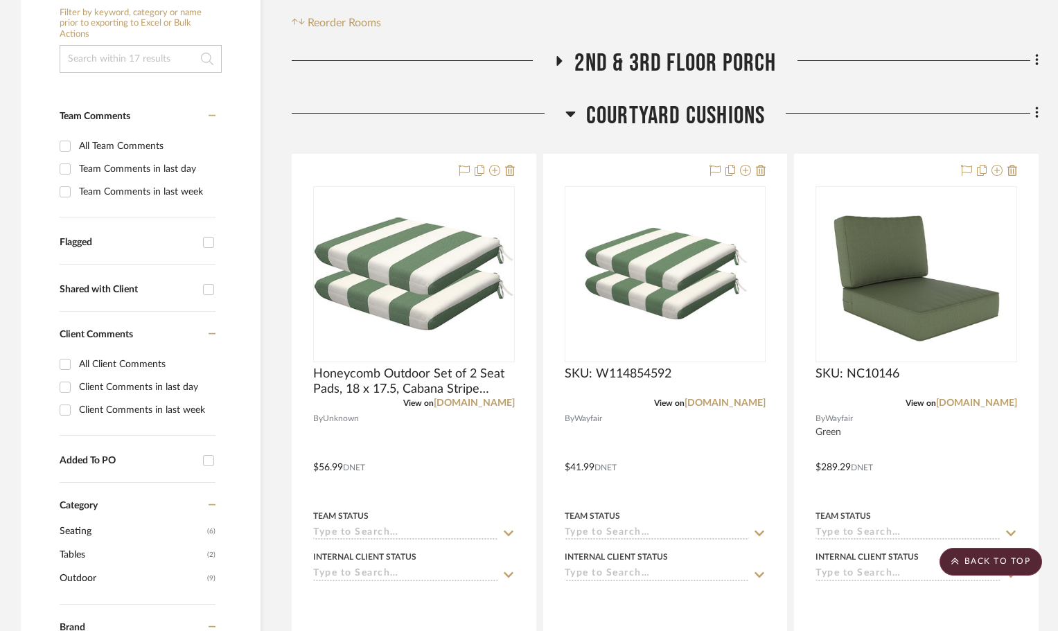
click at [573, 106] on icon at bounding box center [571, 113] width 10 height 17
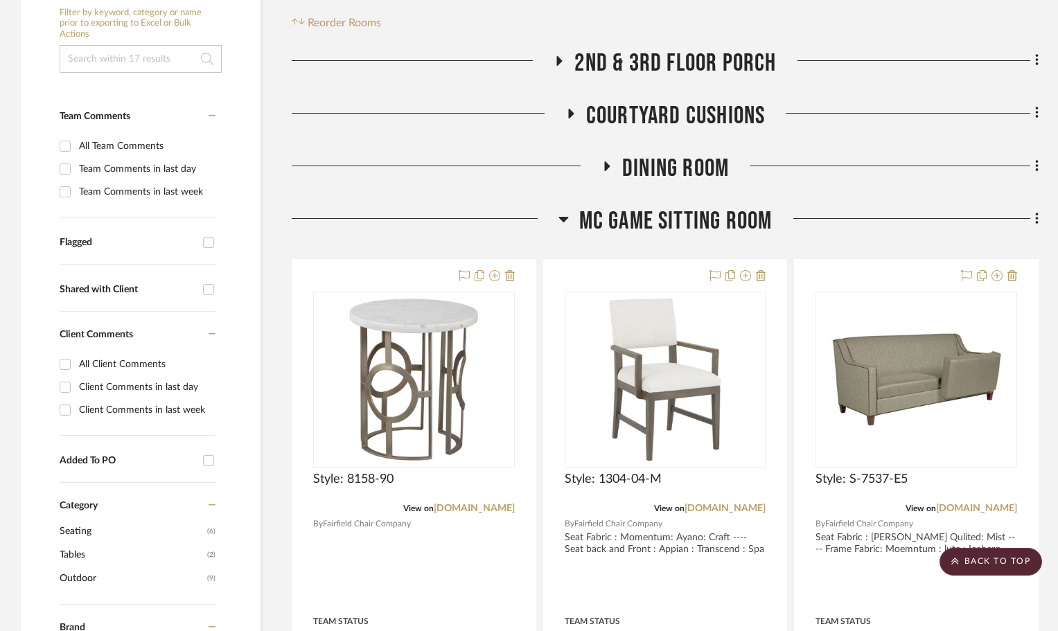
click at [556, 67] on fa-icon at bounding box center [559, 65] width 10 height 20
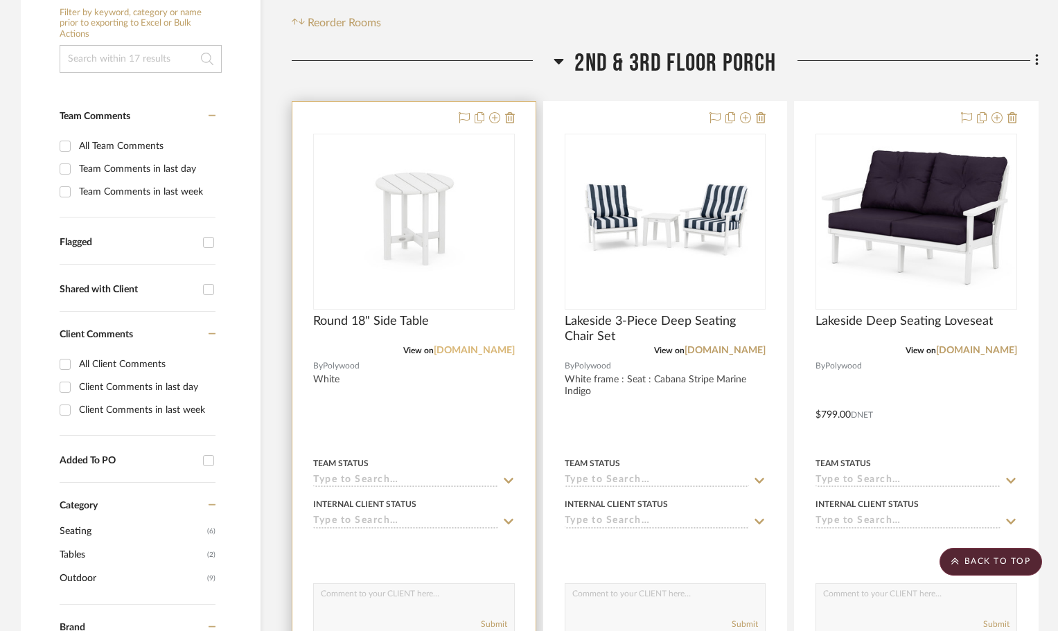
click at [465, 351] on link "polywood.com" at bounding box center [474, 351] width 81 height 10
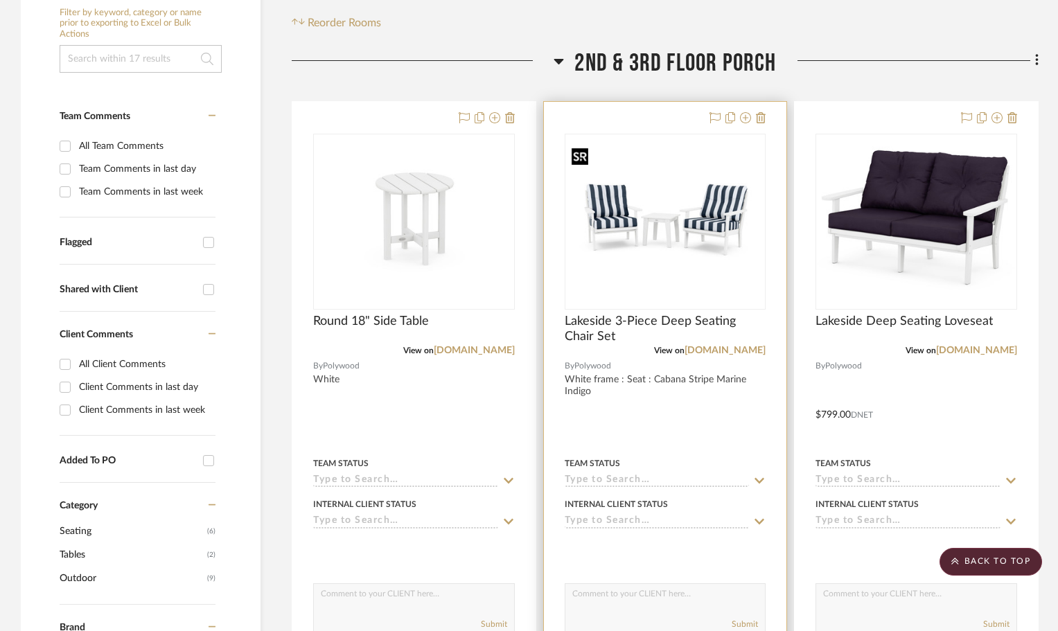
click at [720, 210] on img "0" at bounding box center [665, 221] width 199 height 159
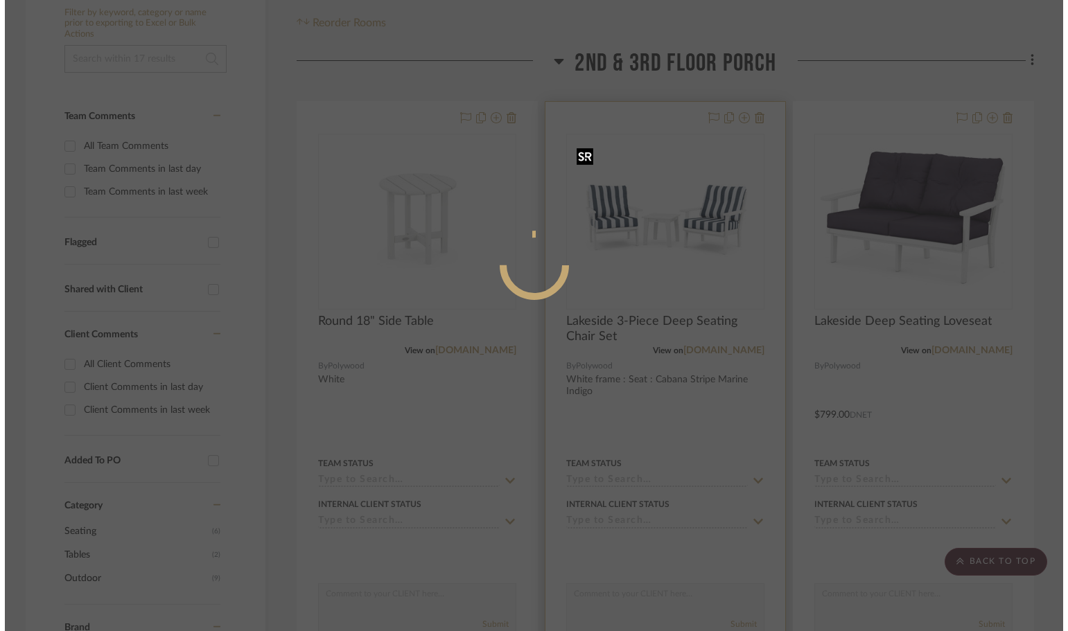
scroll to position [0, 0]
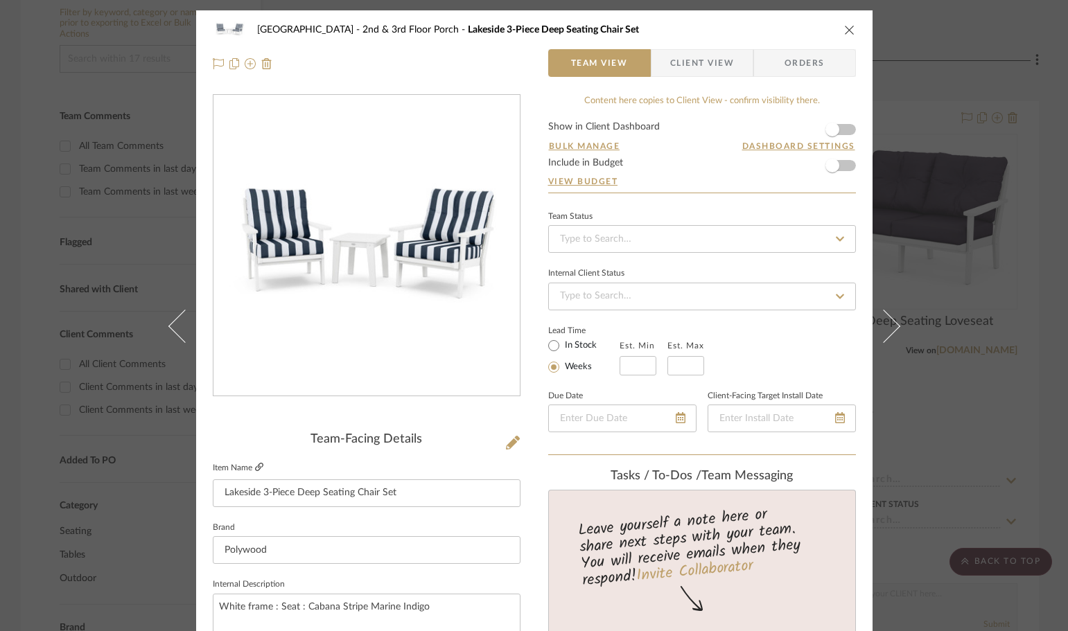
click at [257, 464] on icon at bounding box center [259, 467] width 8 height 8
click at [844, 25] on icon "close" at bounding box center [849, 29] width 11 height 11
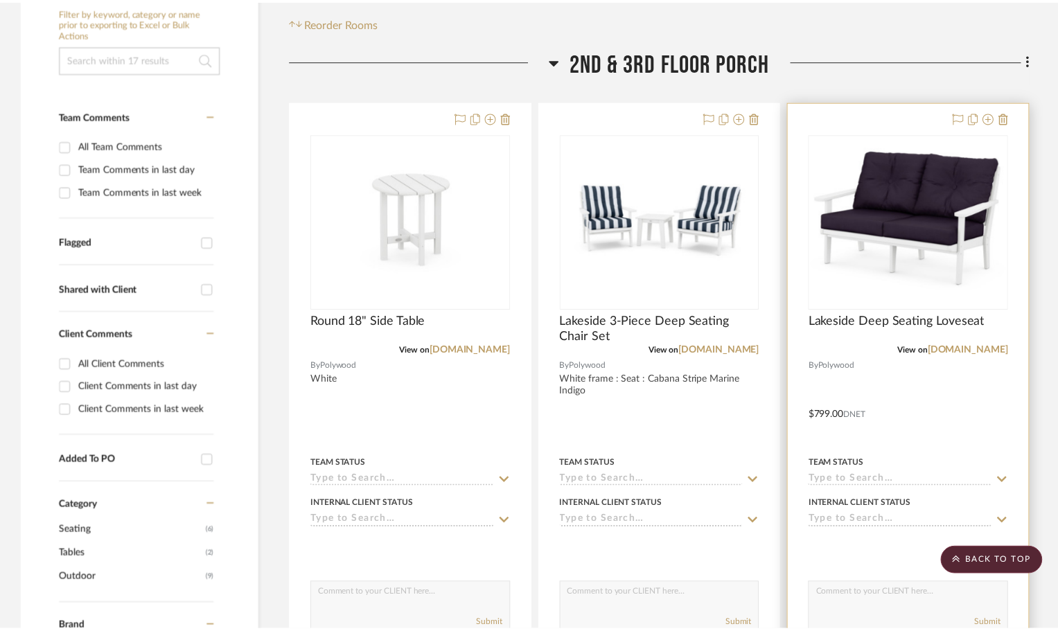
scroll to position [277, 0]
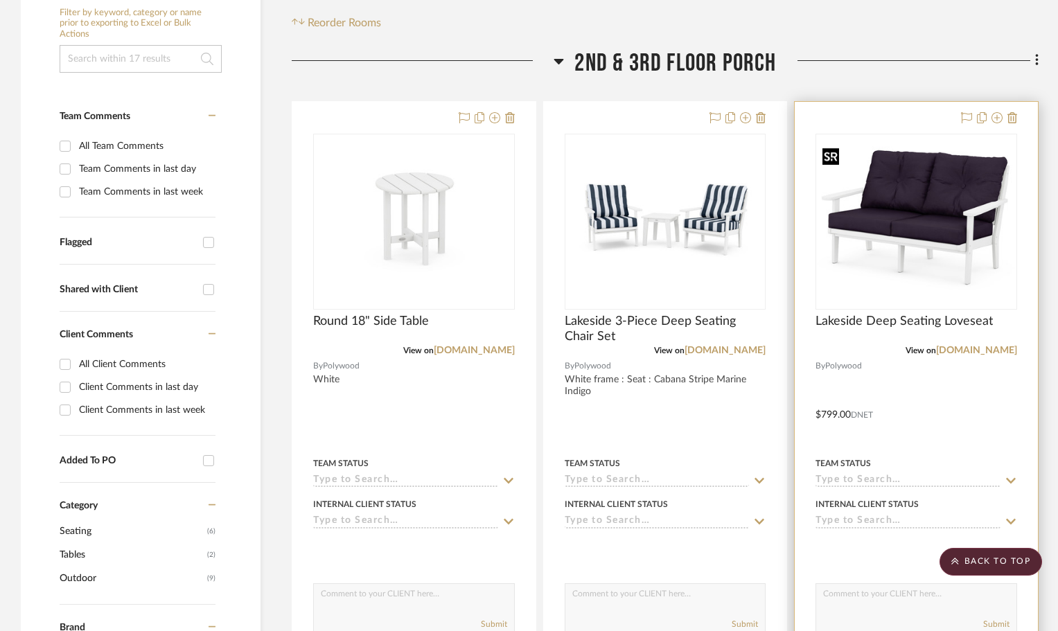
click at [939, 151] on img "0" at bounding box center [916, 221] width 199 height 159
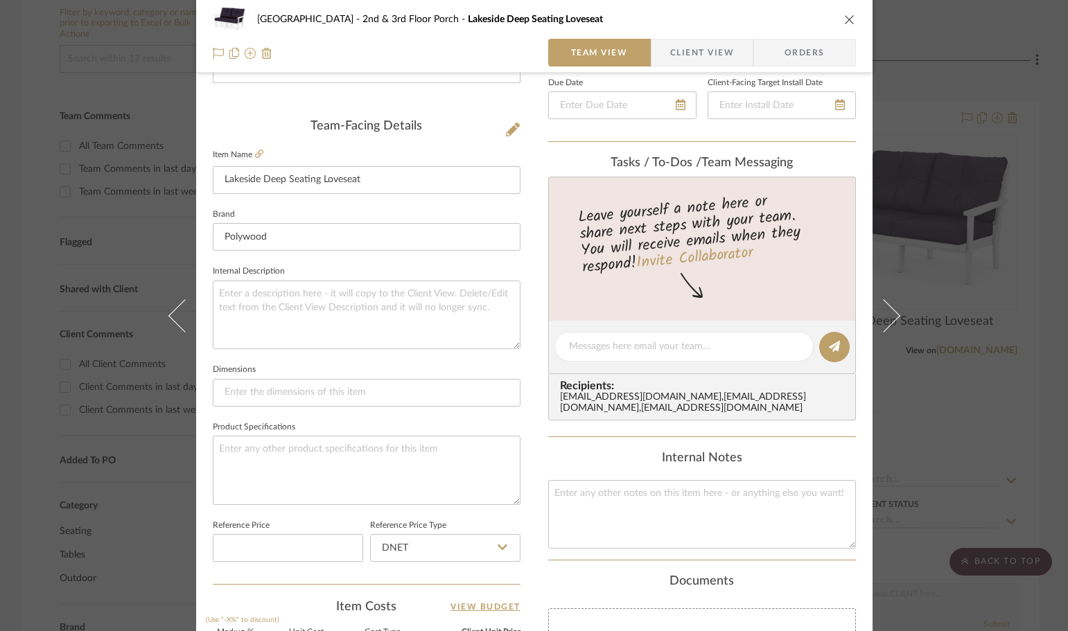
scroll to position [208, 0]
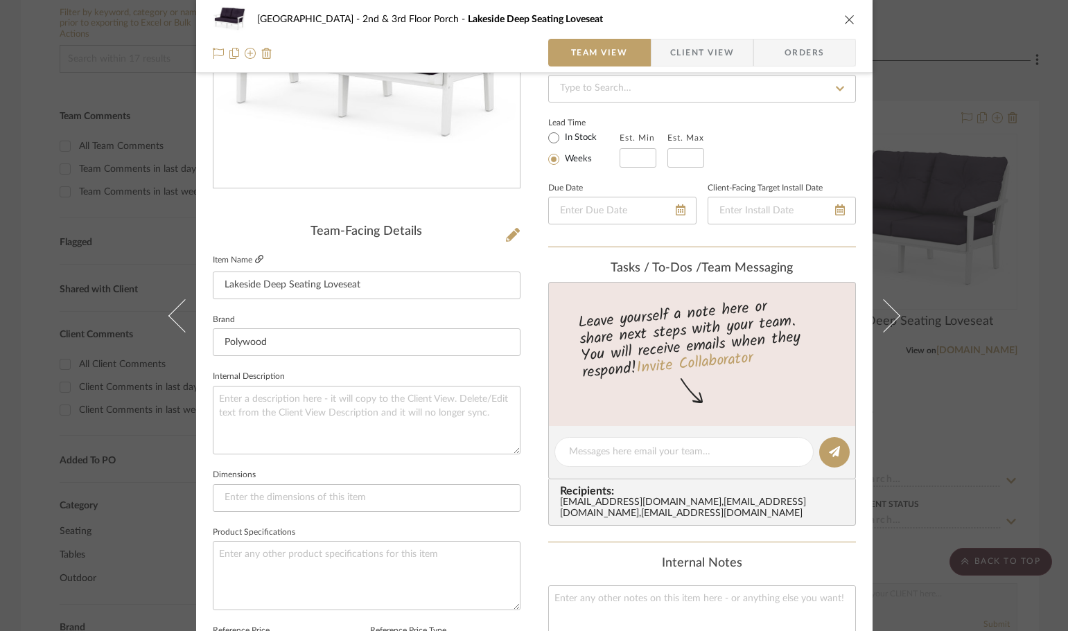
click at [256, 259] on icon at bounding box center [259, 259] width 8 height 8
